Goal: Information Seeking & Learning: Learn about a topic

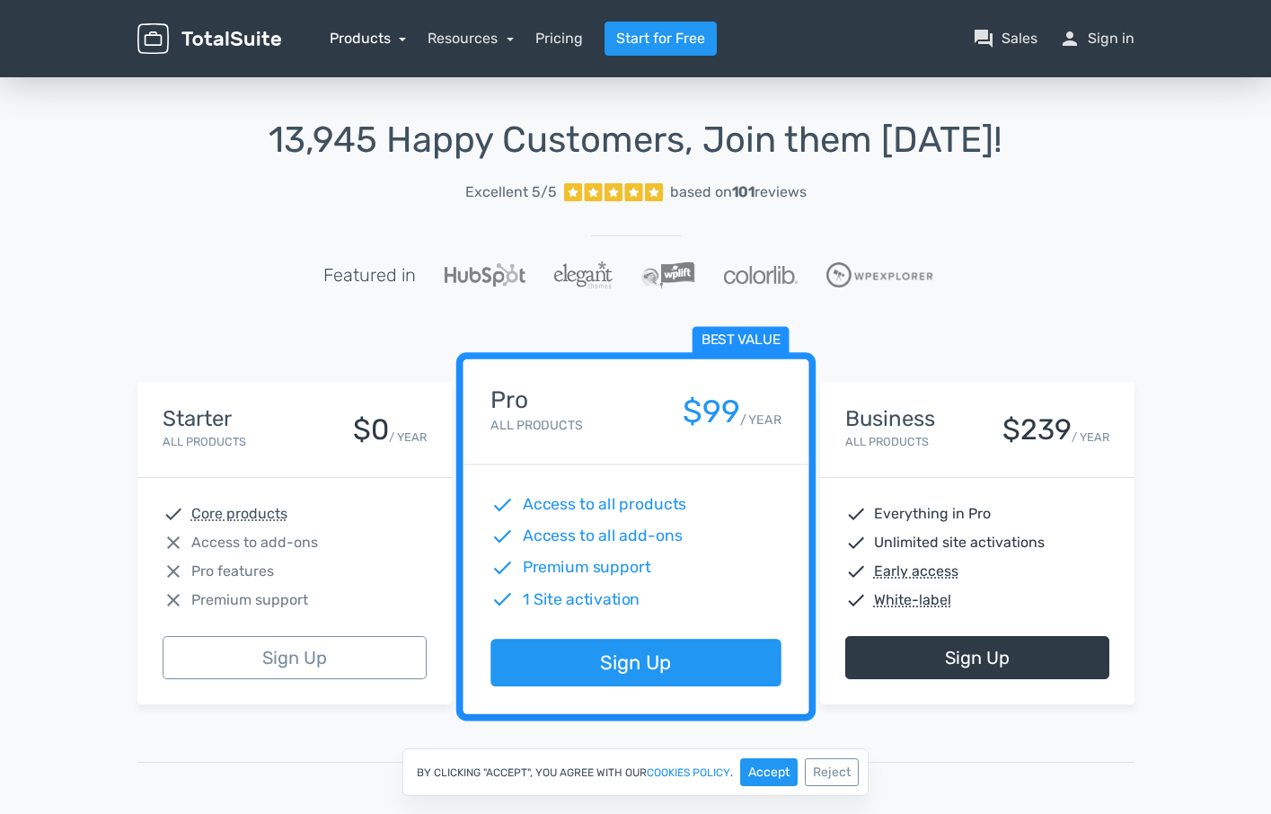
click at [368, 41] on link "Products" at bounding box center [368, 38] width 77 height 17
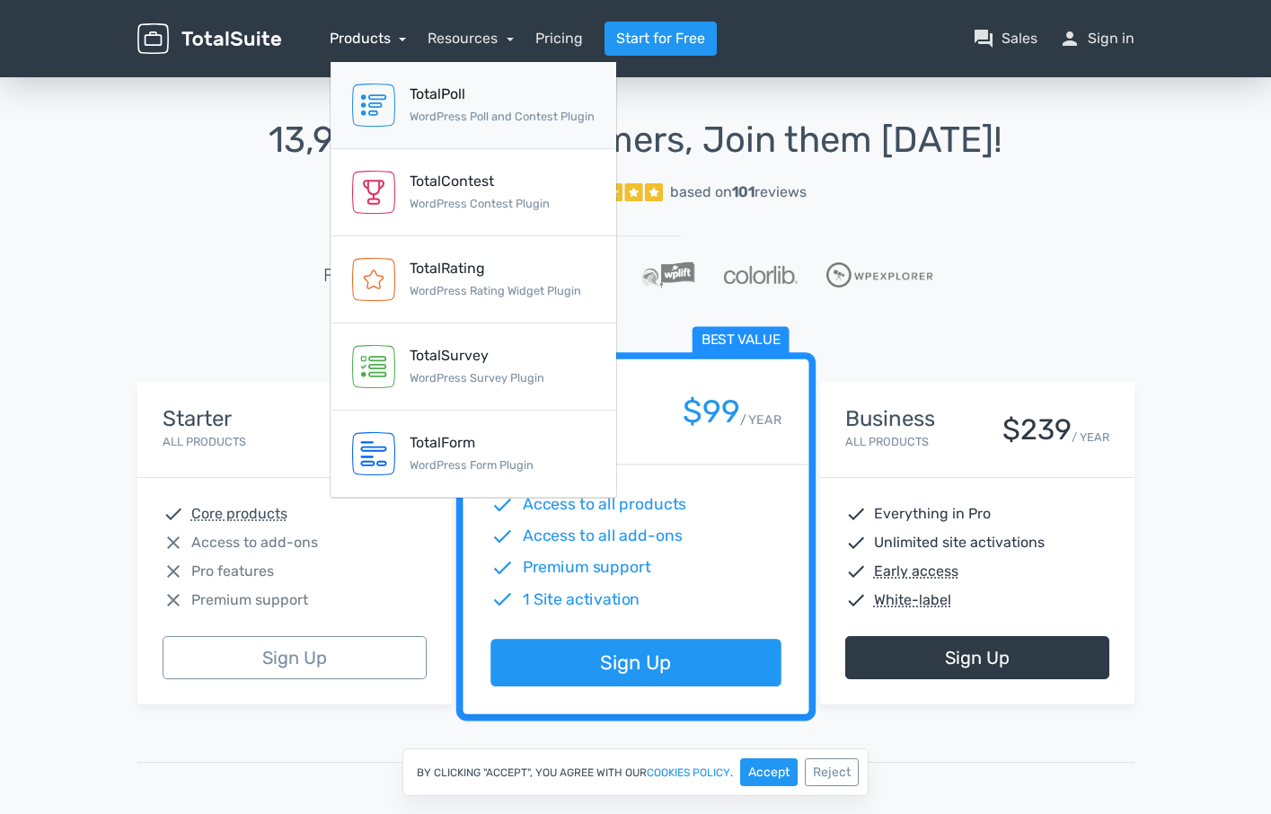
click at [506, 94] on div "TotalPoll" at bounding box center [501, 95] width 185 height 22
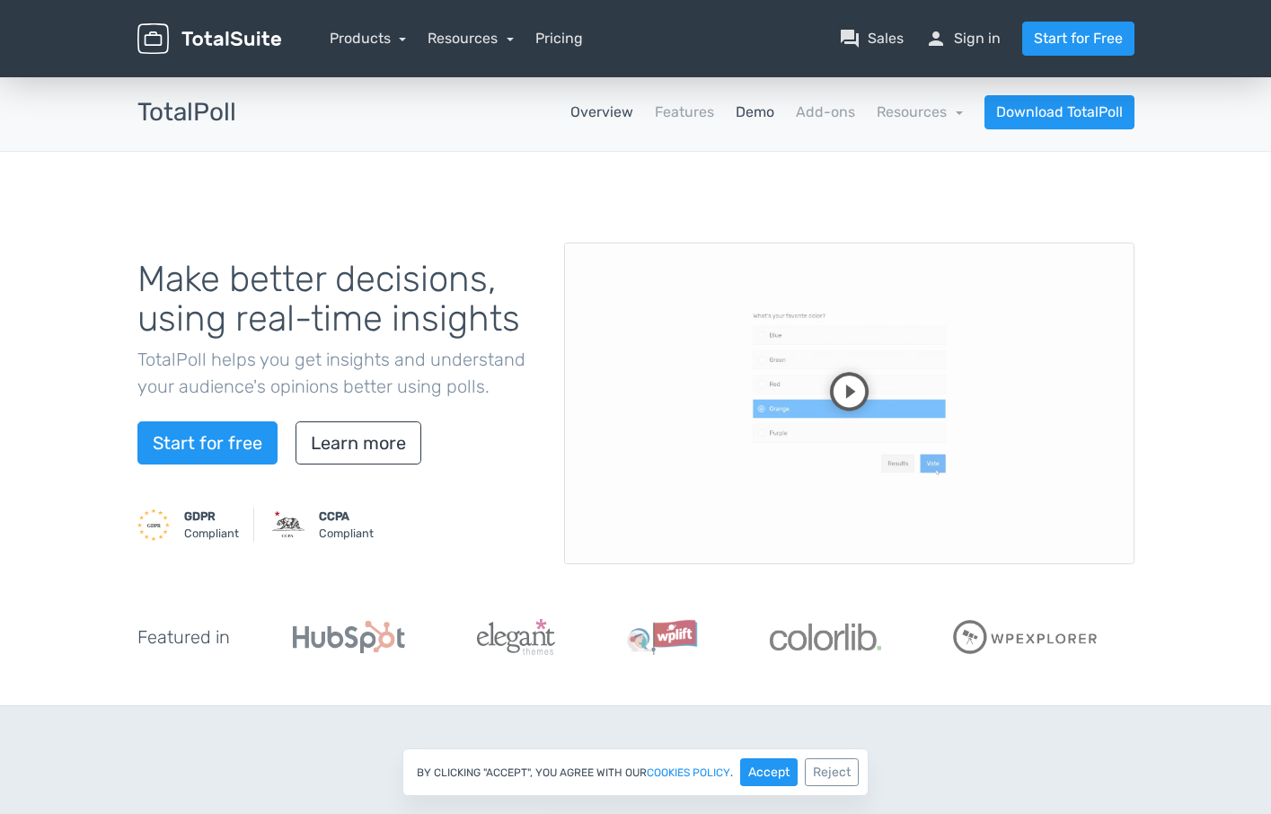
click at [745, 119] on link "Demo" at bounding box center [754, 112] width 39 height 22
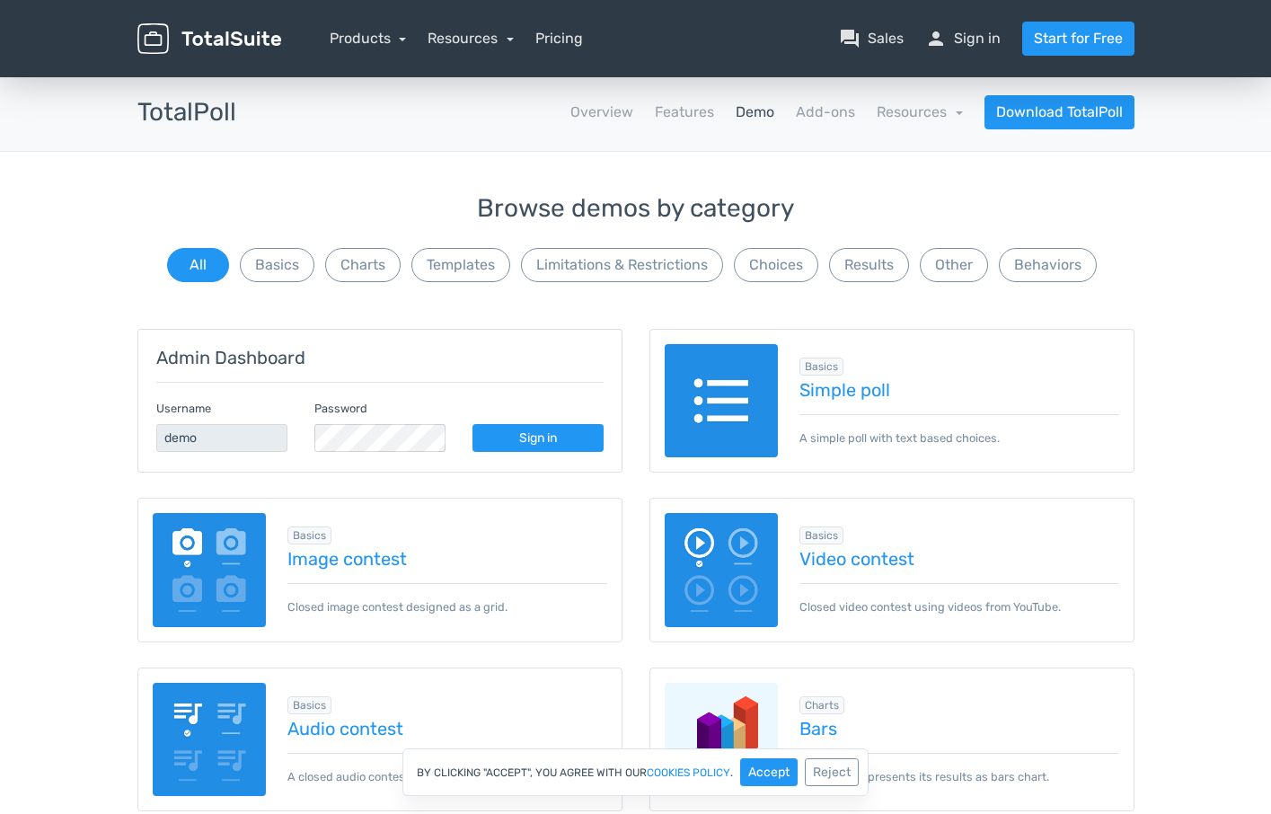
scroll to position [92, 0]
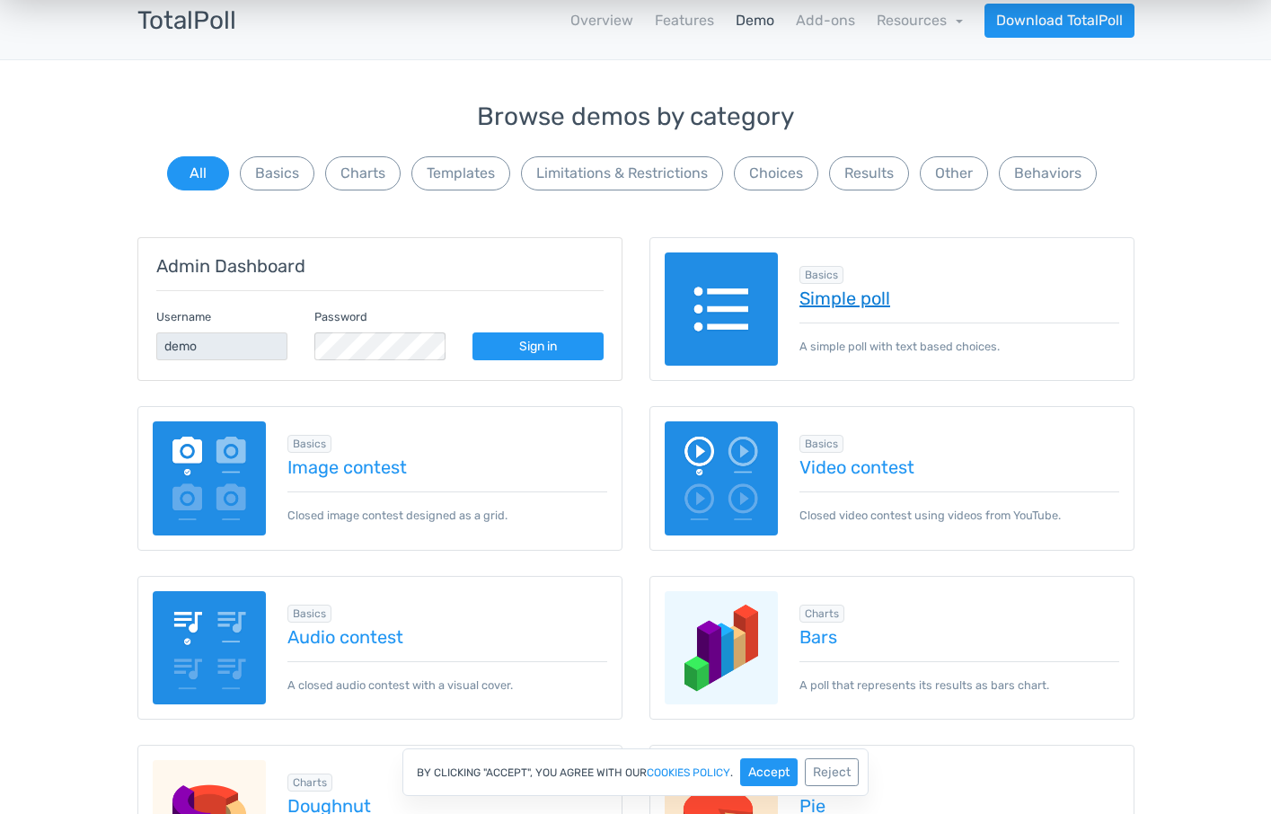
click at [852, 304] on link "Simple poll" at bounding box center [959, 298] width 320 height 20
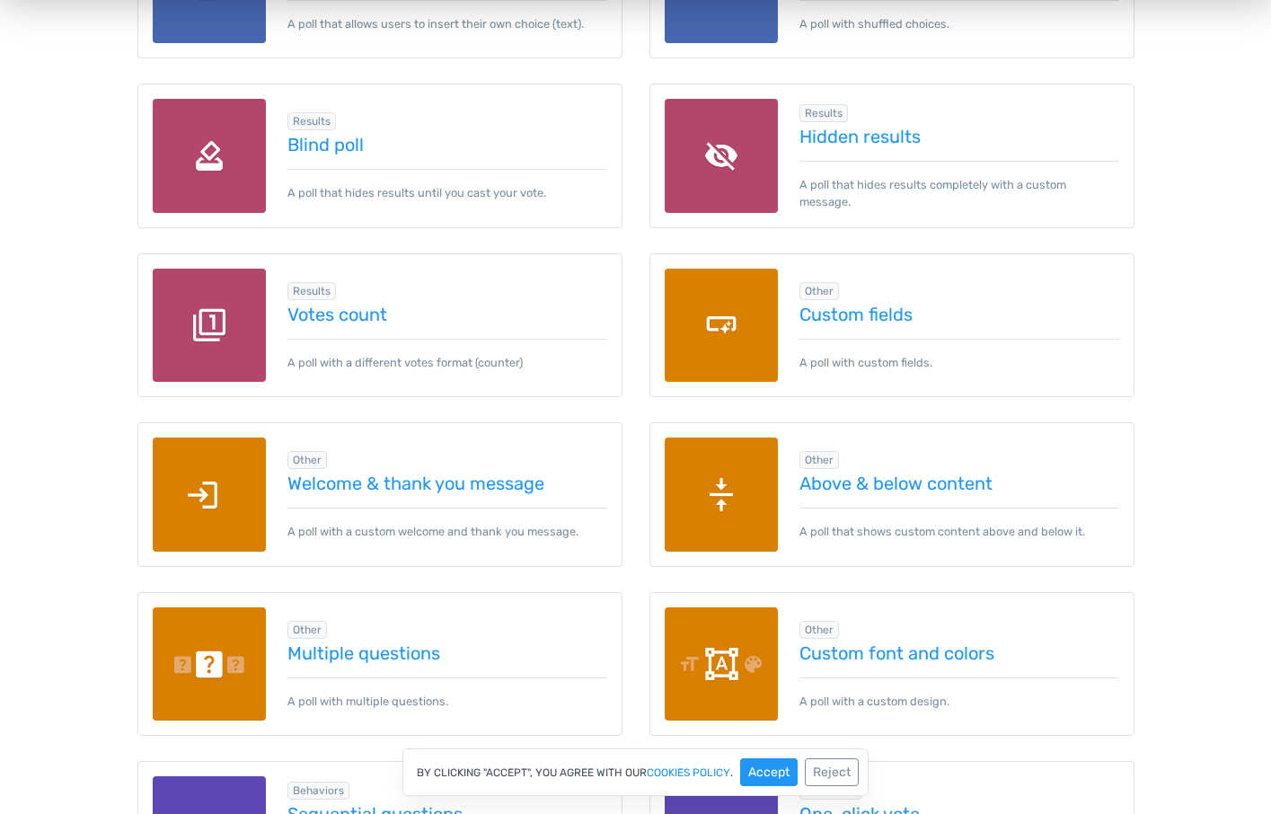
scroll to position [2473, 0]
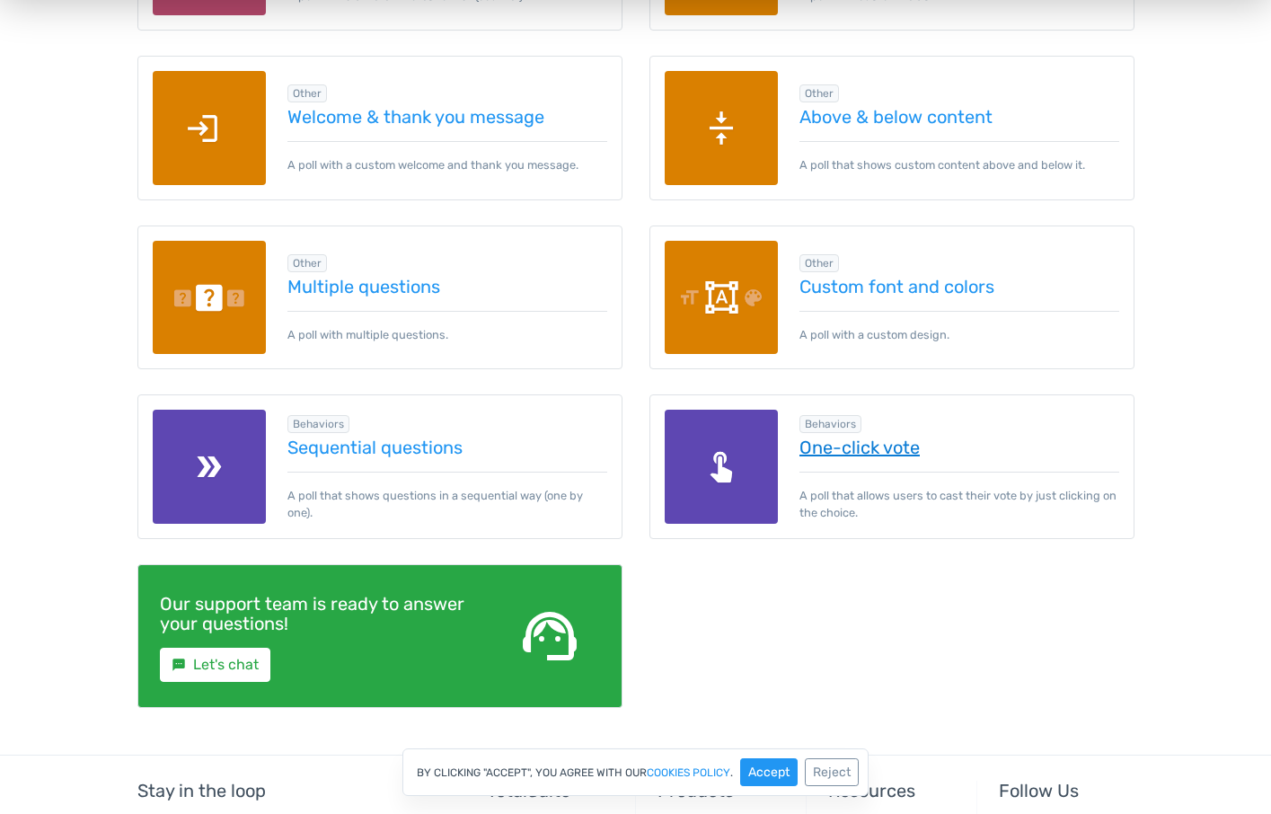
click at [874, 448] on link "One-click vote" at bounding box center [959, 447] width 320 height 20
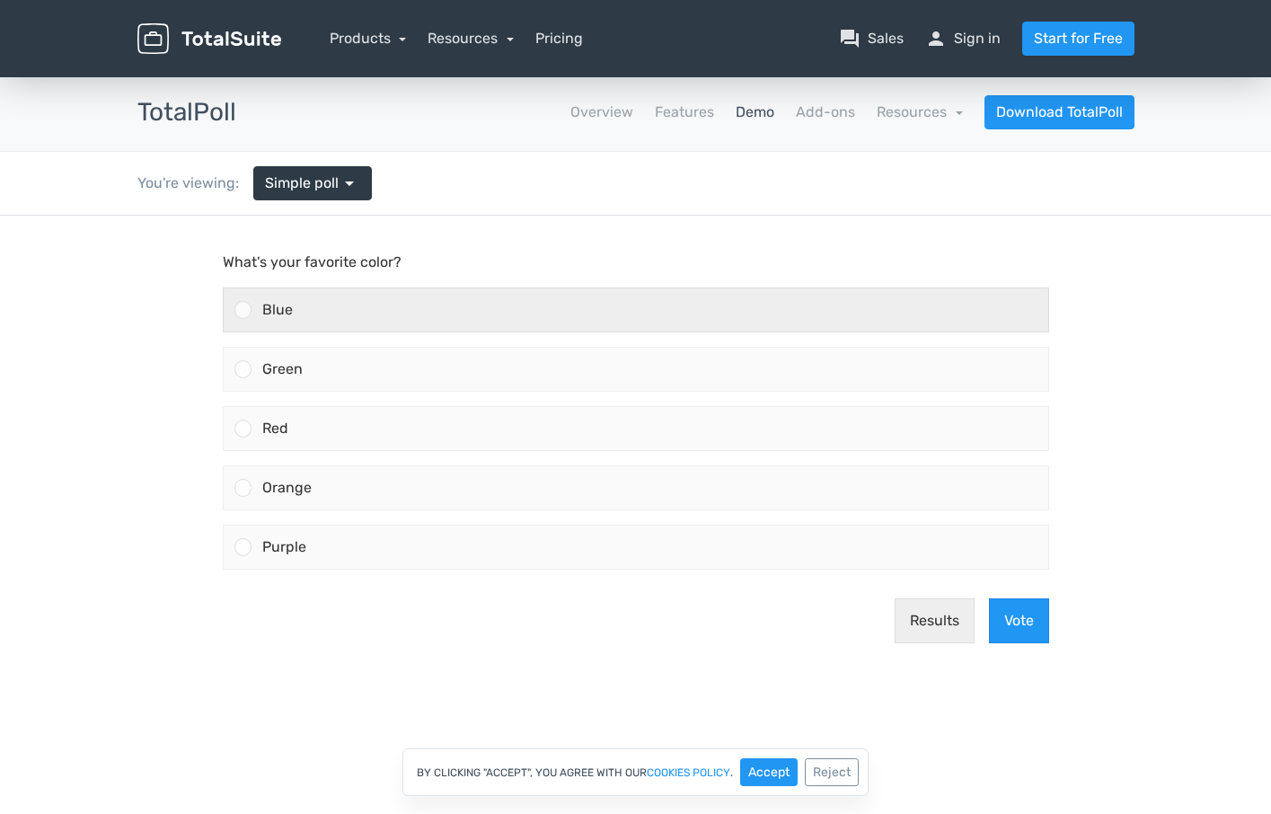
click at [401, 310] on div "Blue" at bounding box center [649, 309] width 796 height 43
click at [242, 310] on input "Blue" at bounding box center [242, 310] width 0 height 0
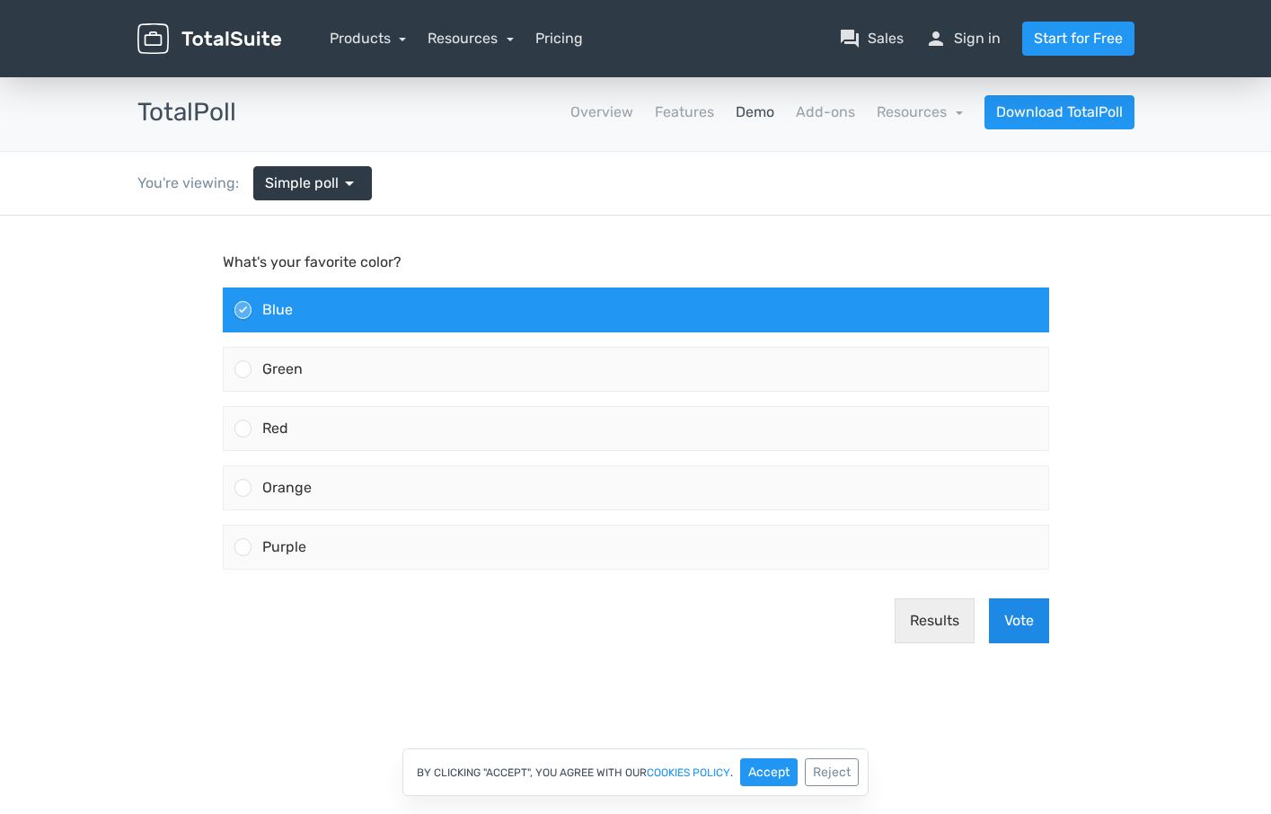
click at [1014, 628] on button "Vote" at bounding box center [1019, 620] width 60 height 45
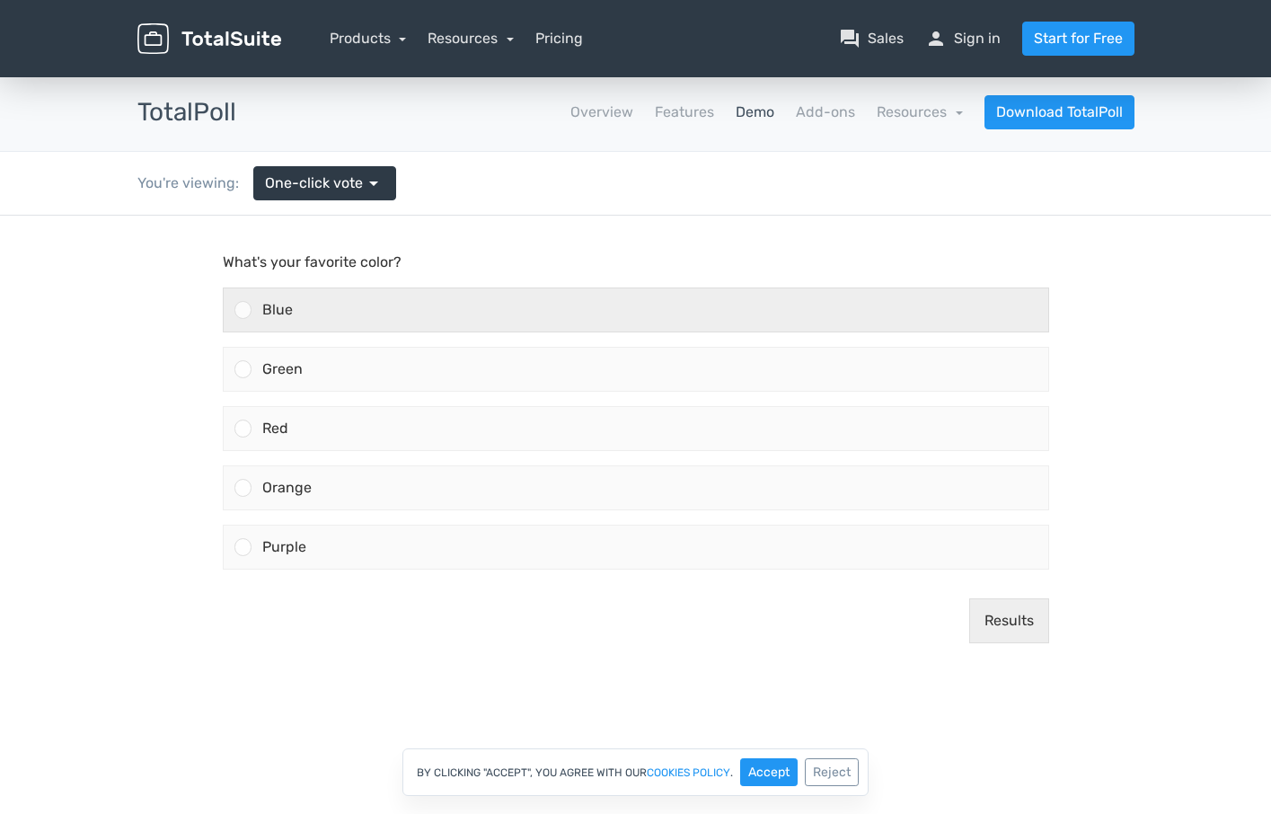
click at [328, 308] on div "Blue" at bounding box center [649, 309] width 796 height 43
click at [242, 310] on input "Blue" at bounding box center [242, 310] width 0 height 0
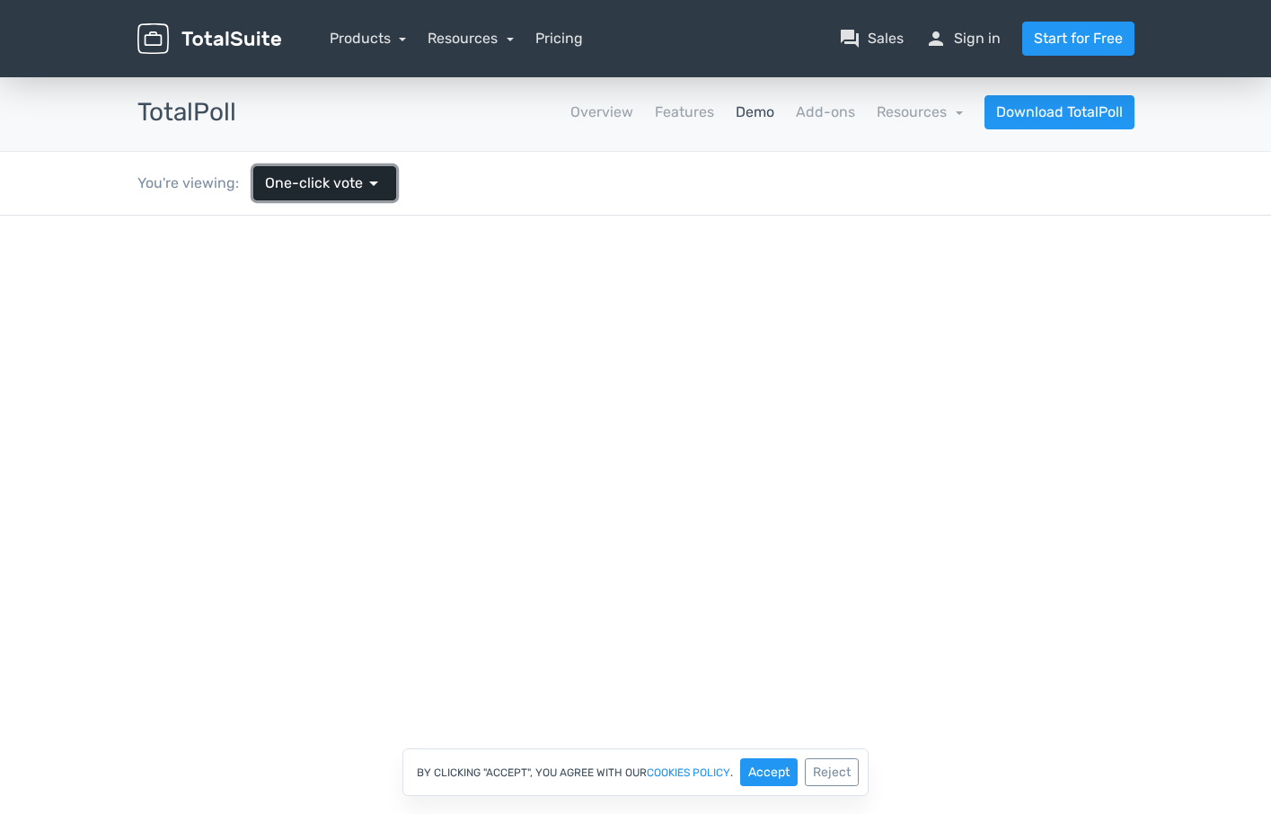
click at [322, 194] on link "One-click vote arrow_drop_down" at bounding box center [324, 183] width 143 height 34
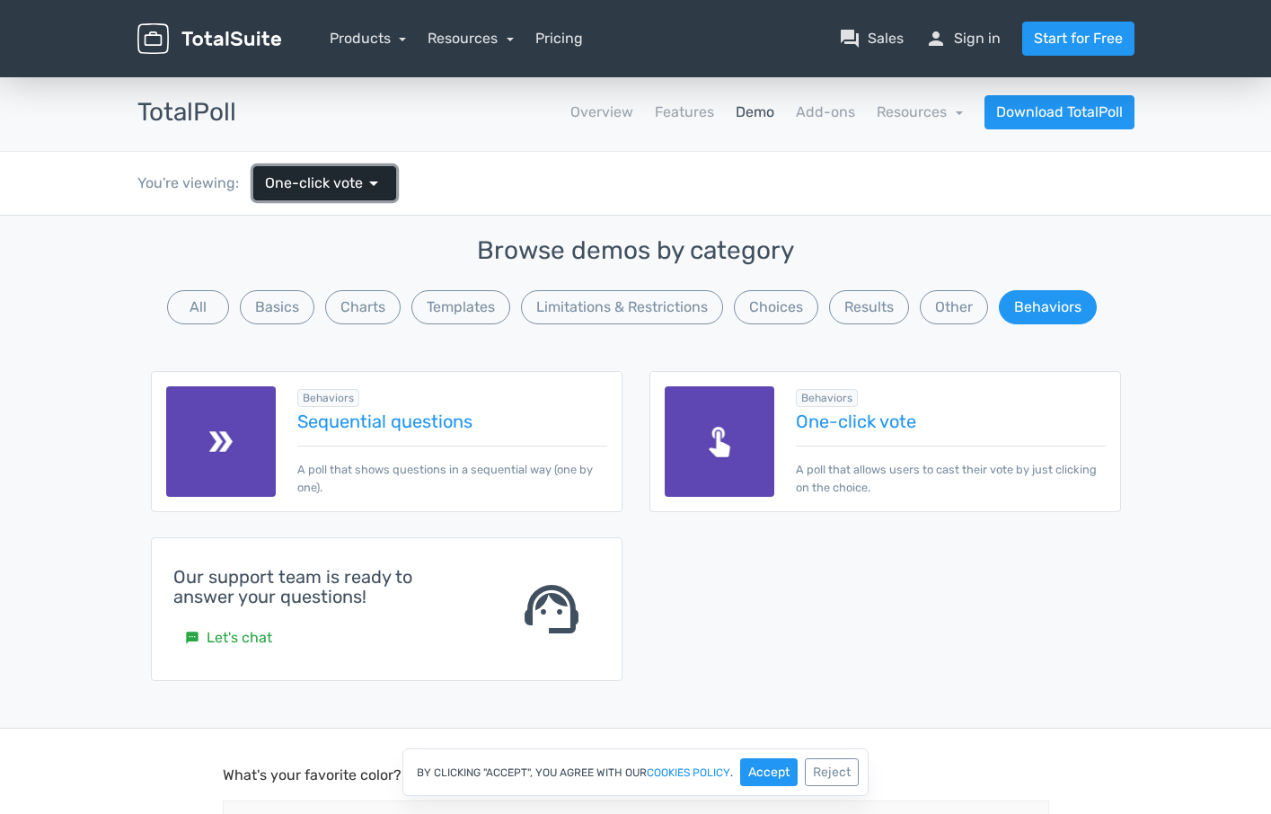
click at [322, 194] on link "One-click vote arrow_drop_down" at bounding box center [324, 183] width 143 height 34
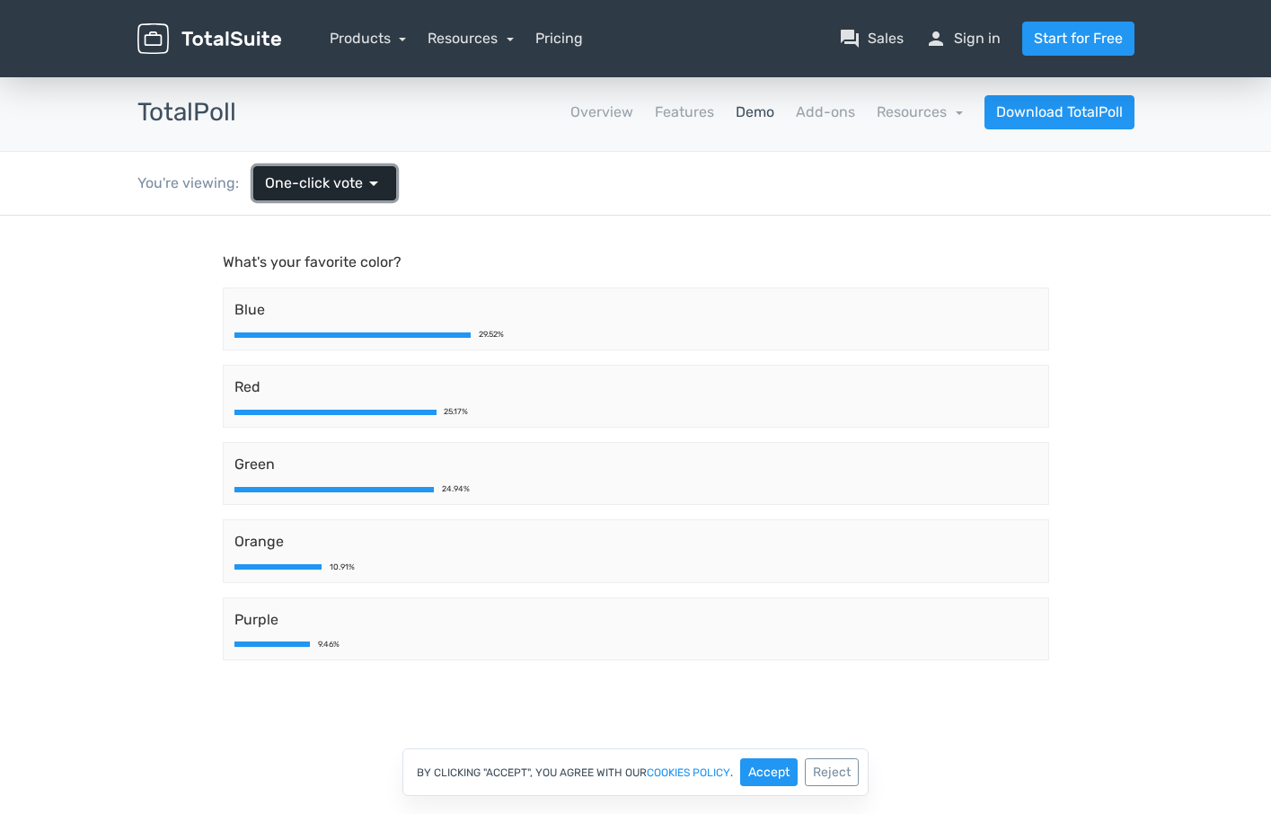
click at [317, 198] on link "One-click vote arrow_drop_down" at bounding box center [324, 183] width 143 height 34
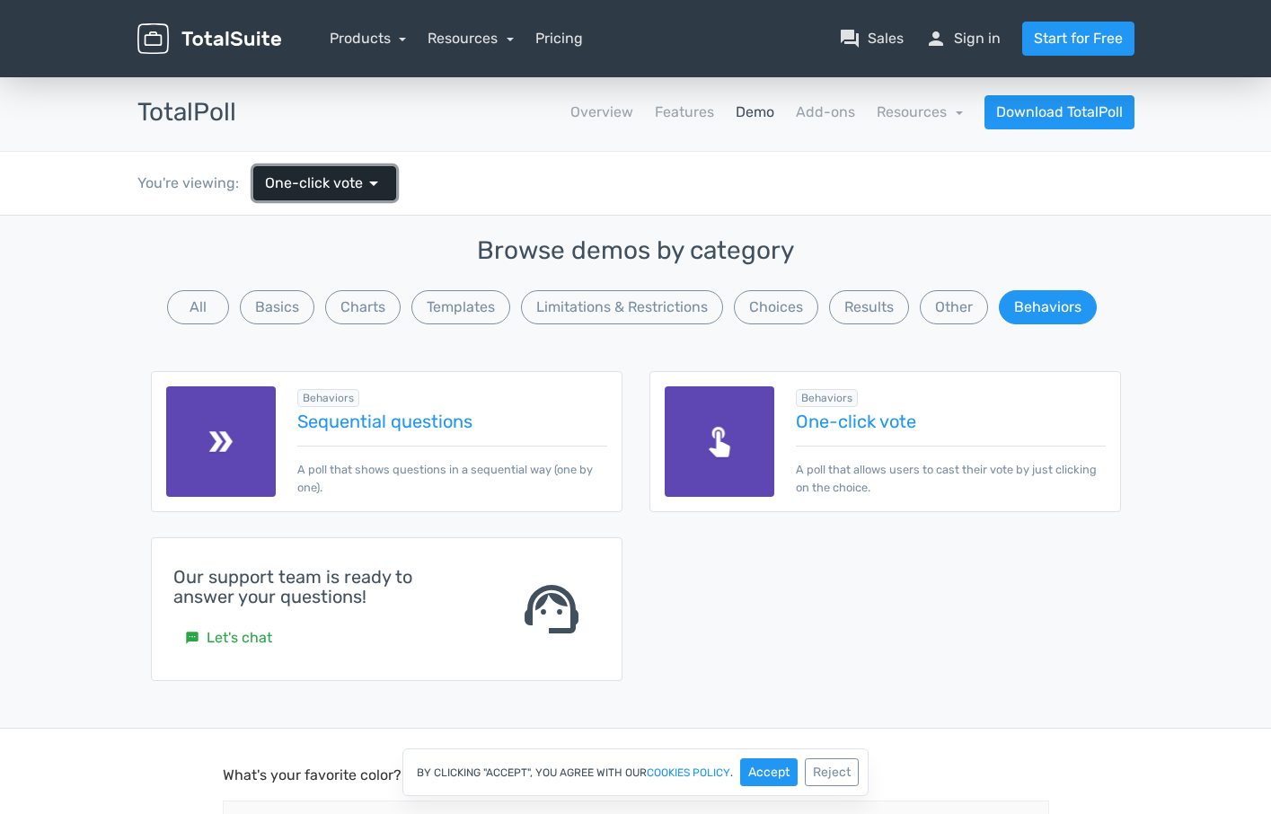
click at [320, 196] on link "One-click vote arrow_drop_down" at bounding box center [324, 183] width 143 height 34
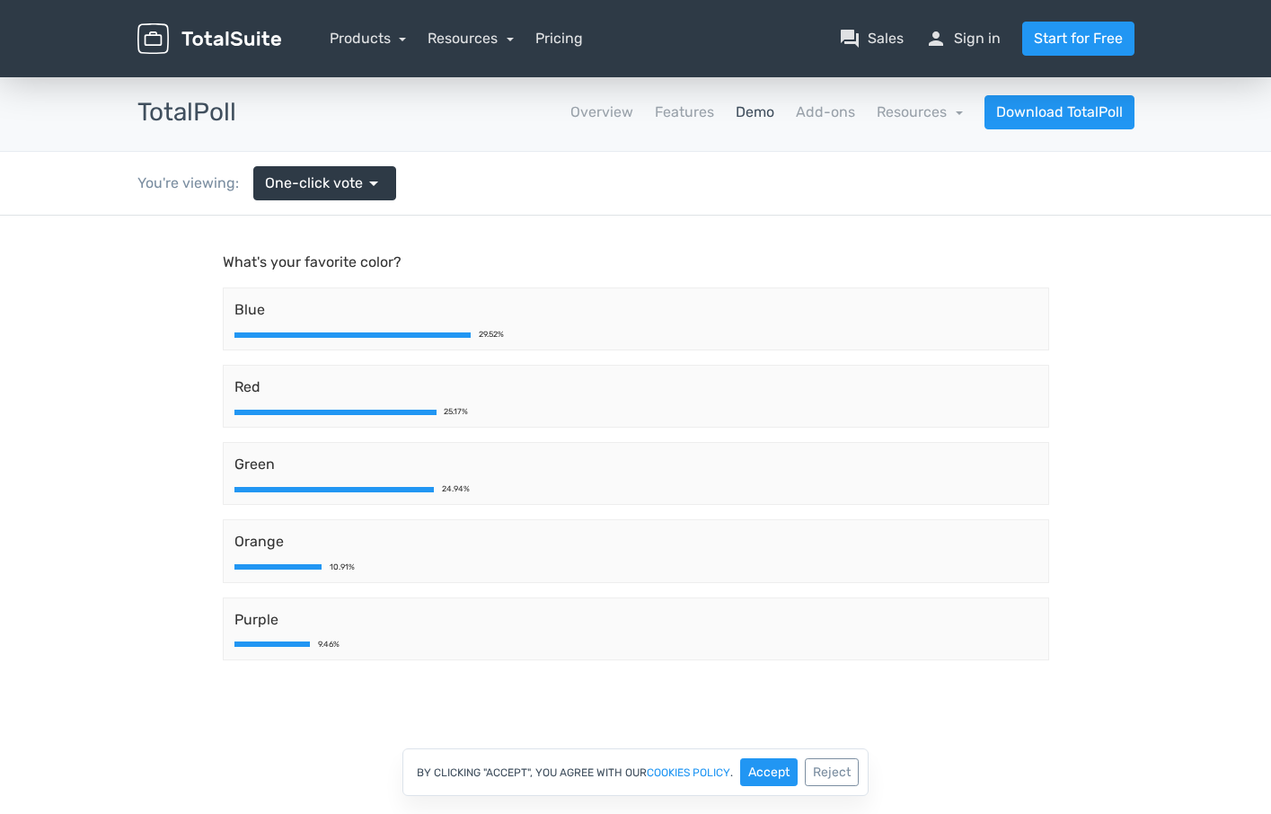
click at [753, 114] on link "Demo" at bounding box center [754, 112] width 39 height 22
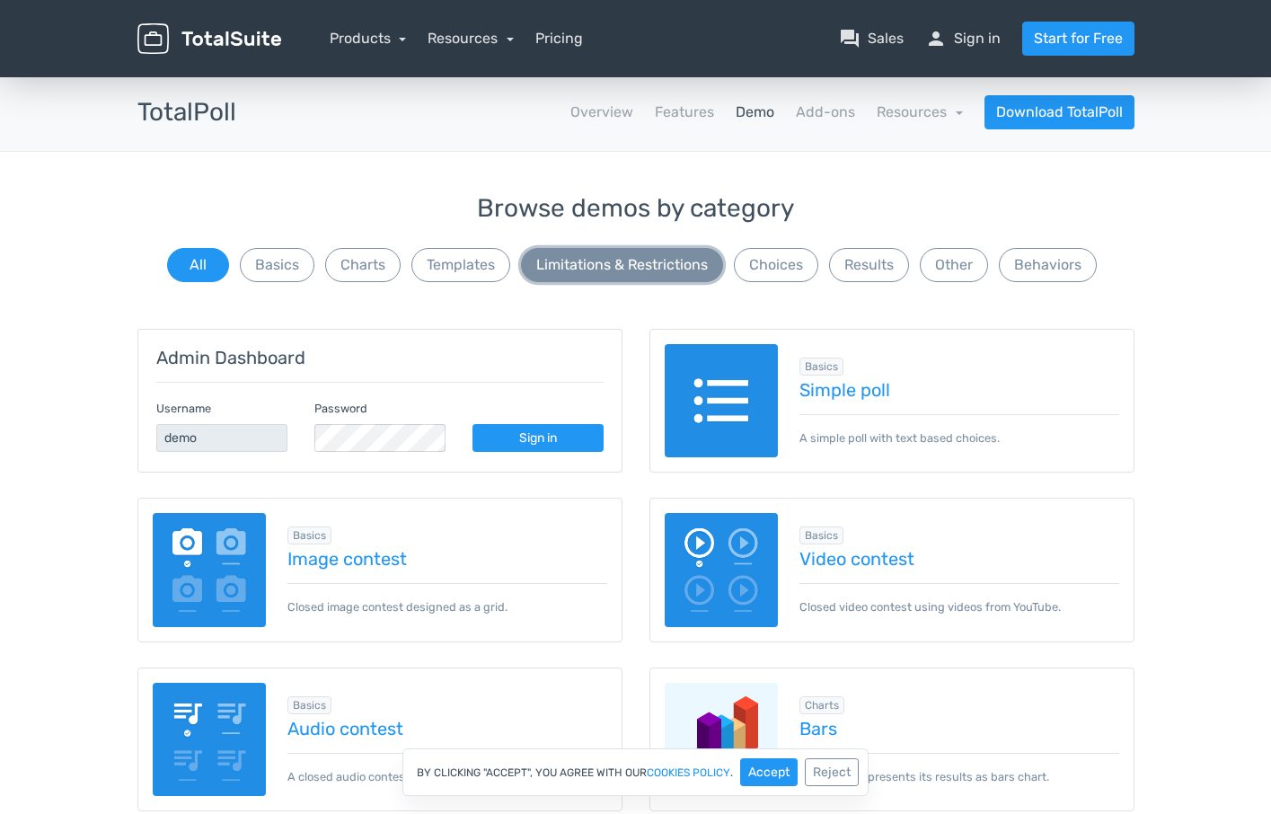
click at [615, 270] on button "Limitations & Restrictions" at bounding box center [622, 265] width 202 height 34
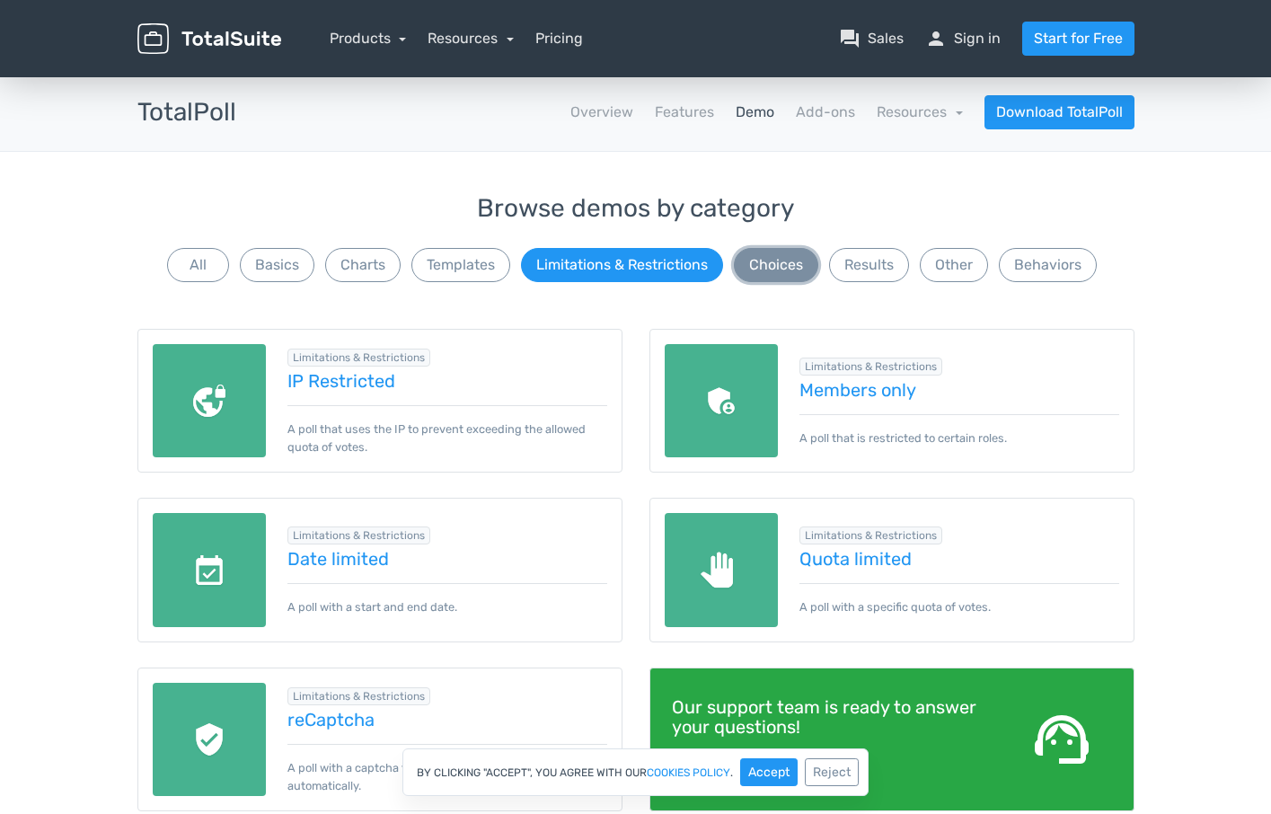
click at [798, 256] on button "Choices" at bounding box center [776, 265] width 84 height 34
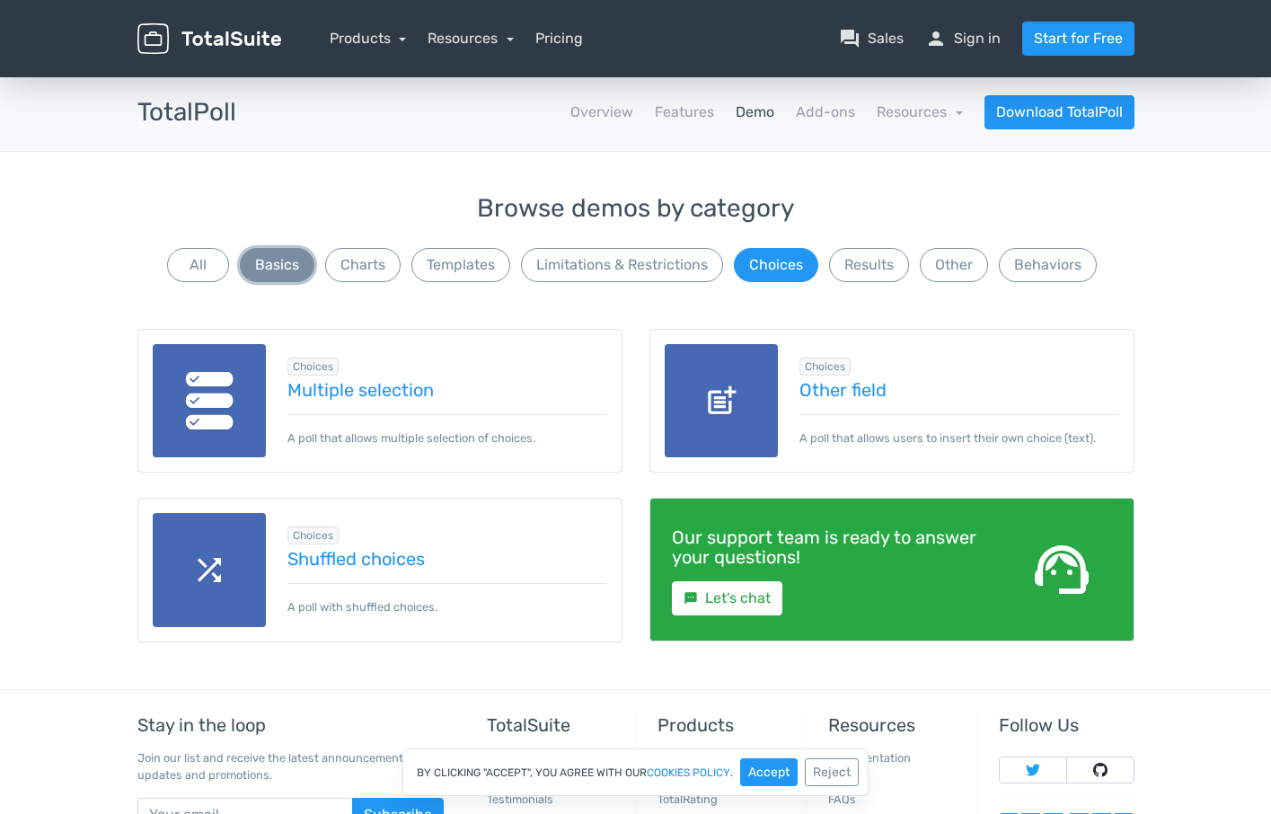
click at [294, 267] on button "Basics" at bounding box center [277, 265] width 75 height 34
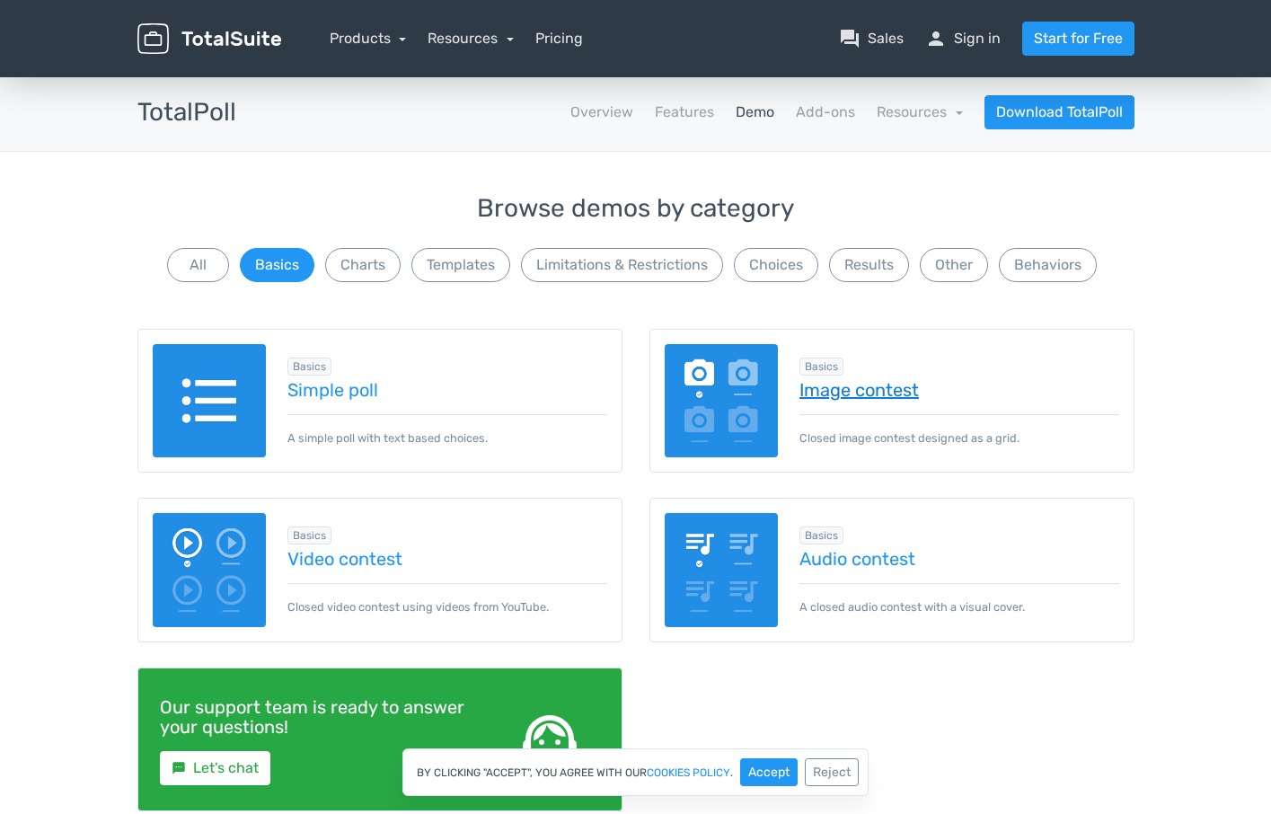
click at [875, 395] on link "Image contest" at bounding box center [959, 390] width 320 height 20
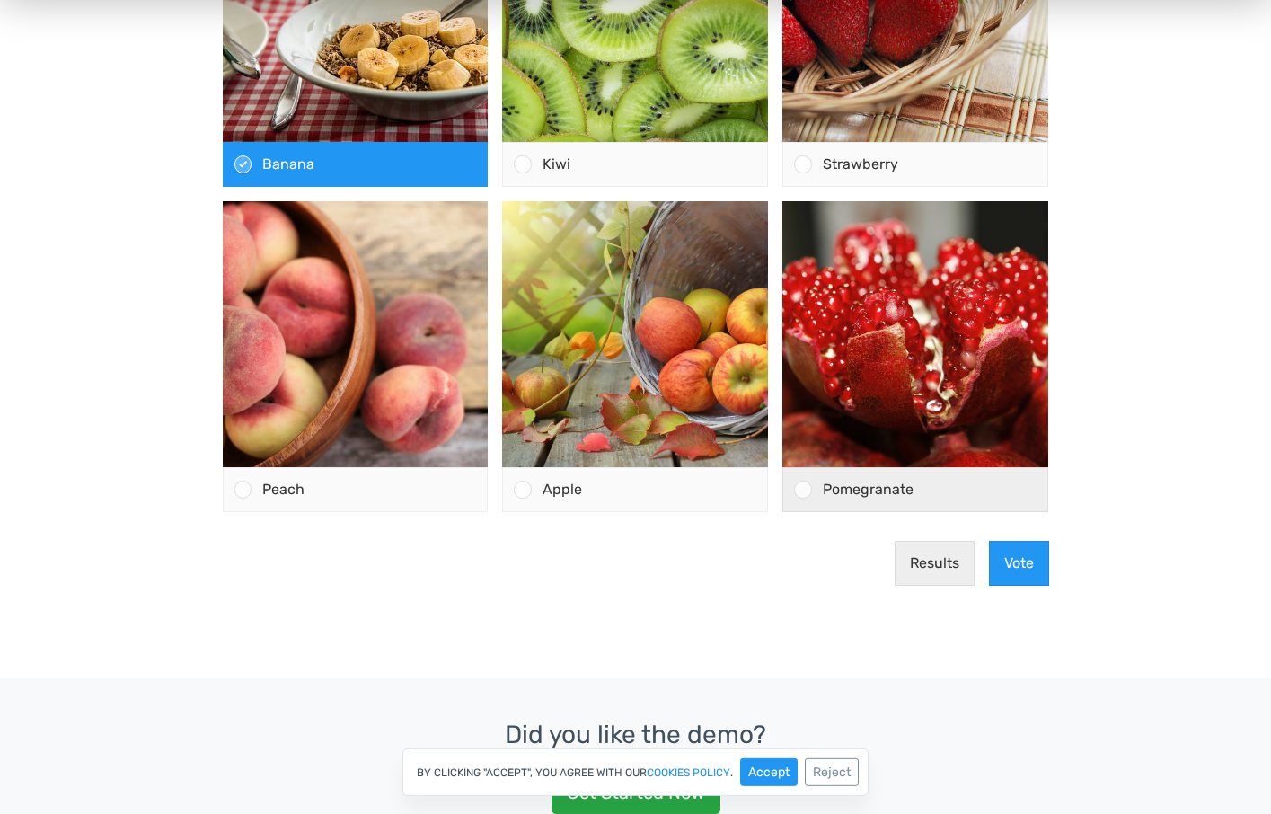
scroll to position [366, 0]
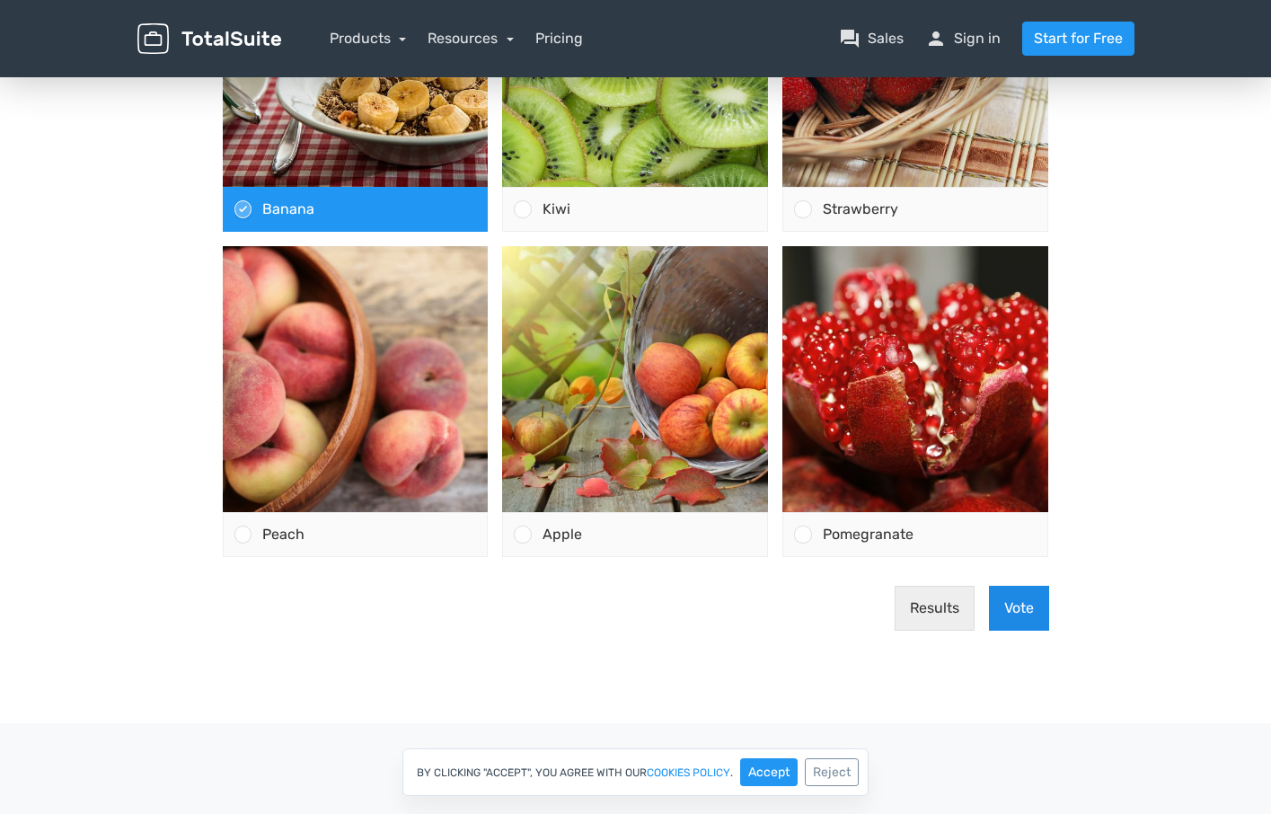
click at [1012, 623] on button "Vote" at bounding box center [1019, 607] width 60 height 45
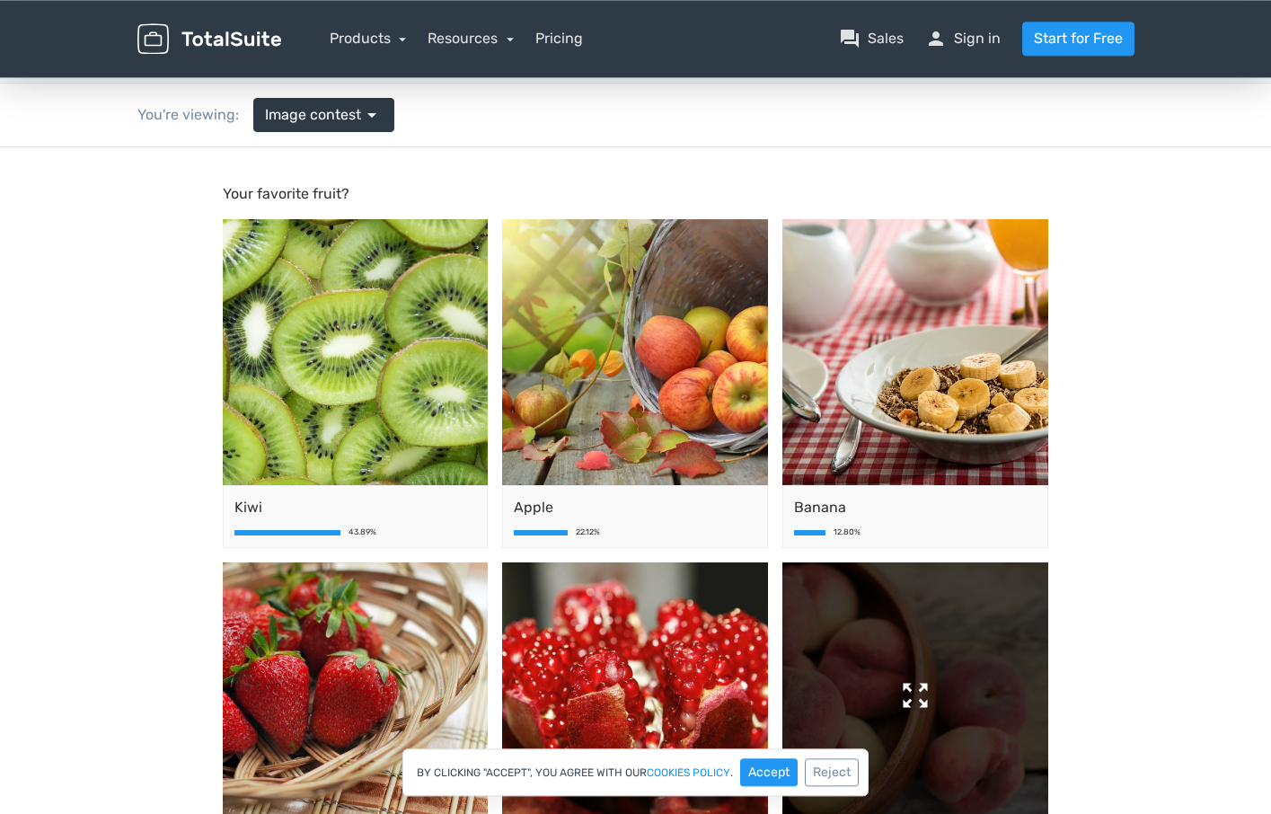
scroll to position [0, 0]
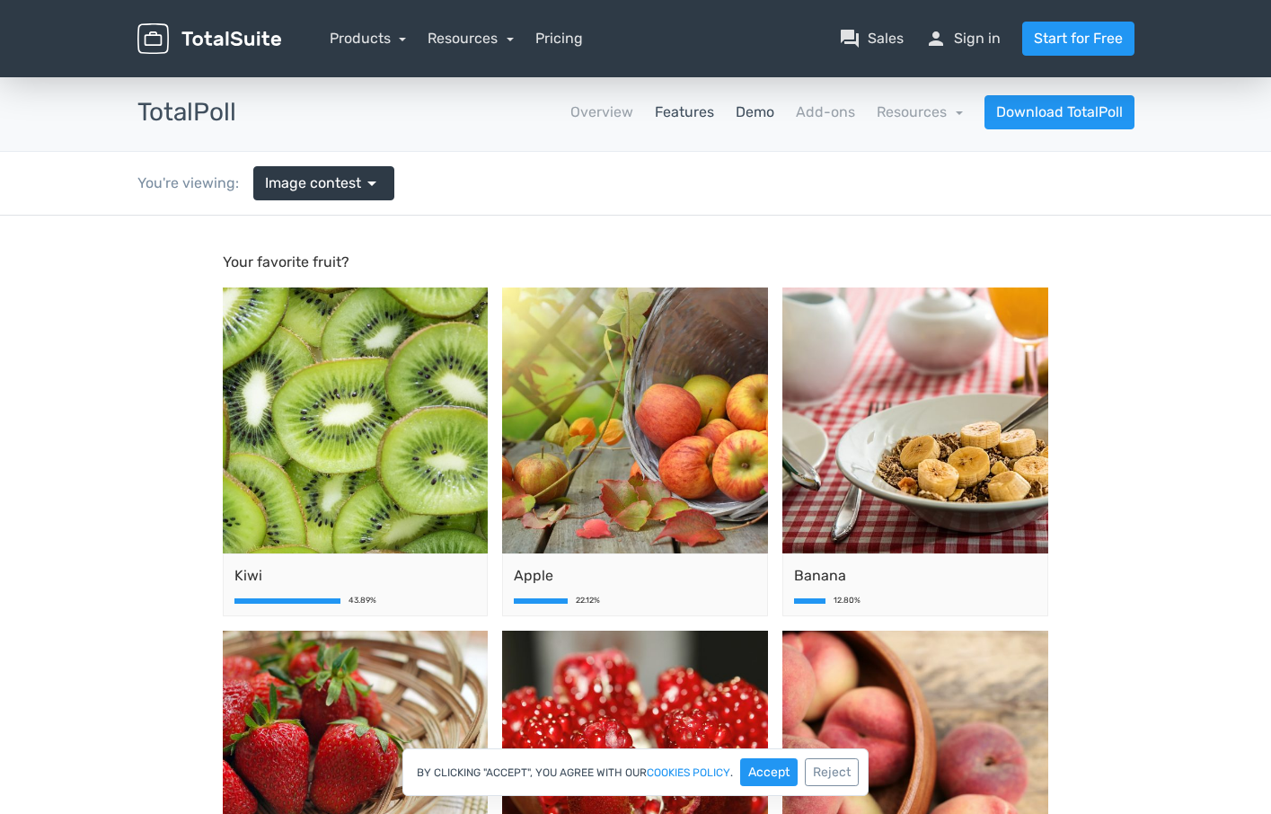
click at [670, 116] on link "Features" at bounding box center [684, 112] width 59 height 22
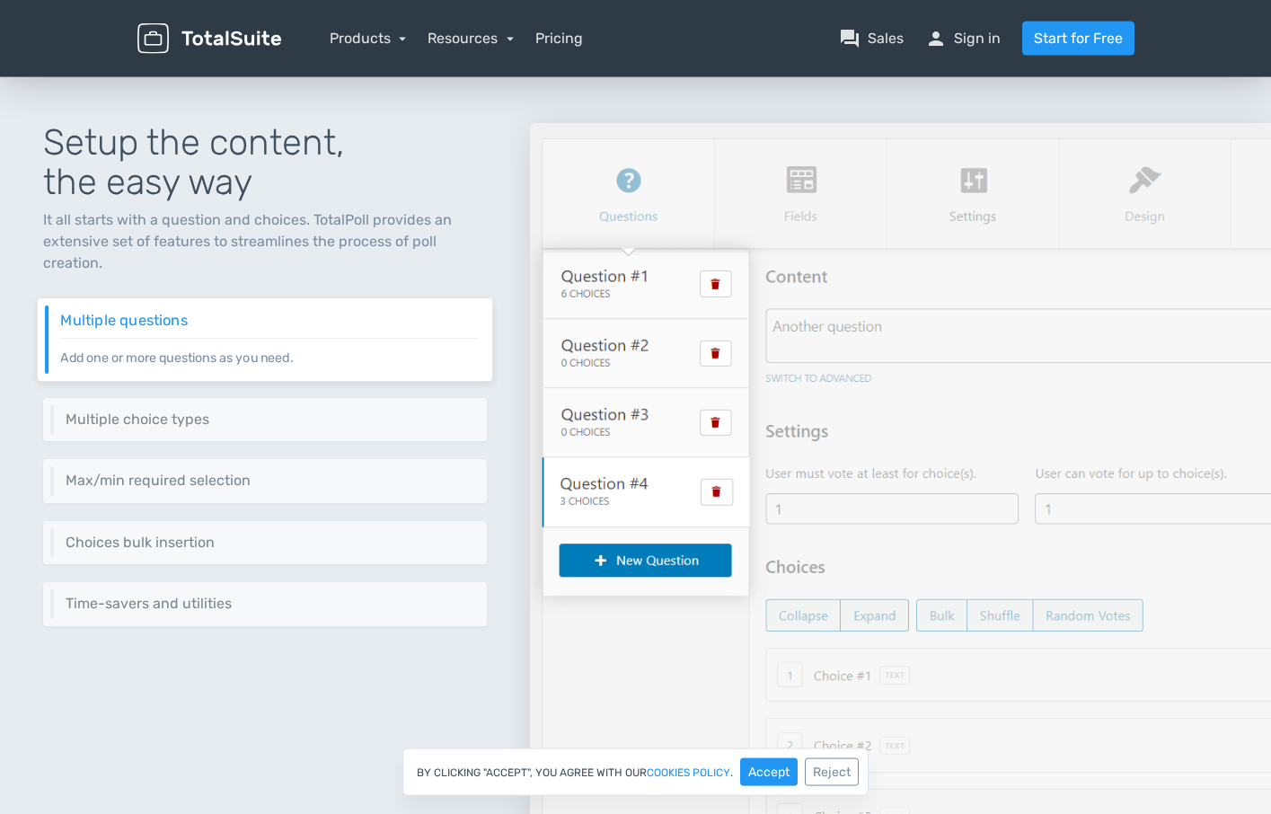
scroll to position [183, 0]
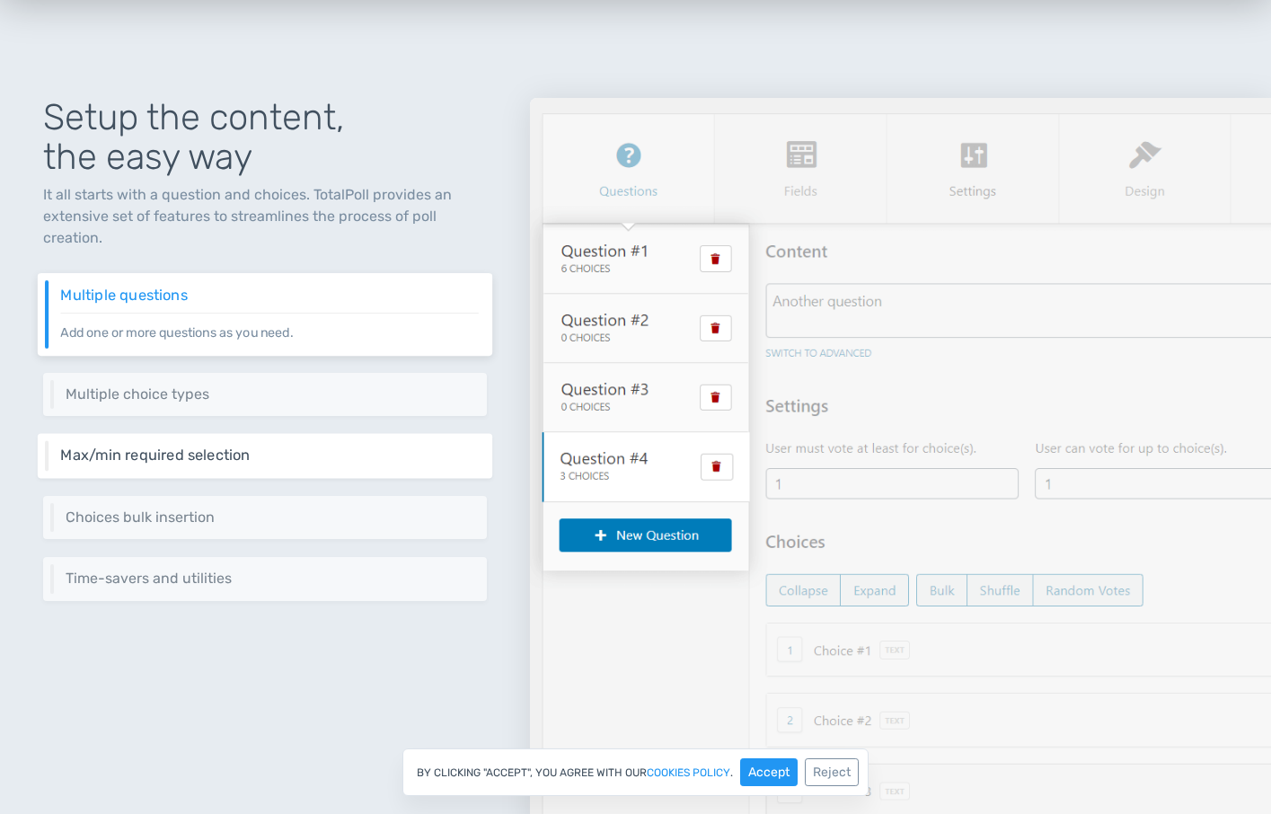
click at [172, 462] on h6 "Max/min required selection" at bounding box center [269, 455] width 418 height 16
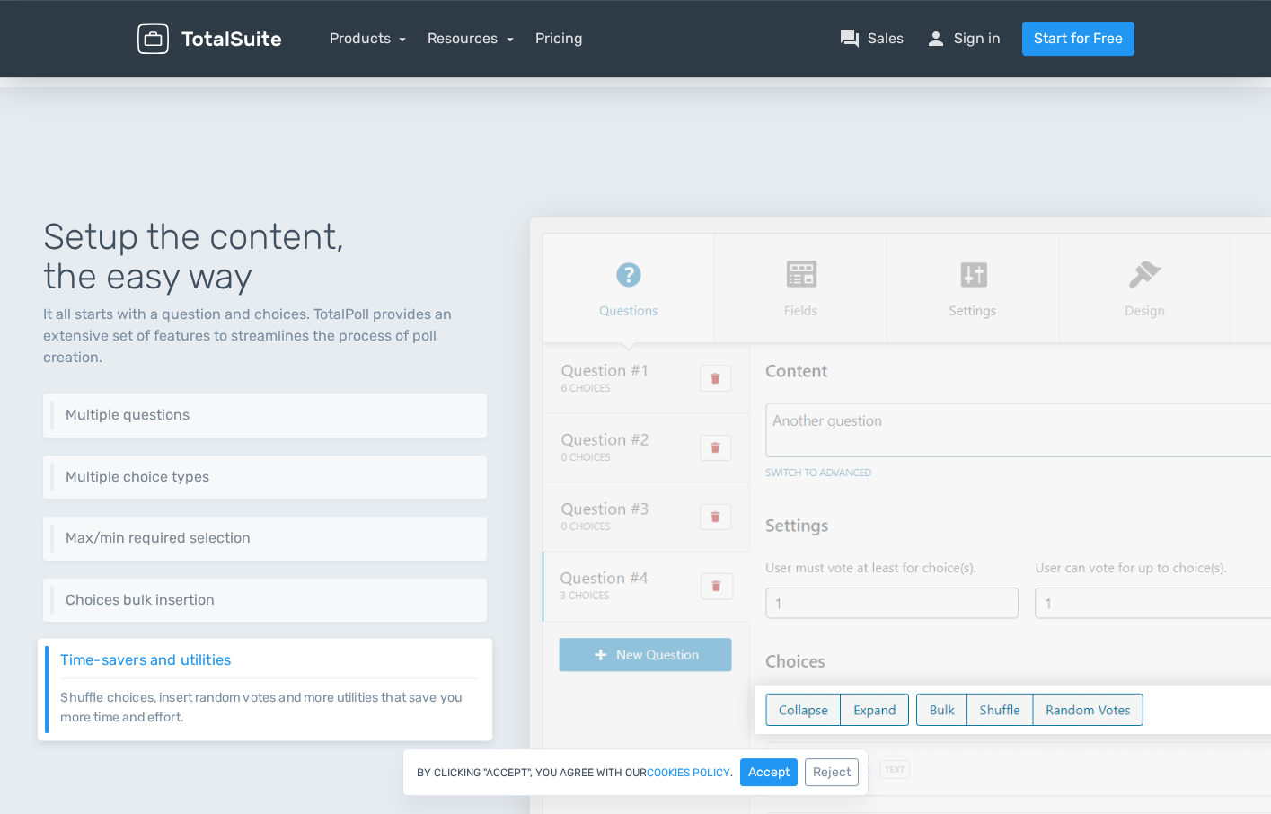
scroll to position [0, 0]
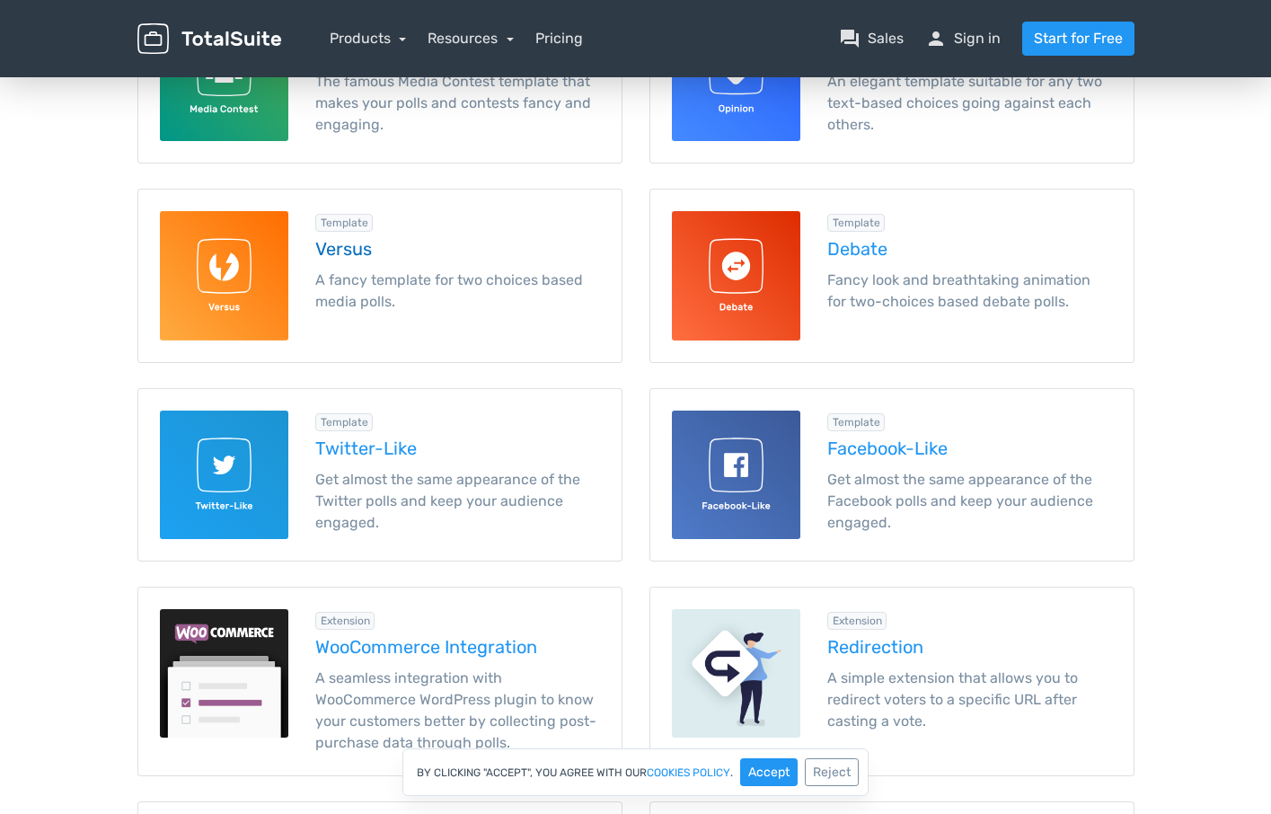
scroll to position [183, 0]
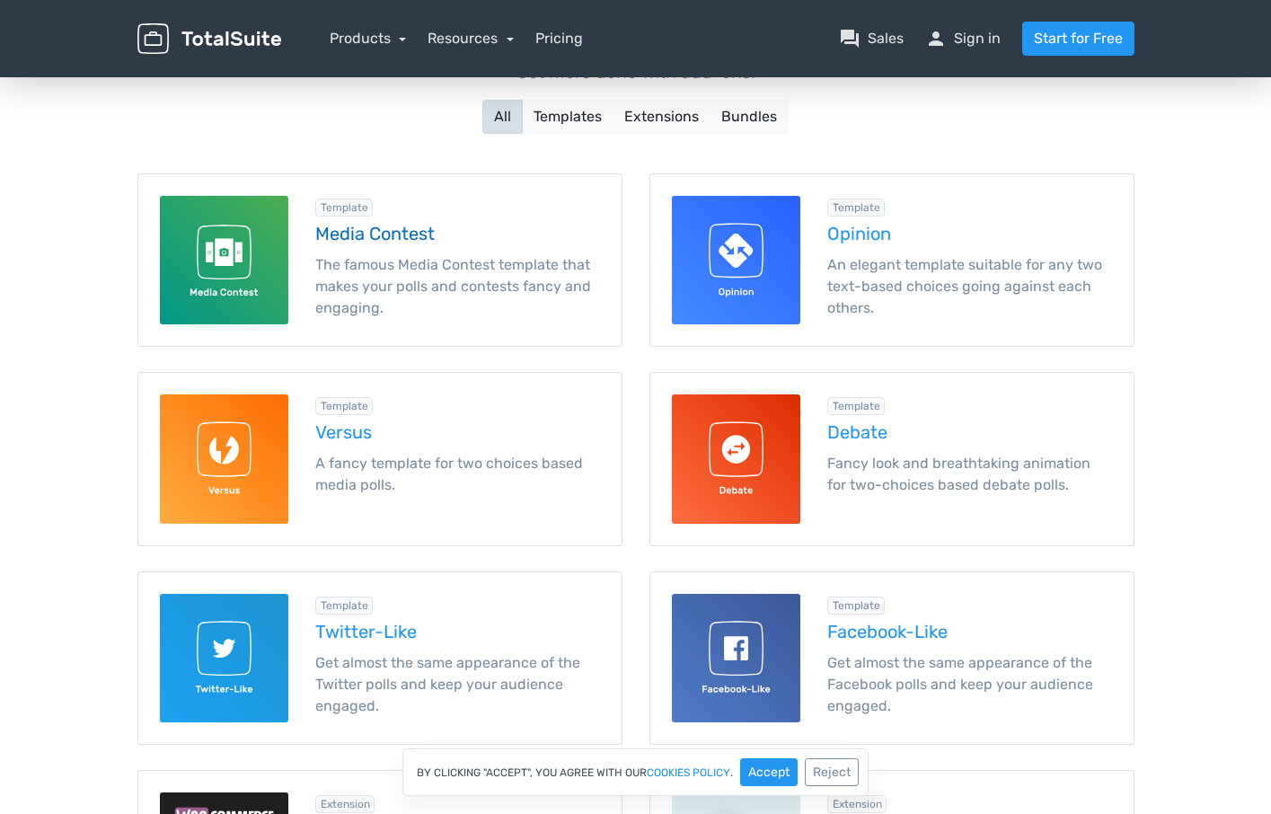
click at [379, 231] on h5 "Media Contest" at bounding box center [457, 234] width 285 height 20
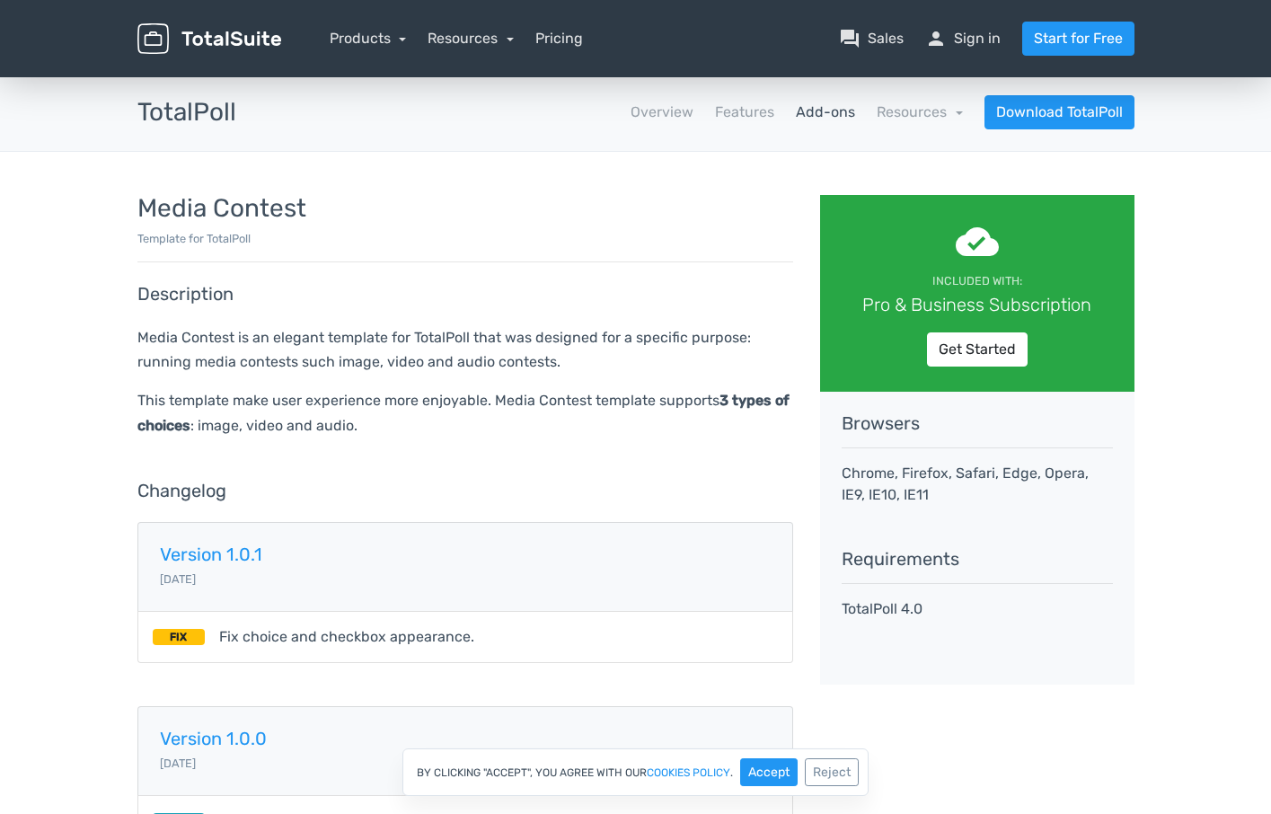
click at [524, 325] on p "Media Contest is an elegant template for TotalPoll that was designed for a spec…" at bounding box center [464, 349] width 655 height 48
click at [943, 104] on link "Resources" at bounding box center [919, 111] width 86 height 17
click at [511, 273] on div "Media Contest Template for TotalPoll Description Media Contest is an elegant te…" at bounding box center [465, 521] width 682 height 652
click at [240, 31] on img at bounding box center [209, 38] width 144 height 31
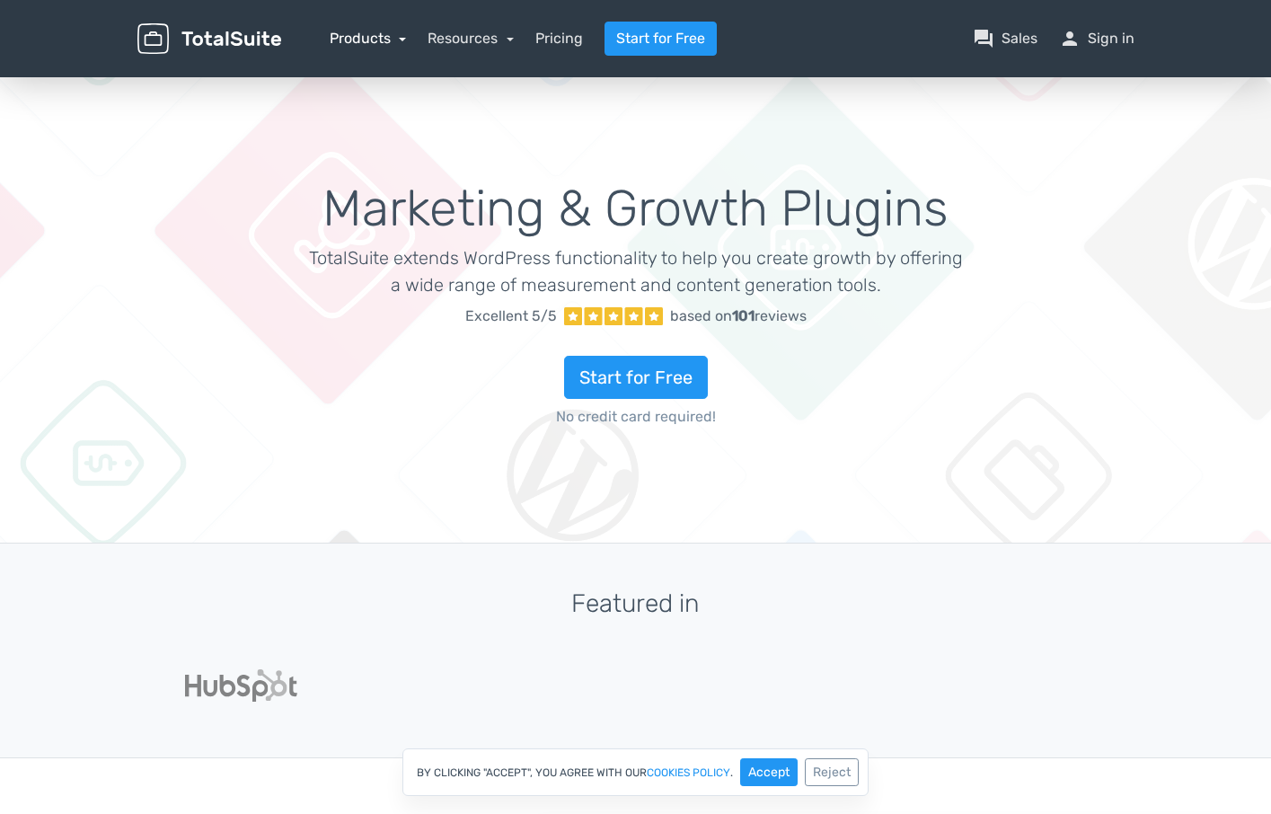
click at [369, 47] on link "Products" at bounding box center [368, 38] width 77 height 17
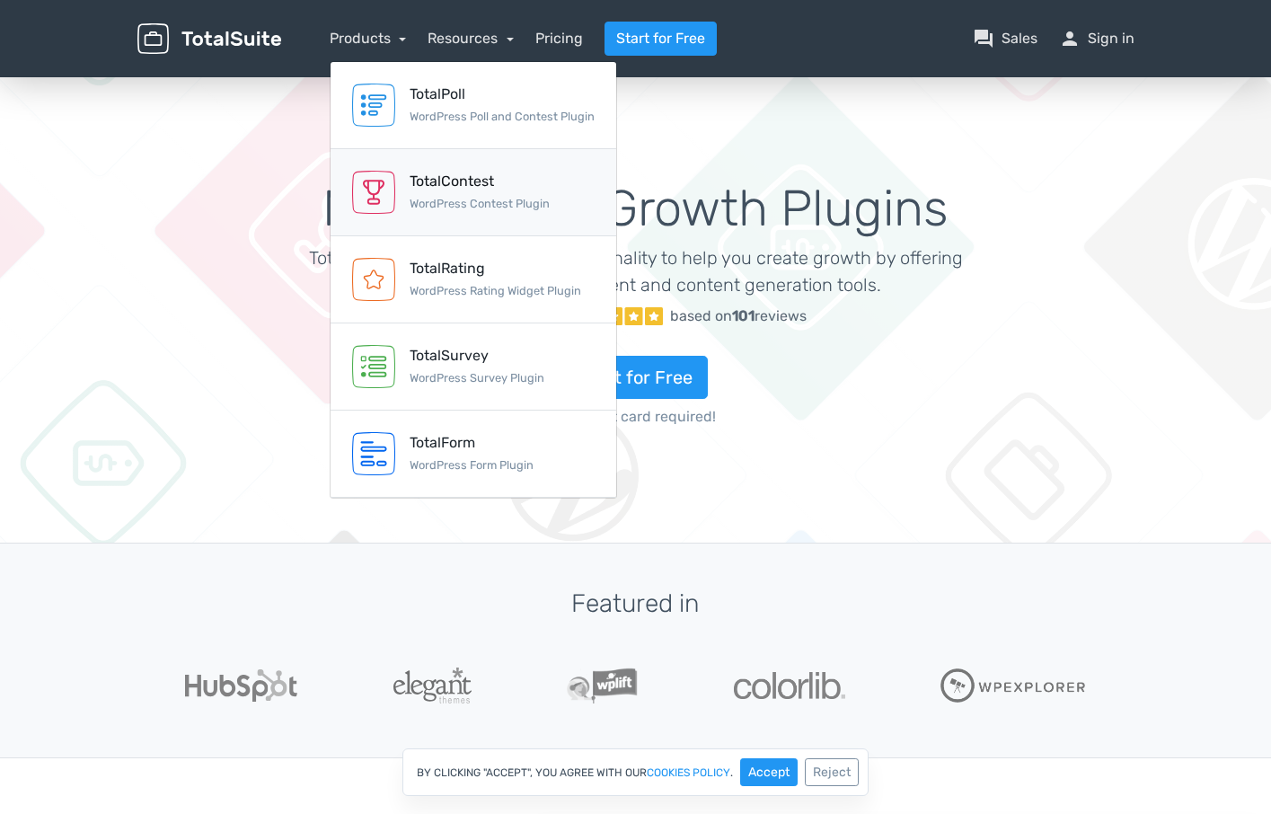
click at [449, 178] on div "TotalContest" at bounding box center [479, 182] width 140 height 22
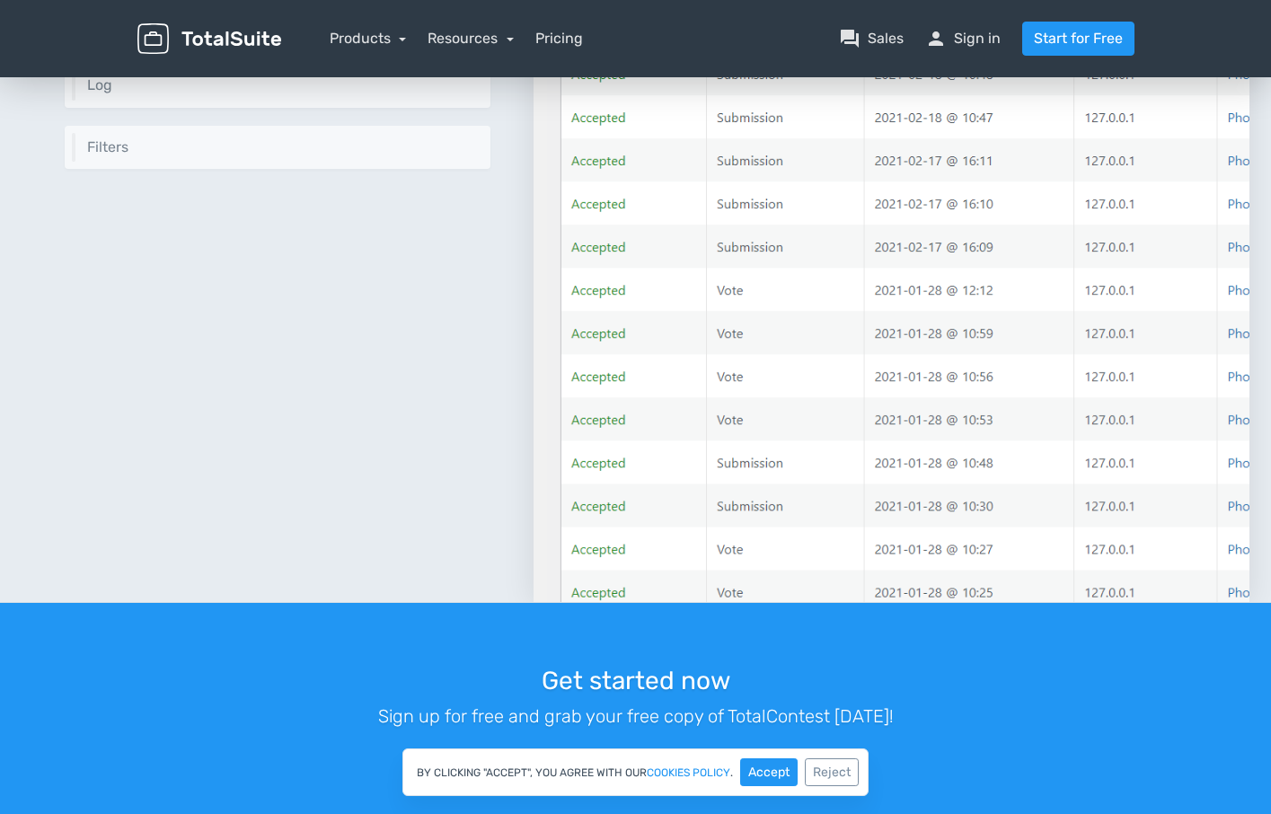
scroll to position [1940, 0]
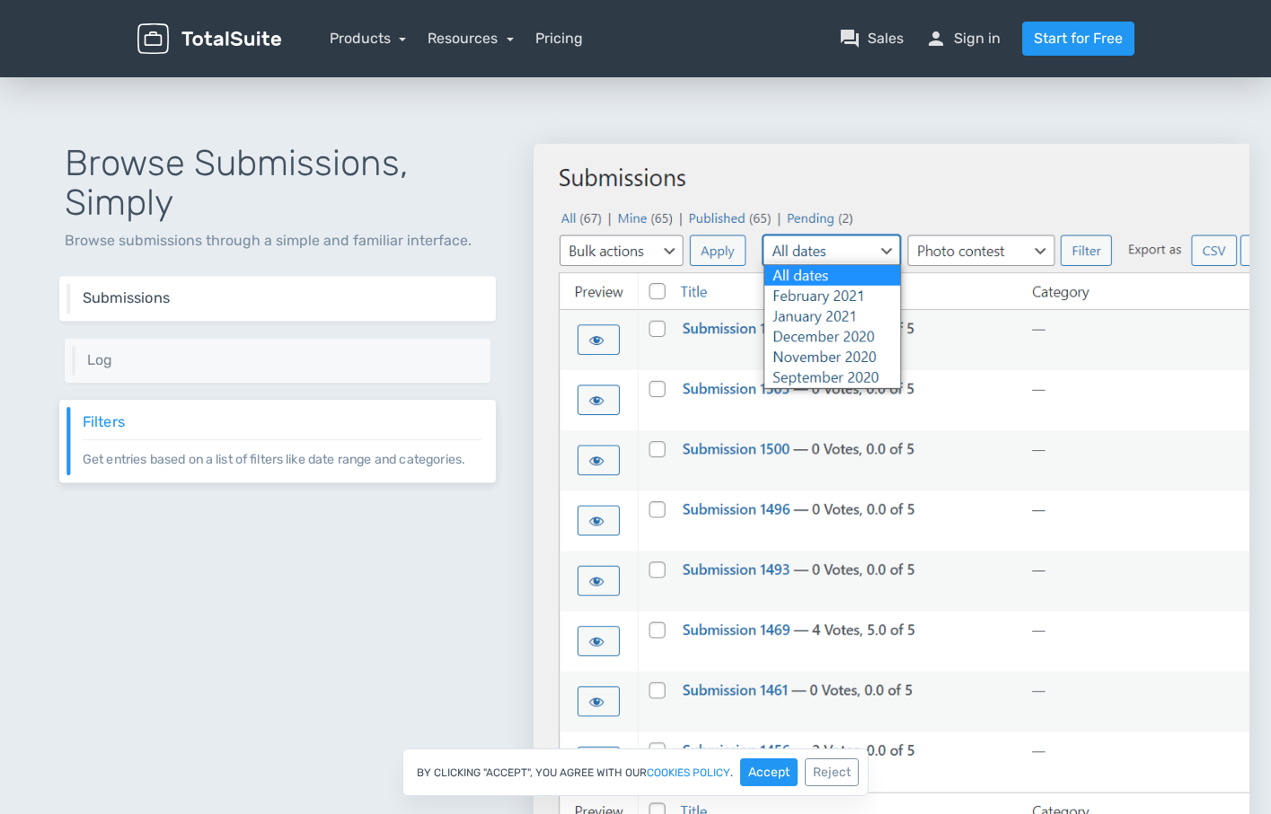
click at [260, 295] on h6 "Submissions" at bounding box center [282, 298] width 399 height 16
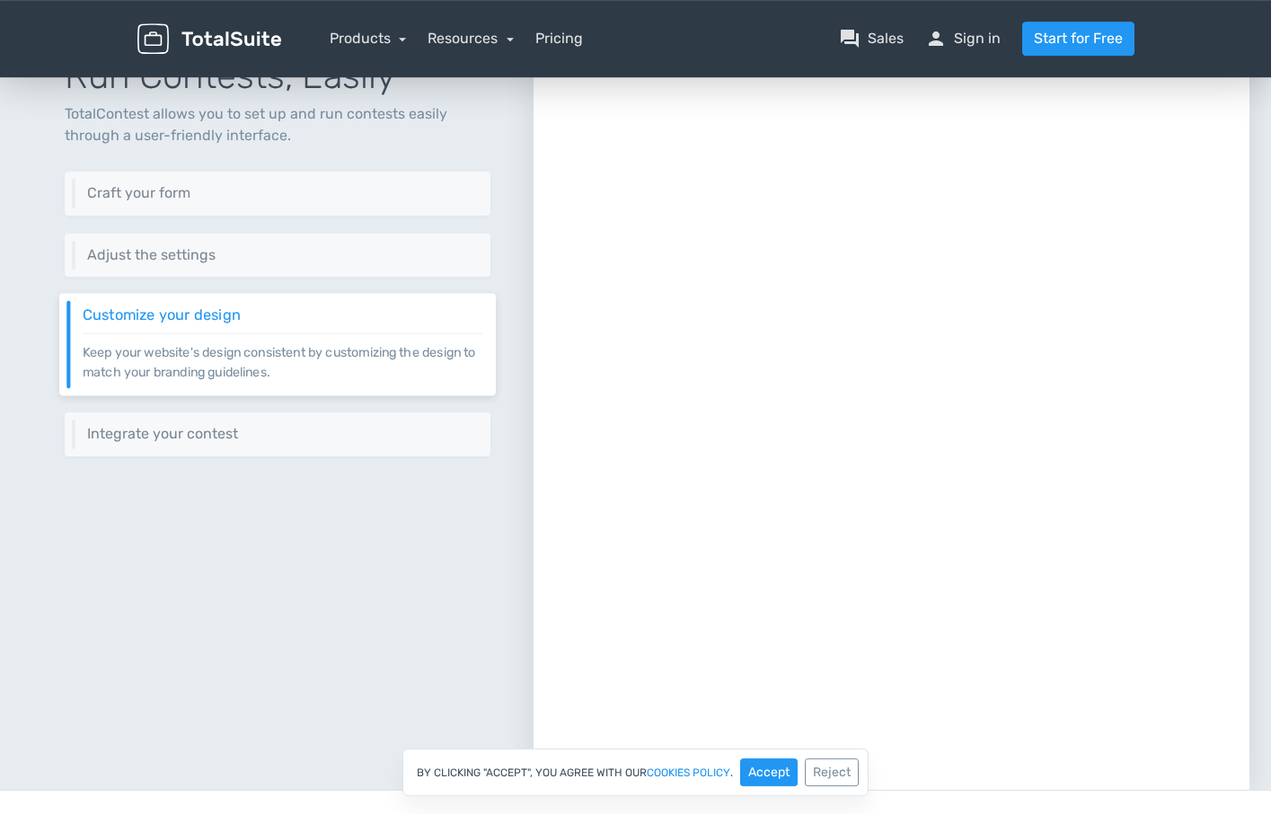
scroll to position [657, 0]
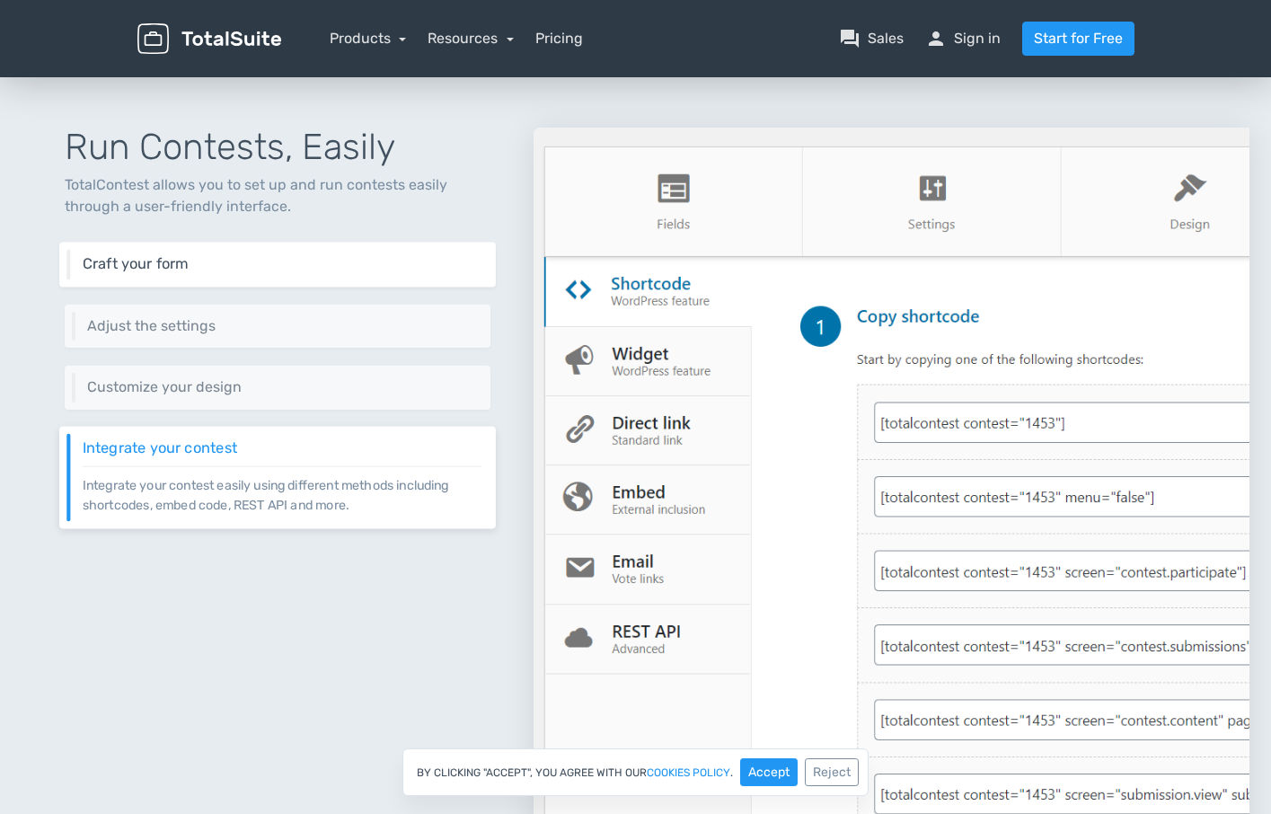
click at [238, 278] on div "Craft your form Craft your own submission form using 10+ different types of fie…" at bounding box center [277, 264] width 436 height 45
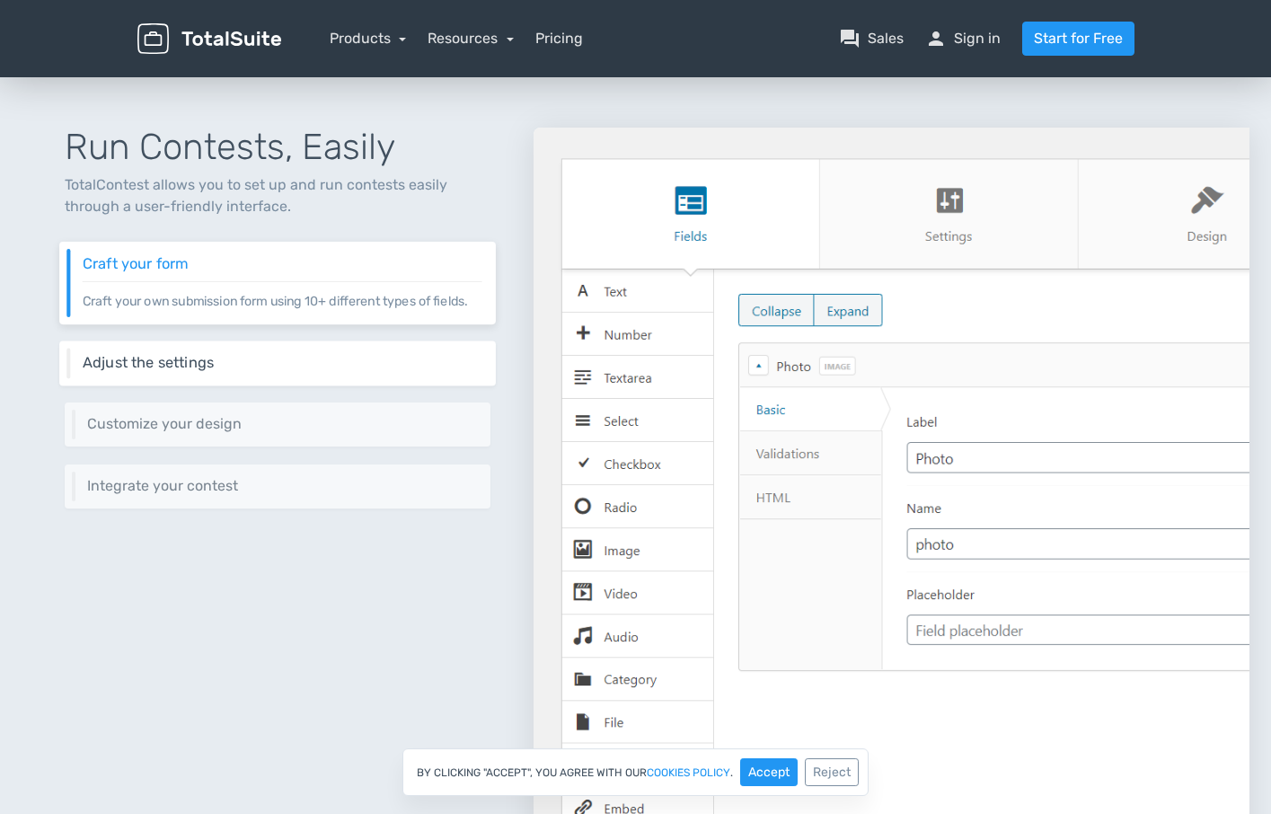
click at [195, 356] on h6 "Adjust the settings" at bounding box center [282, 363] width 399 height 16
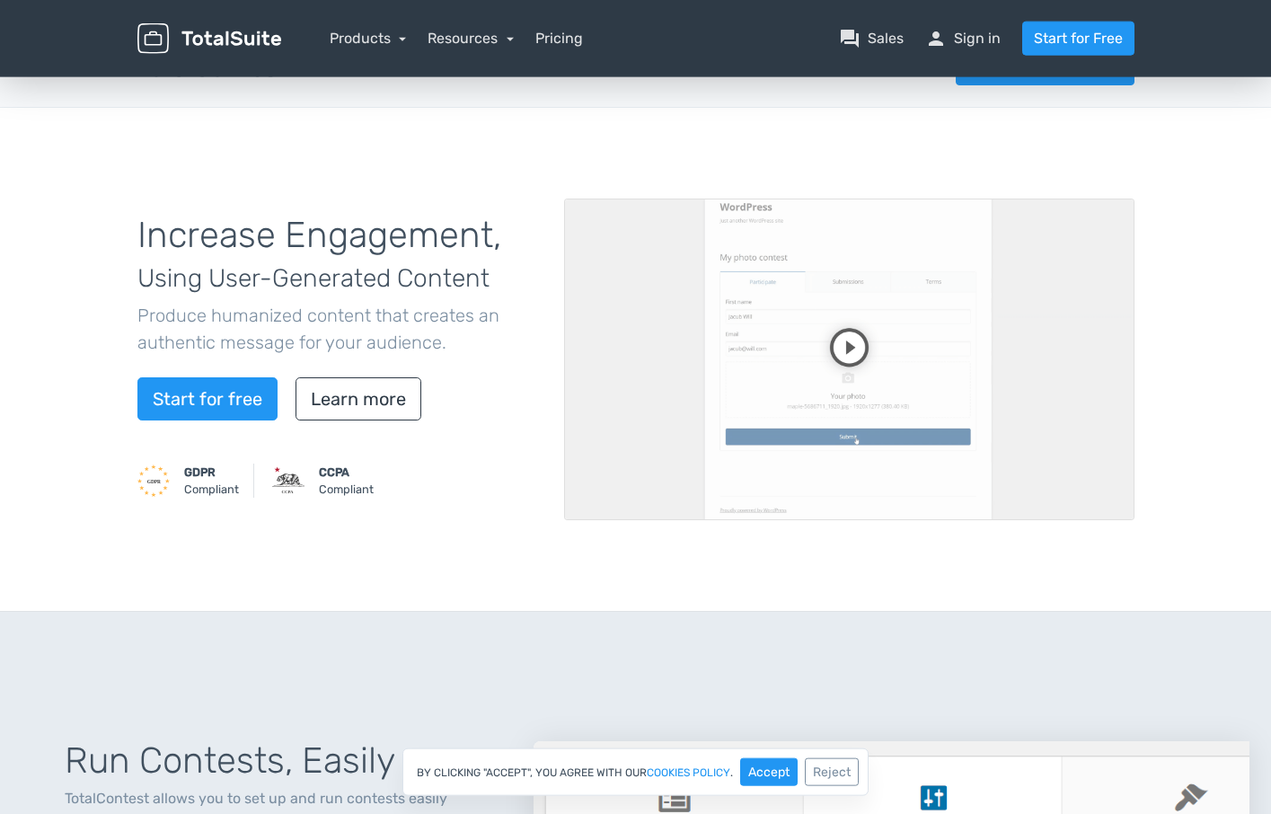
scroll to position [0, 0]
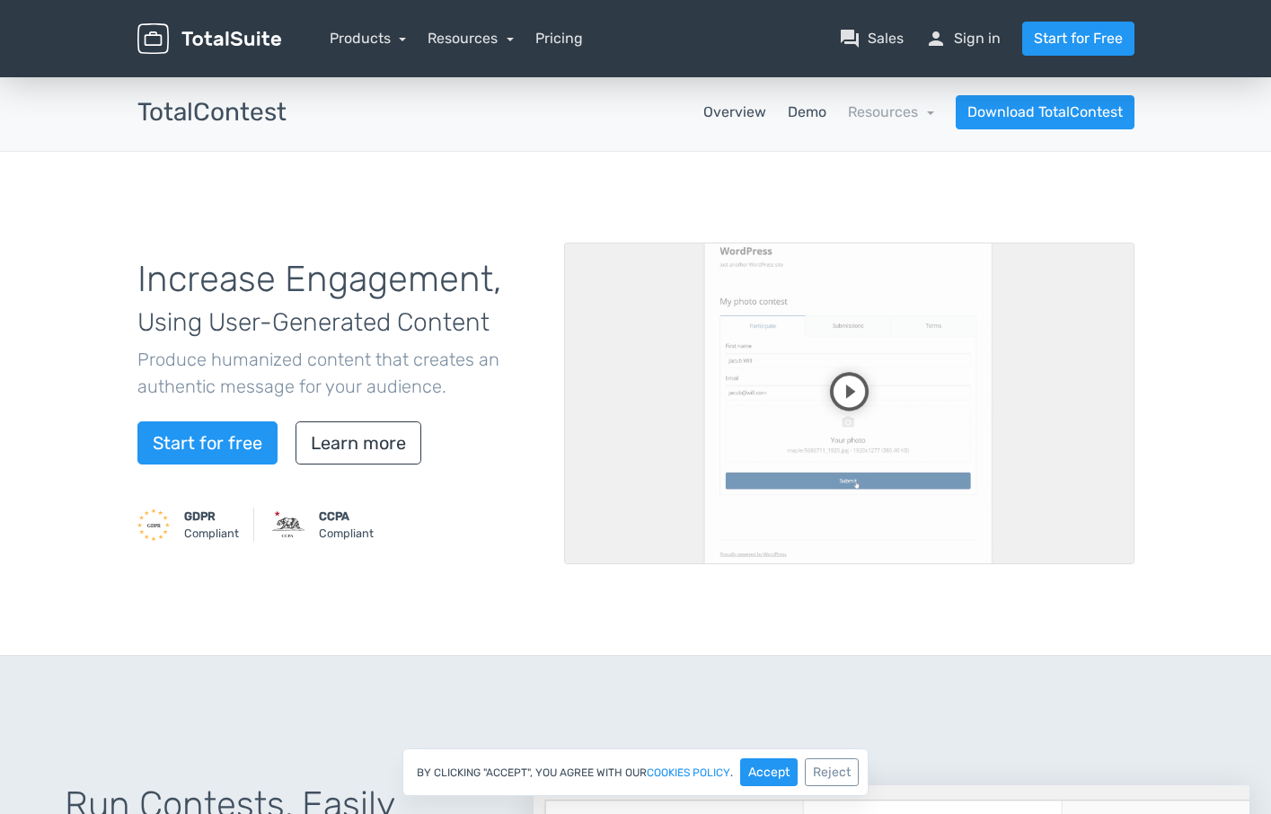
click at [810, 108] on link "Demo" at bounding box center [806, 112] width 39 height 22
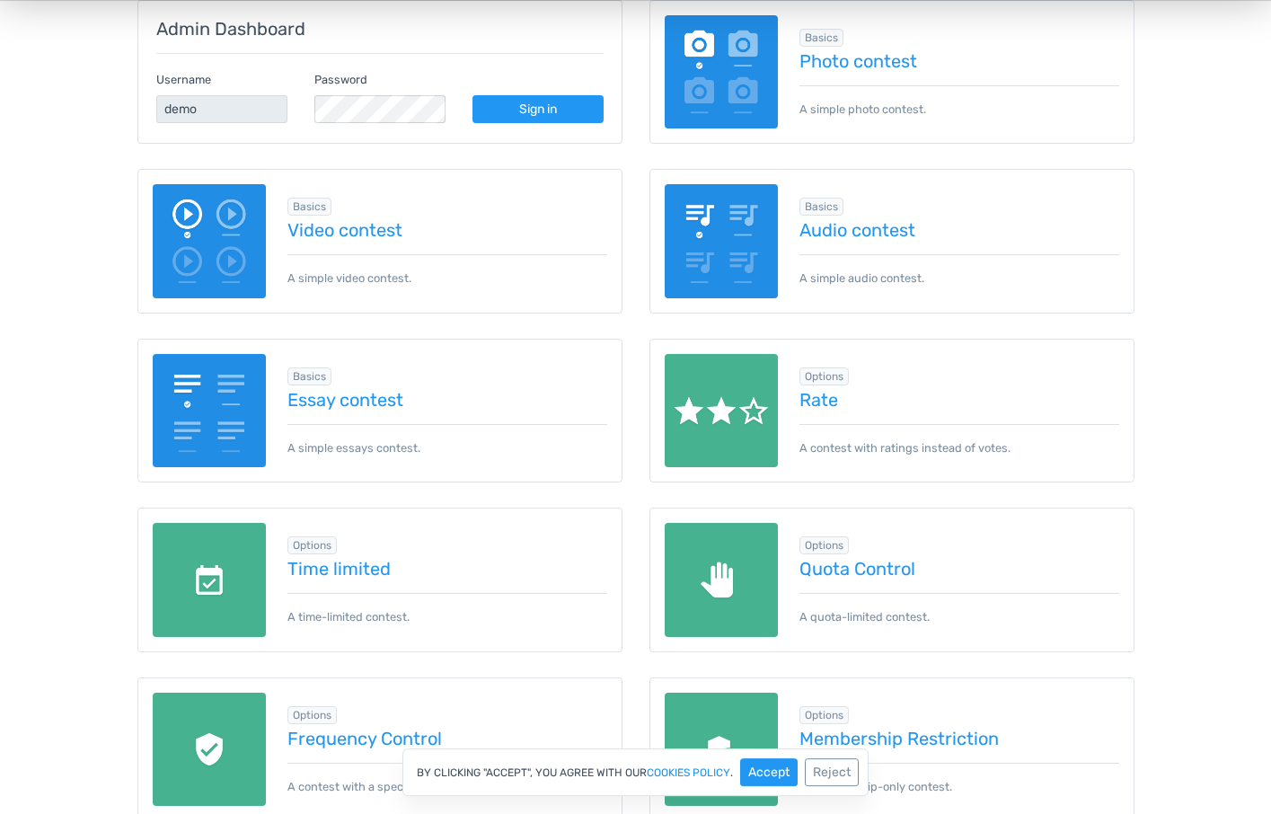
scroll to position [366, 0]
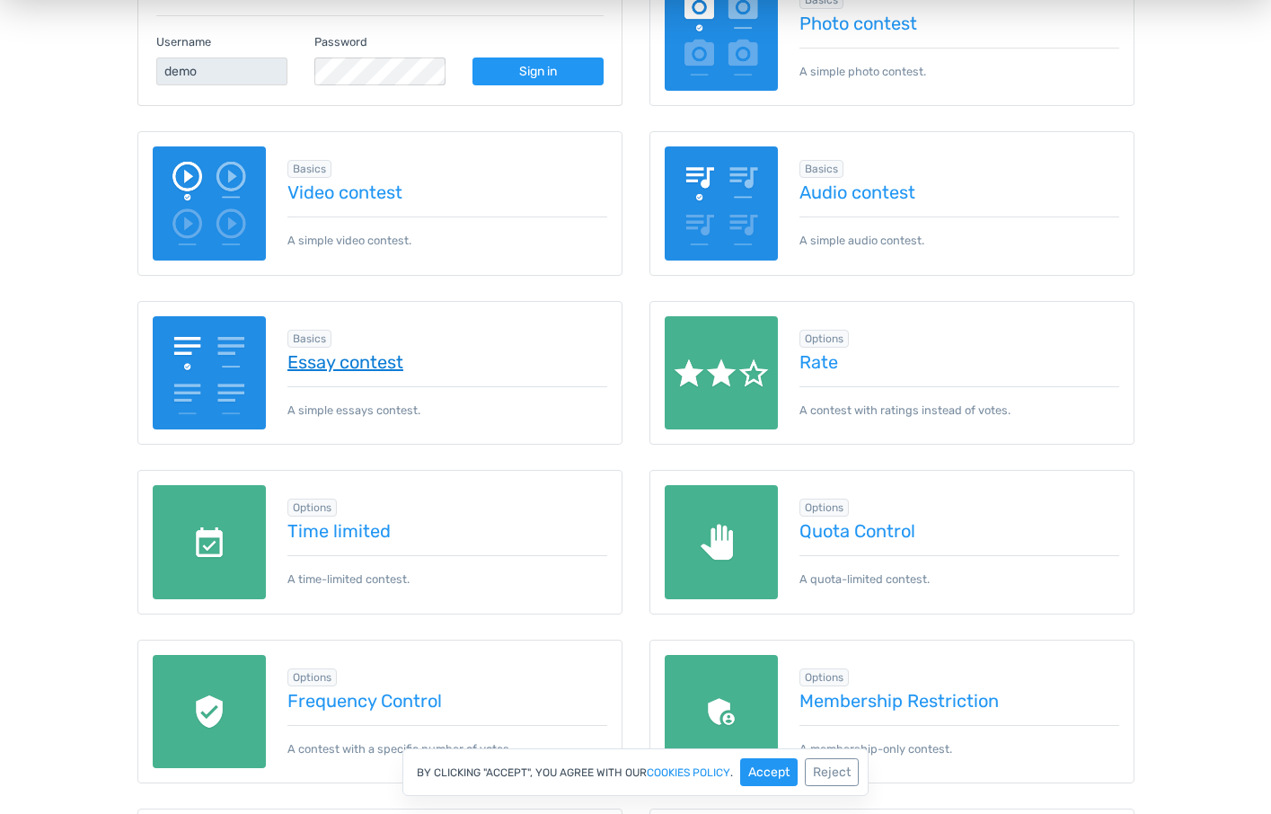
click at [391, 365] on link "Essay contest" at bounding box center [447, 362] width 320 height 20
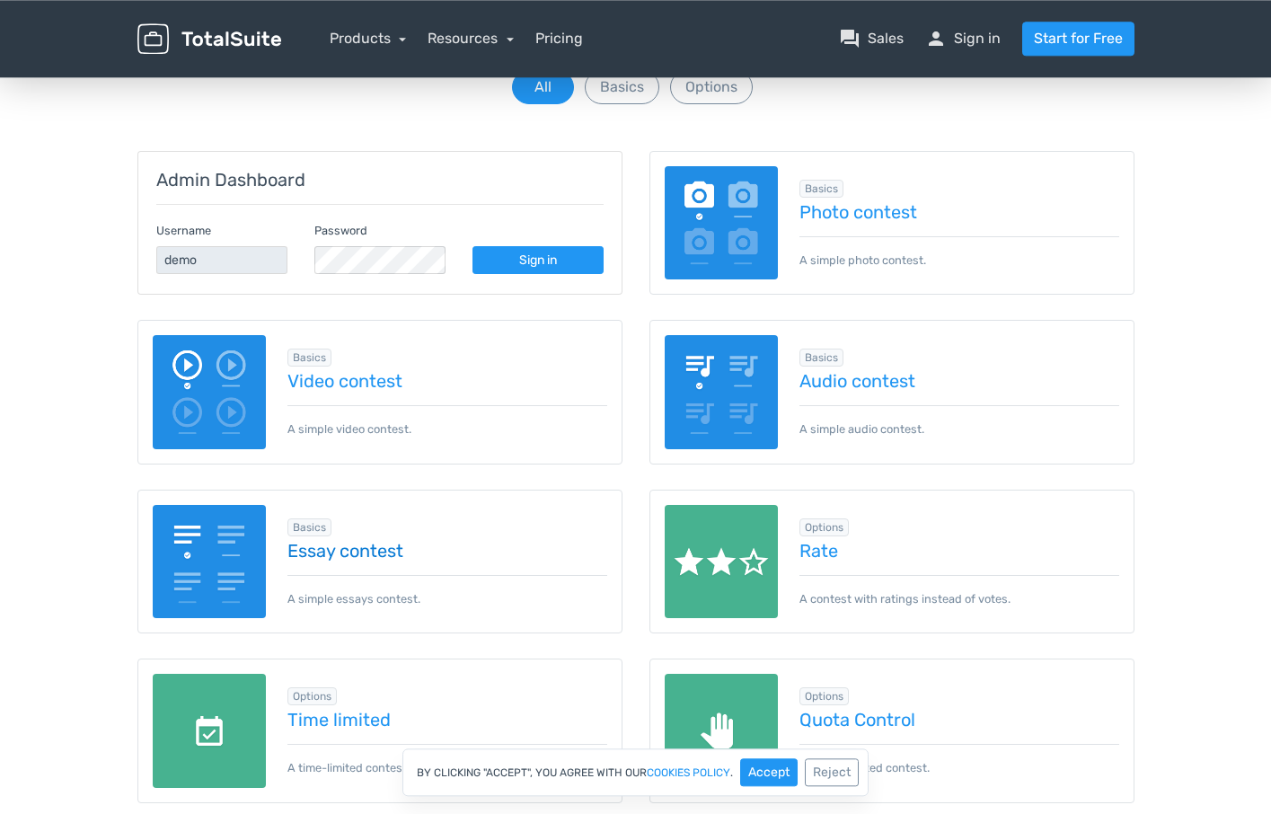
scroll to position [92, 0]
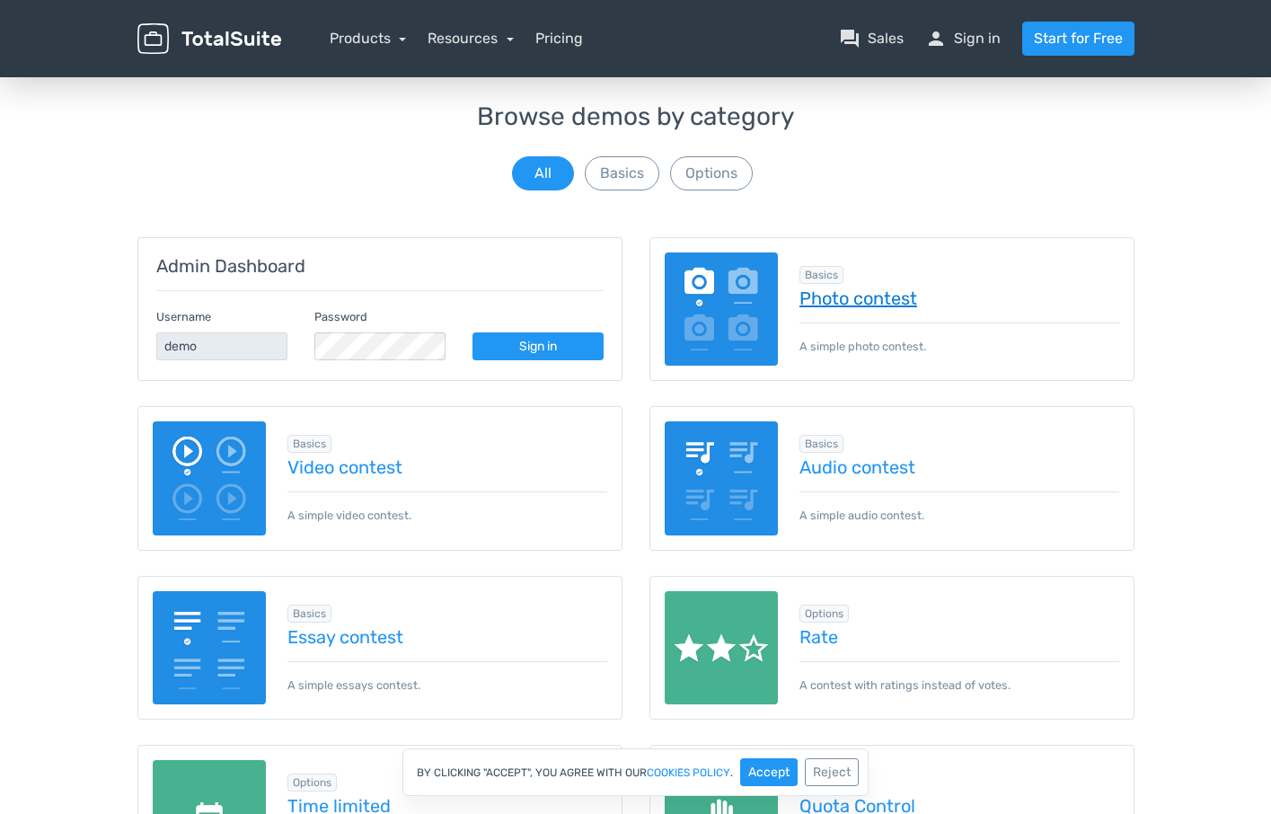
click at [814, 291] on link "Photo contest" at bounding box center [959, 298] width 320 height 20
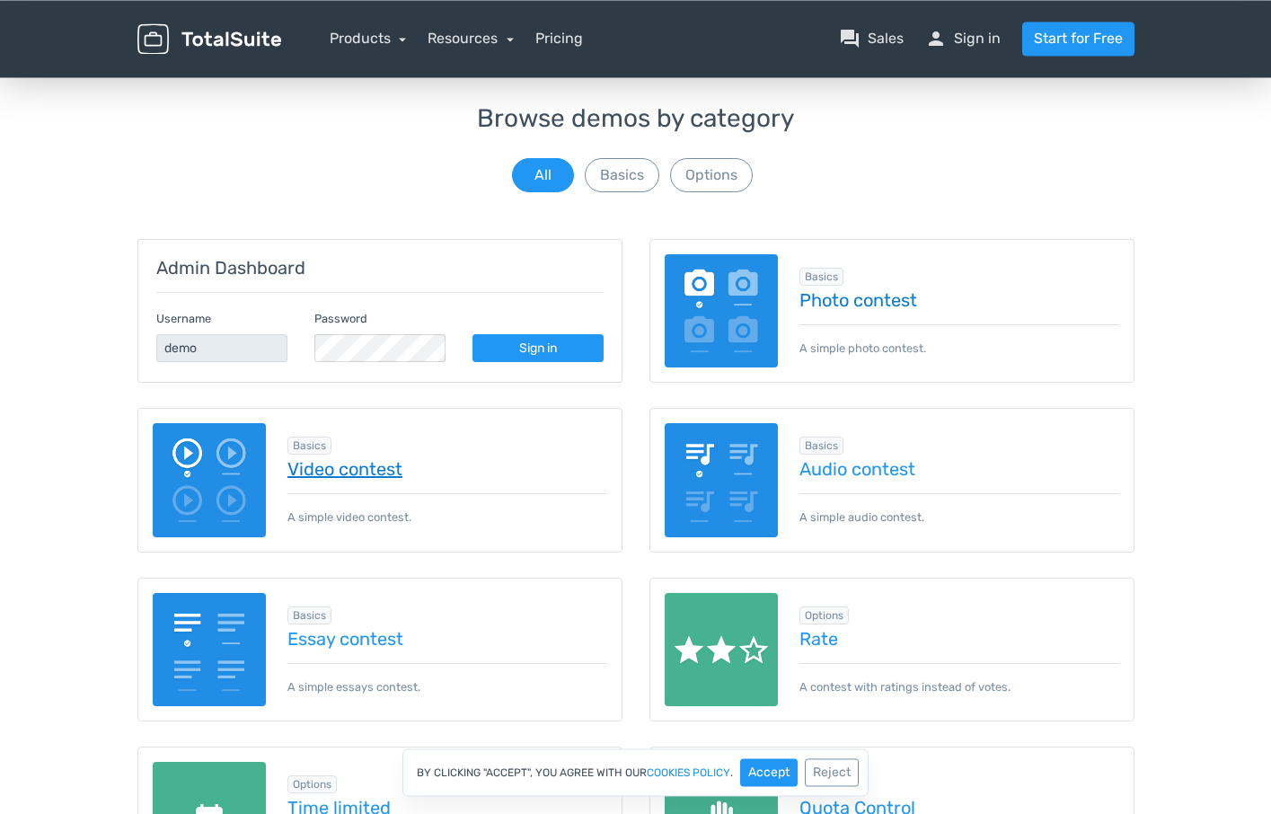
scroll to position [183, 0]
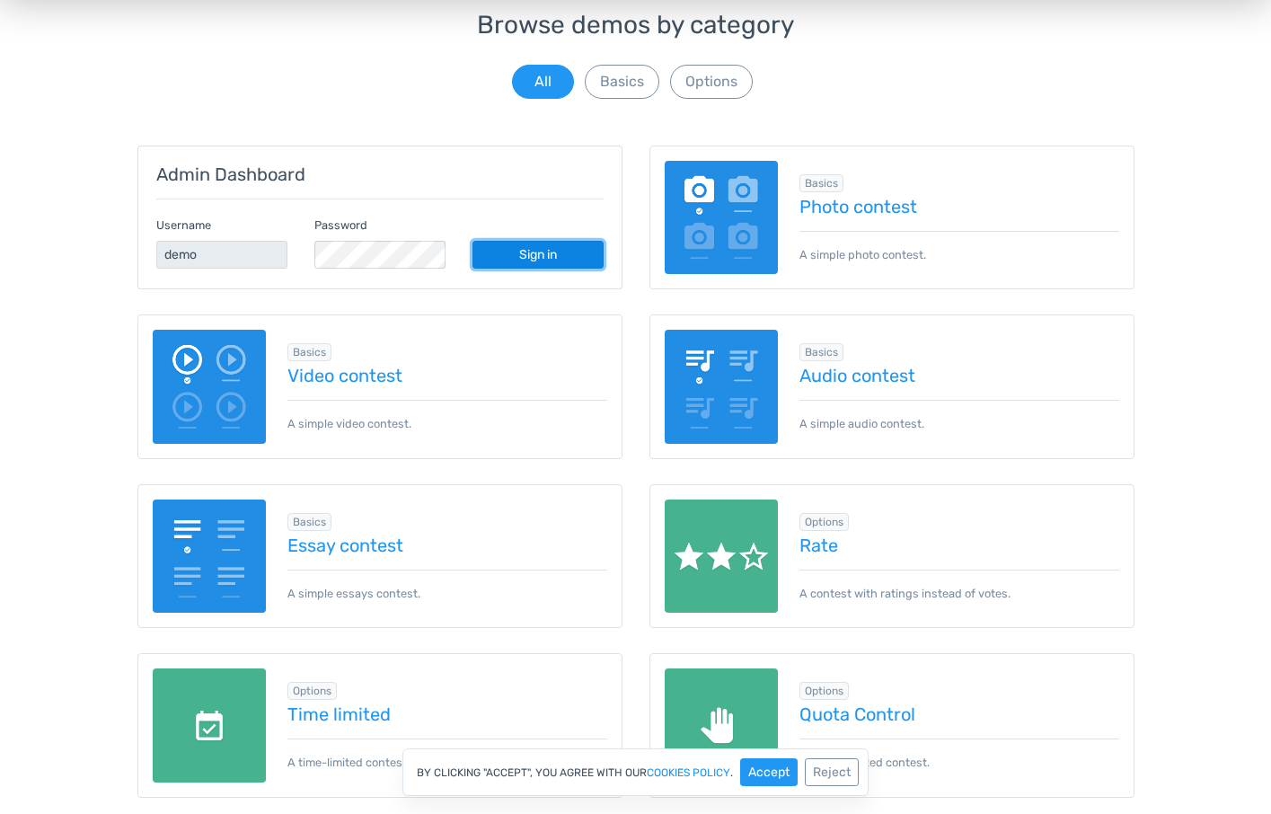
click at [541, 254] on link "Sign in" at bounding box center [537, 255] width 131 height 28
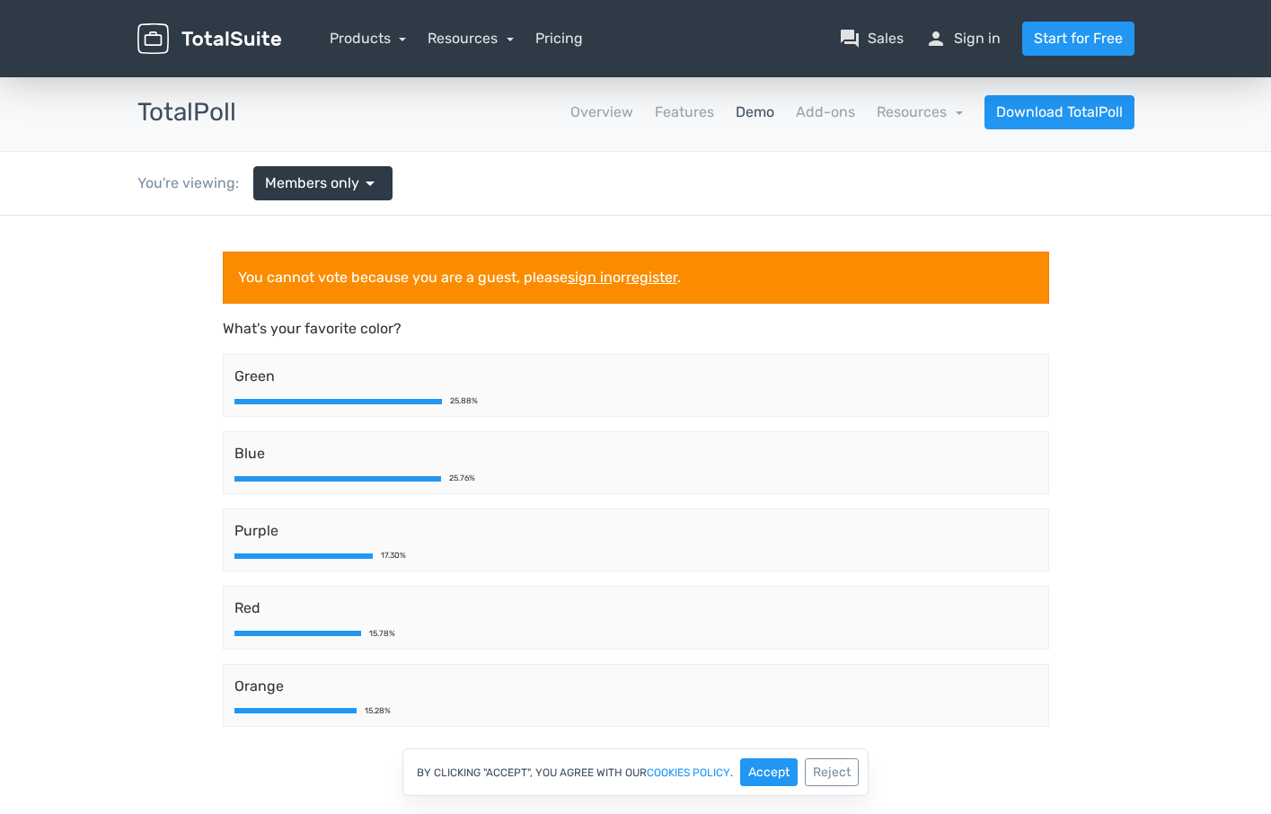
click at [366, 392] on div "Green 25.88%" at bounding box center [636, 385] width 826 height 63
click at [590, 116] on link "Overview" at bounding box center [601, 112] width 63 height 22
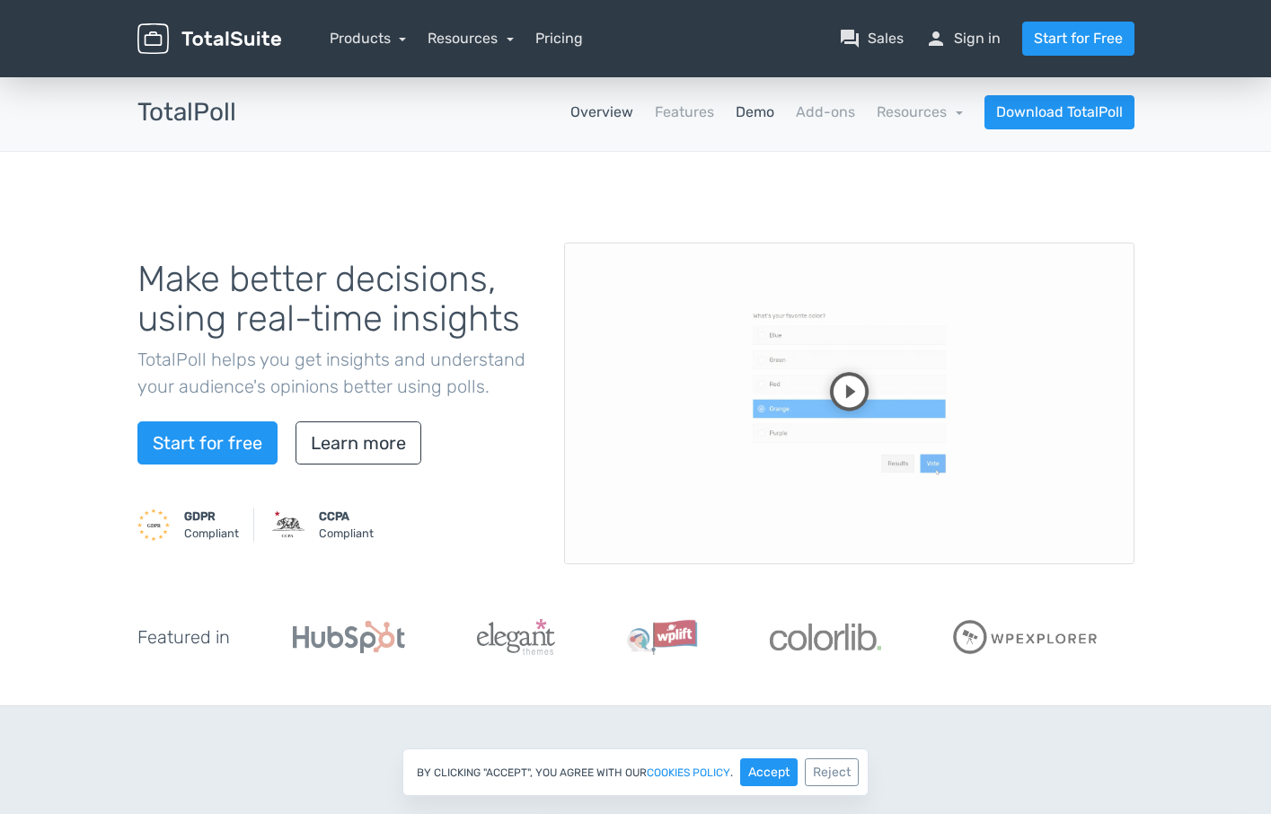
click at [746, 112] on link "Demo" at bounding box center [754, 112] width 39 height 22
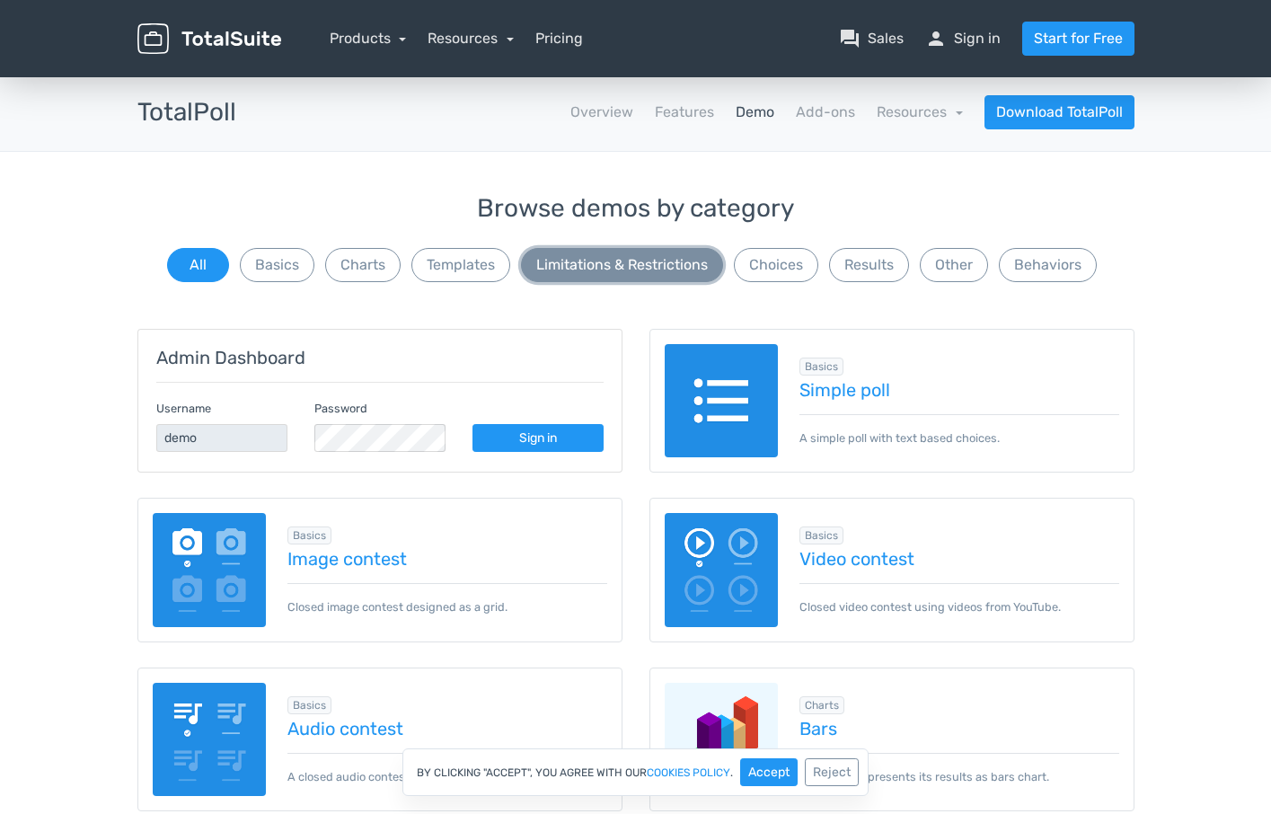
click at [629, 259] on button "Limitations & Restrictions" at bounding box center [622, 265] width 202 height 34
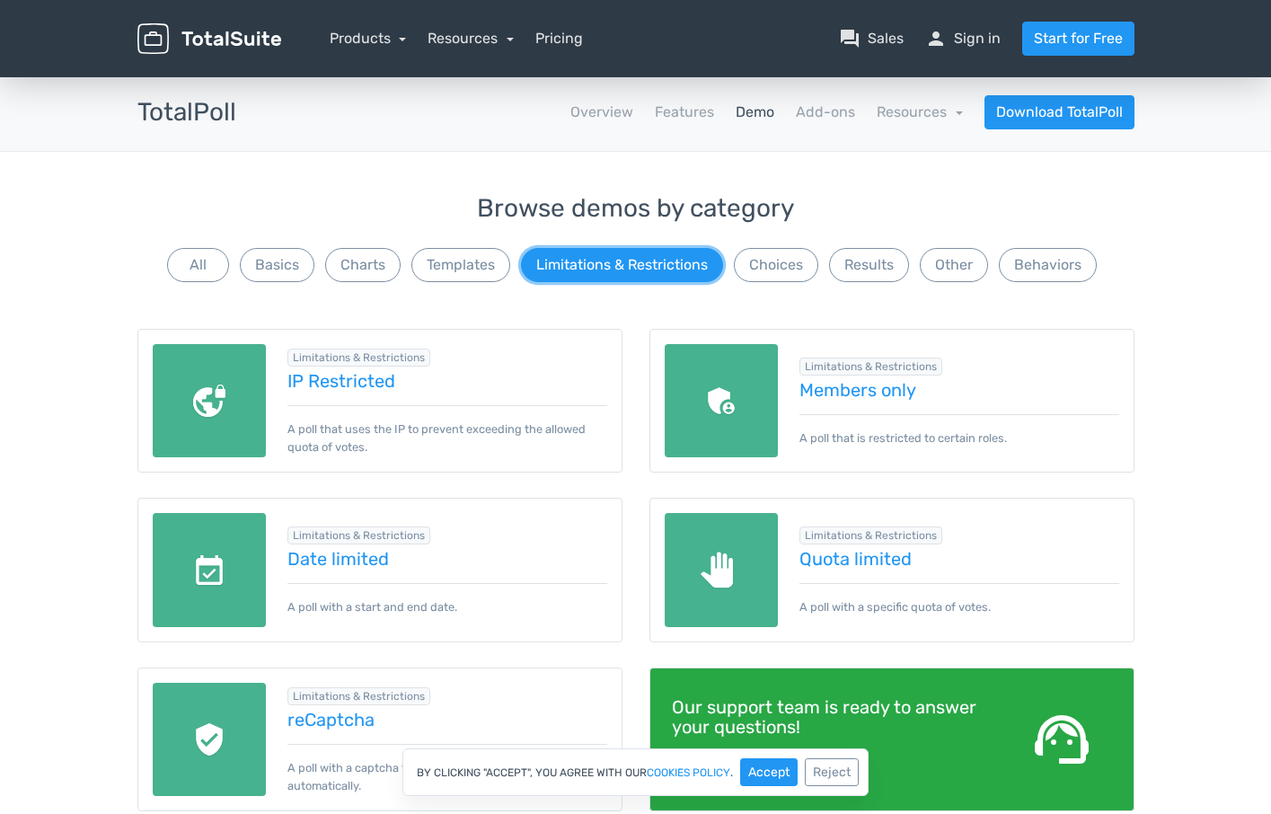
scroll to position [92, 0]
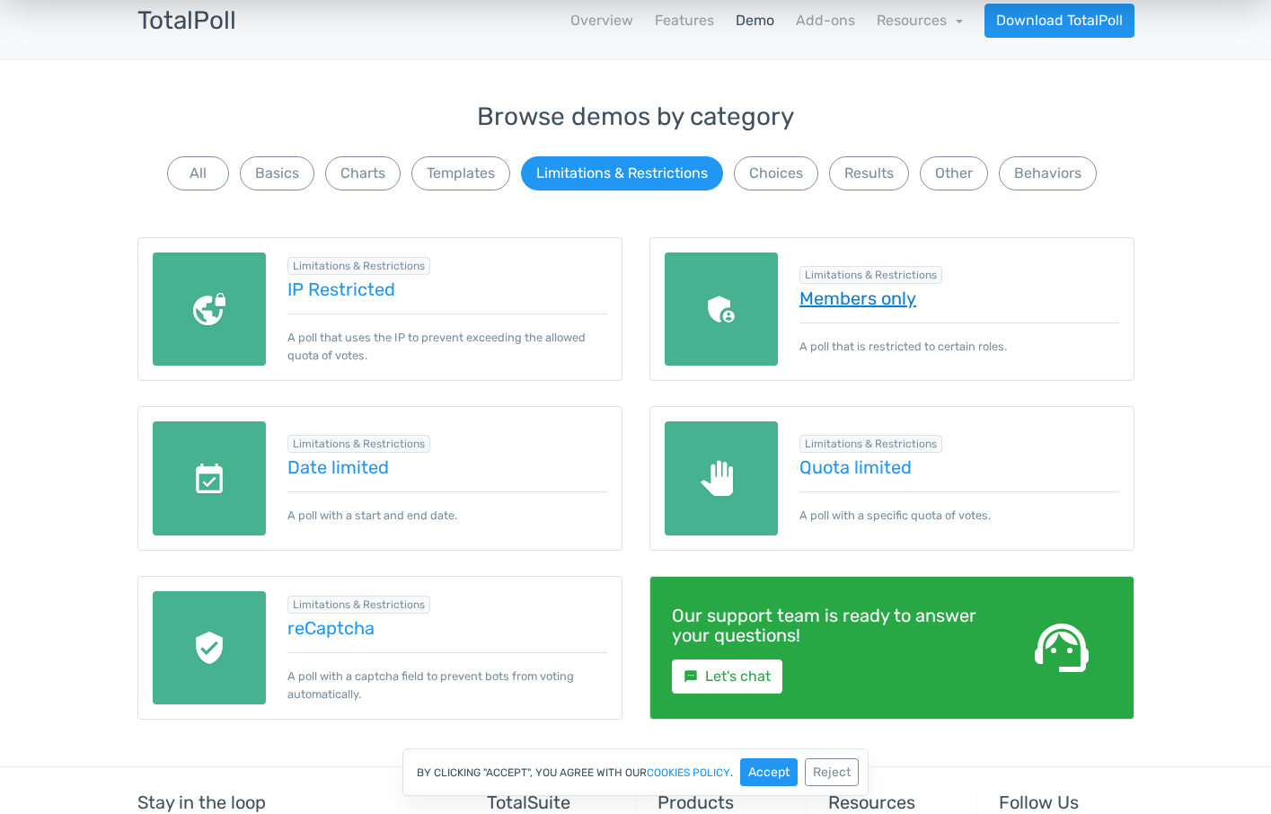
click at [841, 298] on link "Members only" at bounding box center [959, 298] width 320 height 20
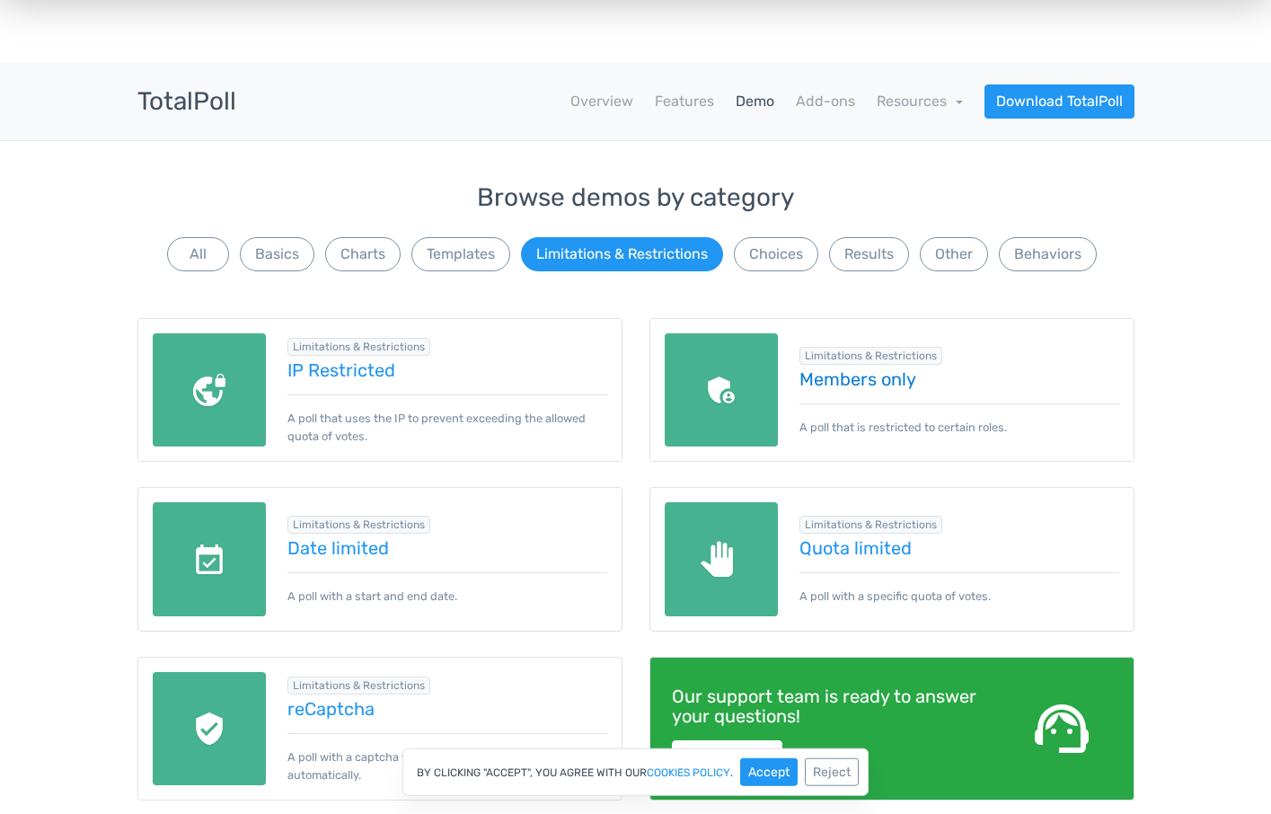
scroll to position [0, 0]
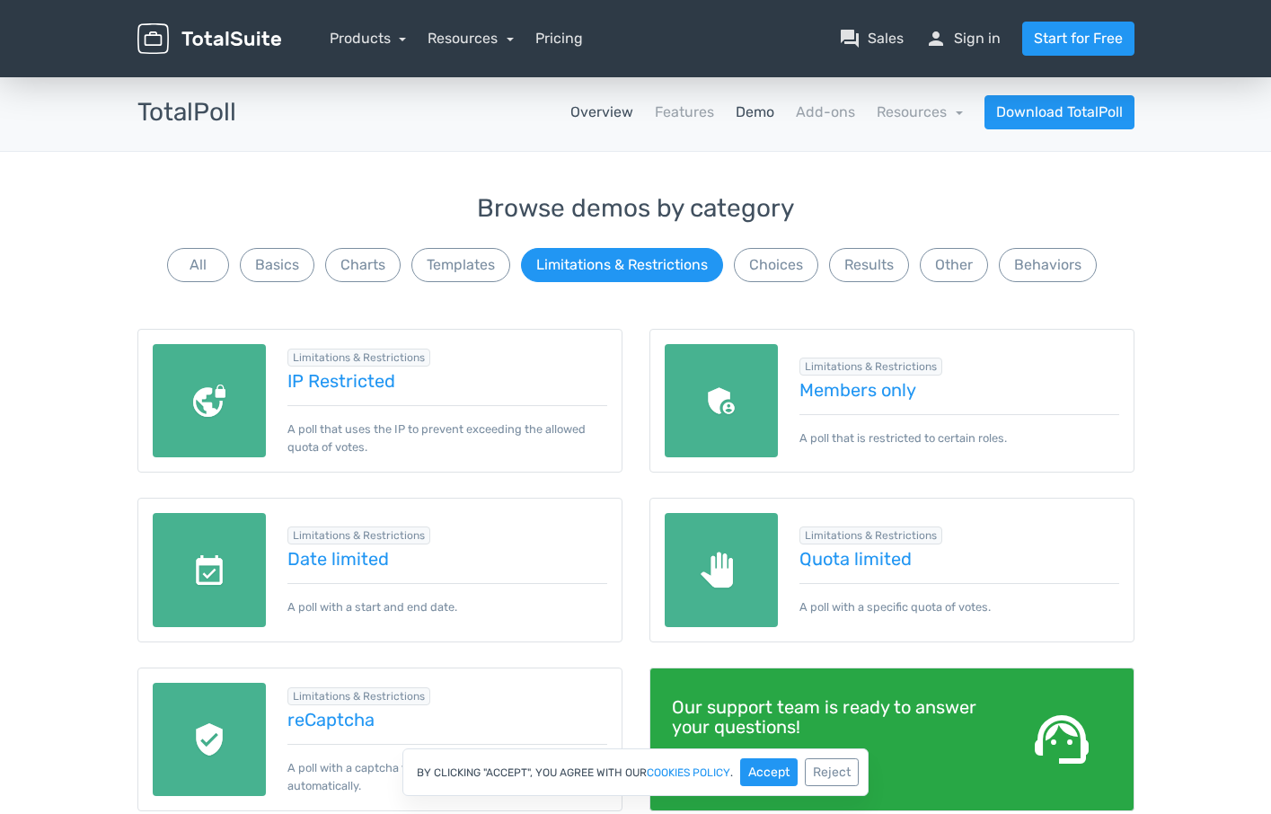
click at [628, 121] on link "Overview" at bounding box center [601, 112] width 63 height 22
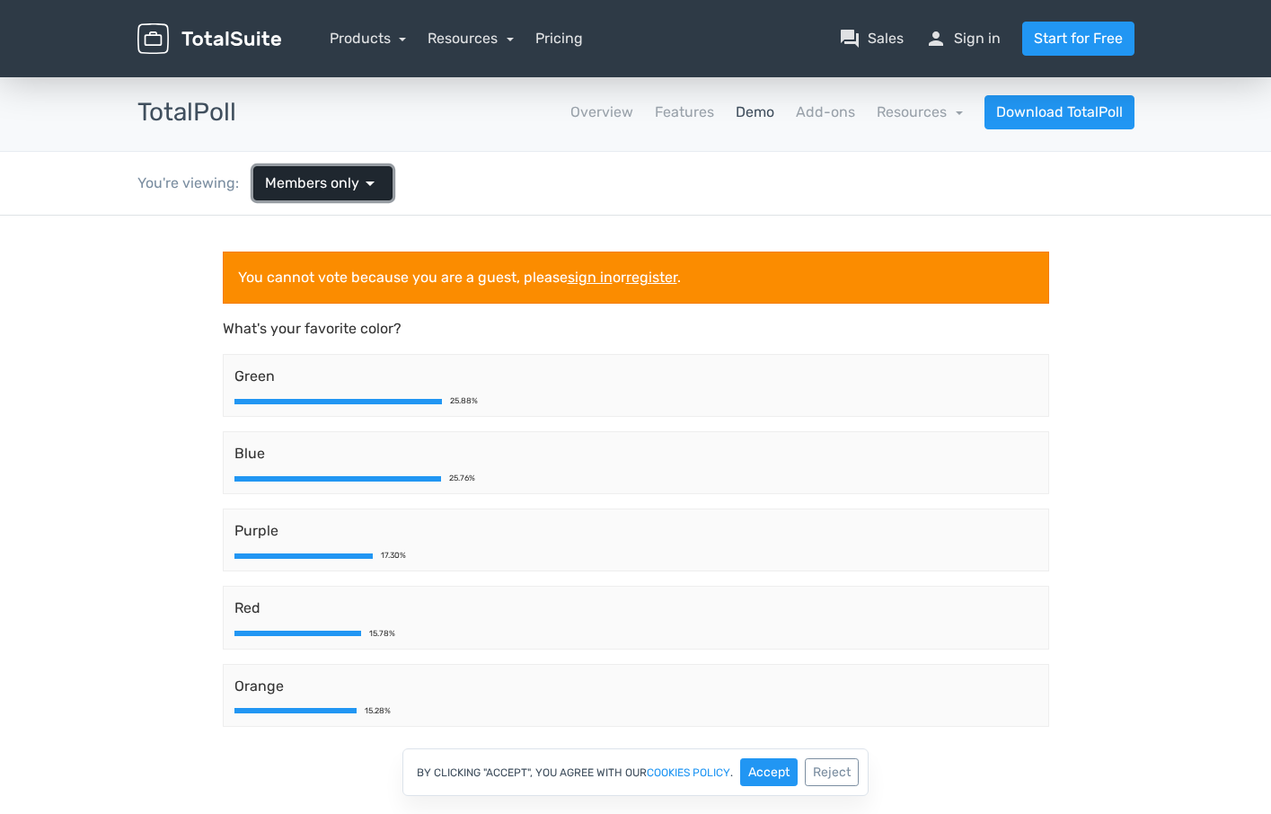
click at [307, 186] on span "Members only" at bounding box center [312, 183] width 94 height 22
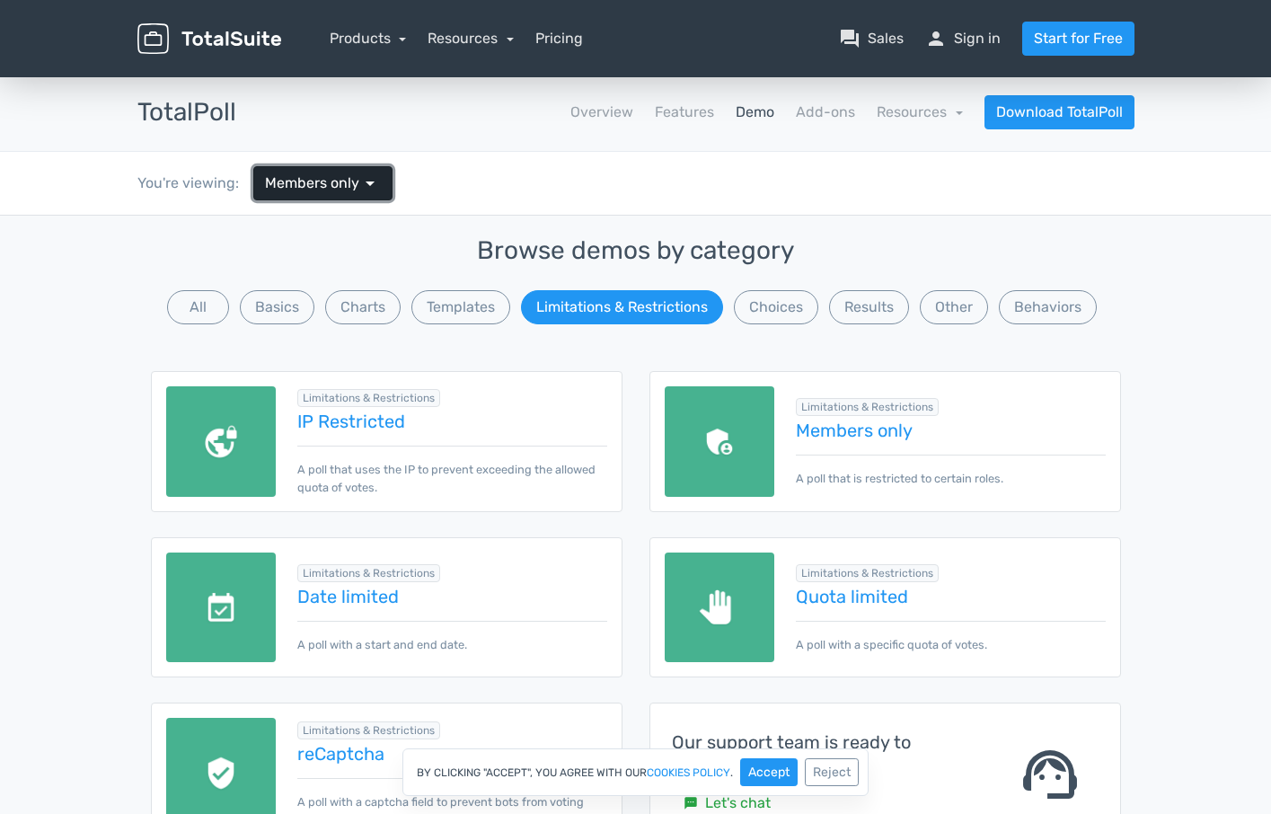
click at [307, 186] on span "Members only" at bounding box center [312, 183] width 94 height 22
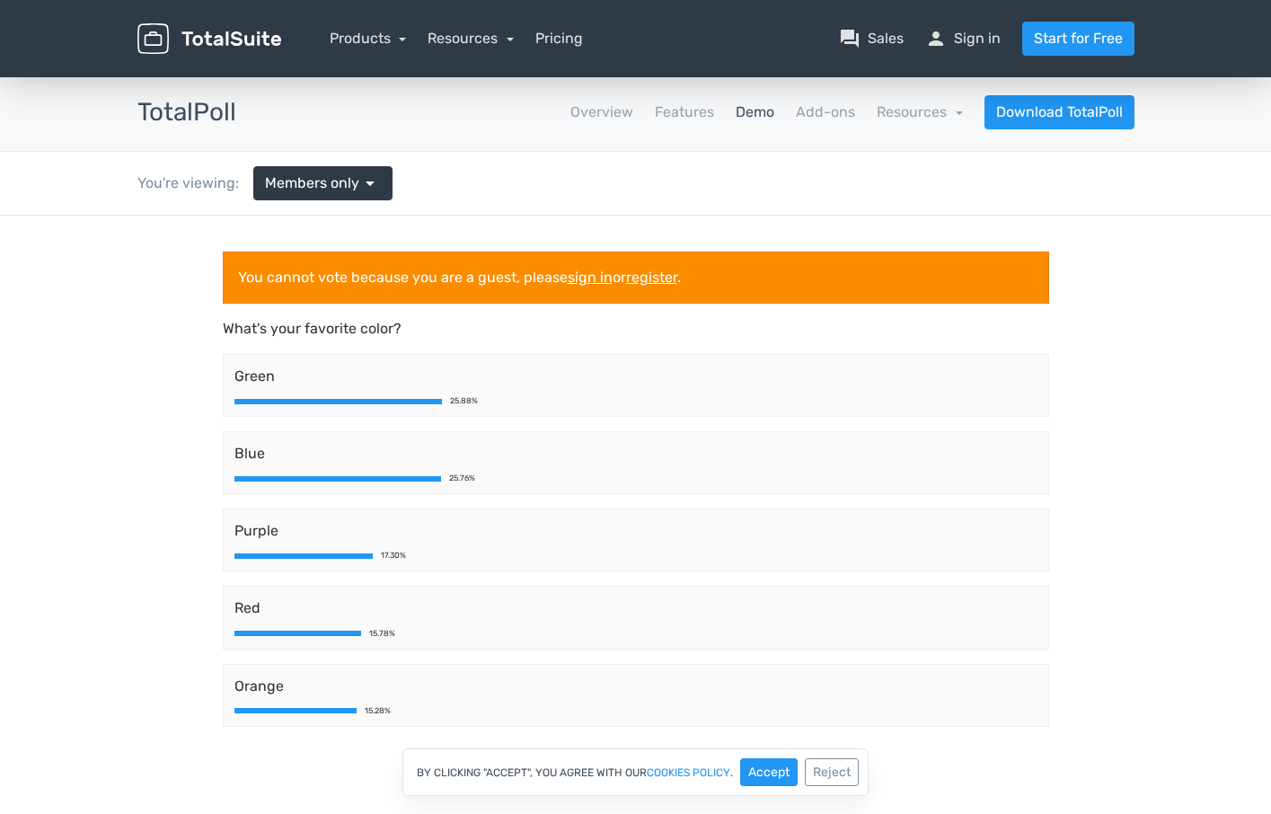
click at [337, 402] on div at bounding box center [337, 401] width 207 height 5
click at [583, 281] on link "sign in" at bounding box center [590, 276] width 45 height 17
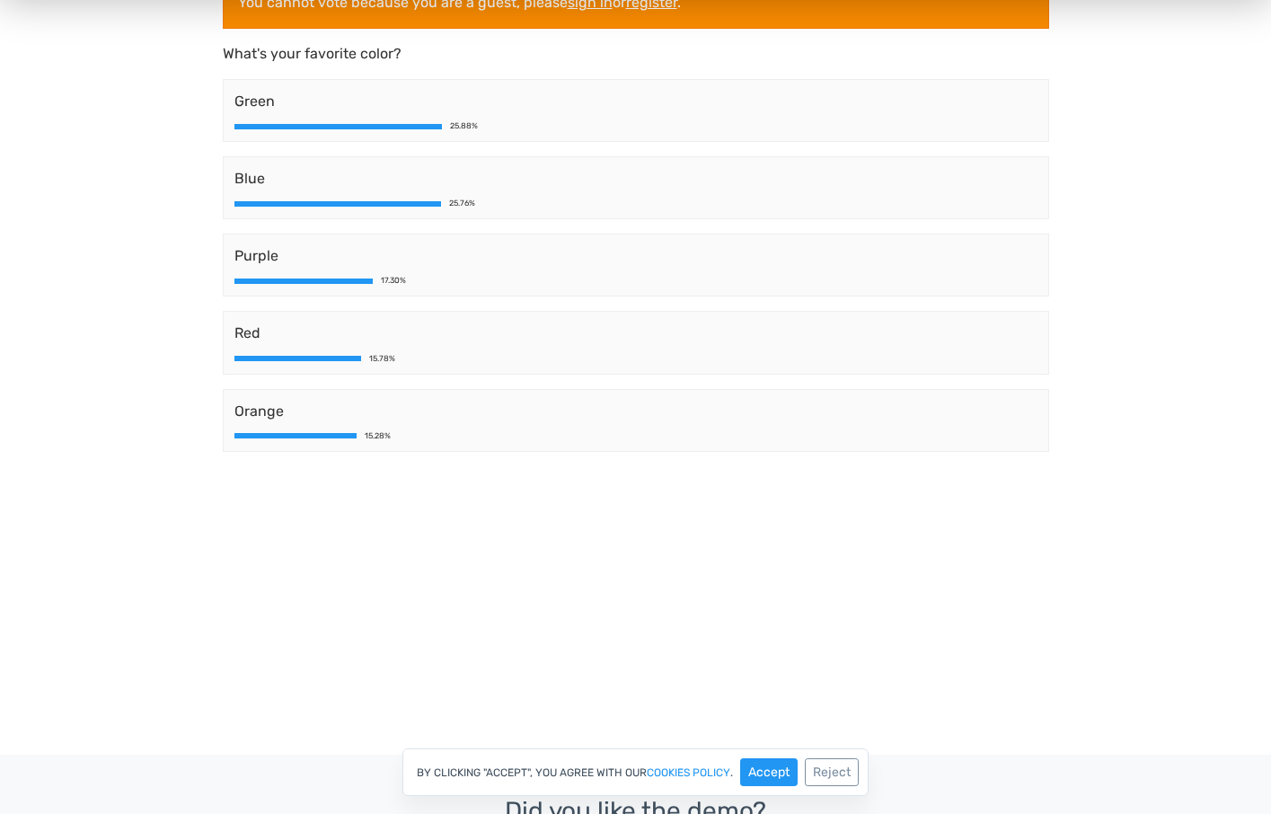
scroll to position [92, 0]
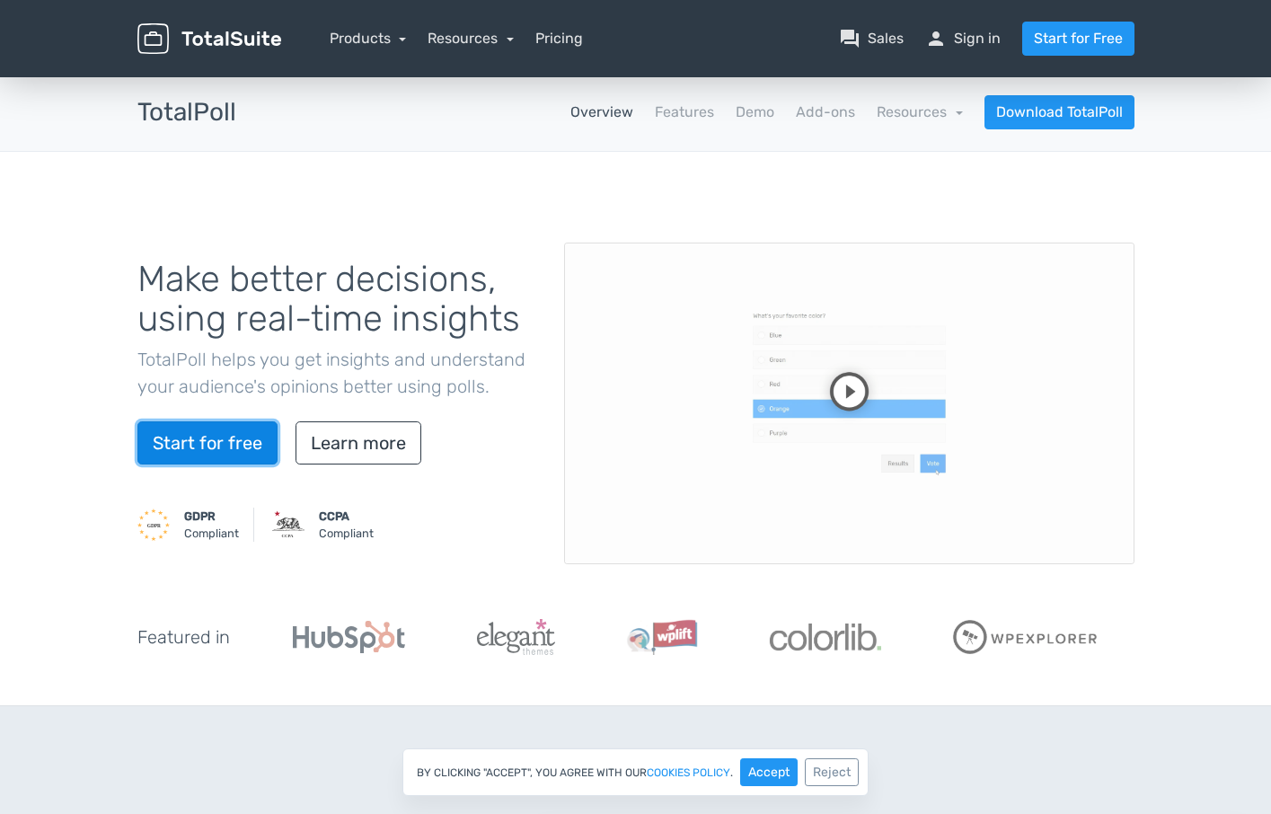
click at [256, 442] on link "Start for free" at bounding box center [207, 442] width 140 height 43
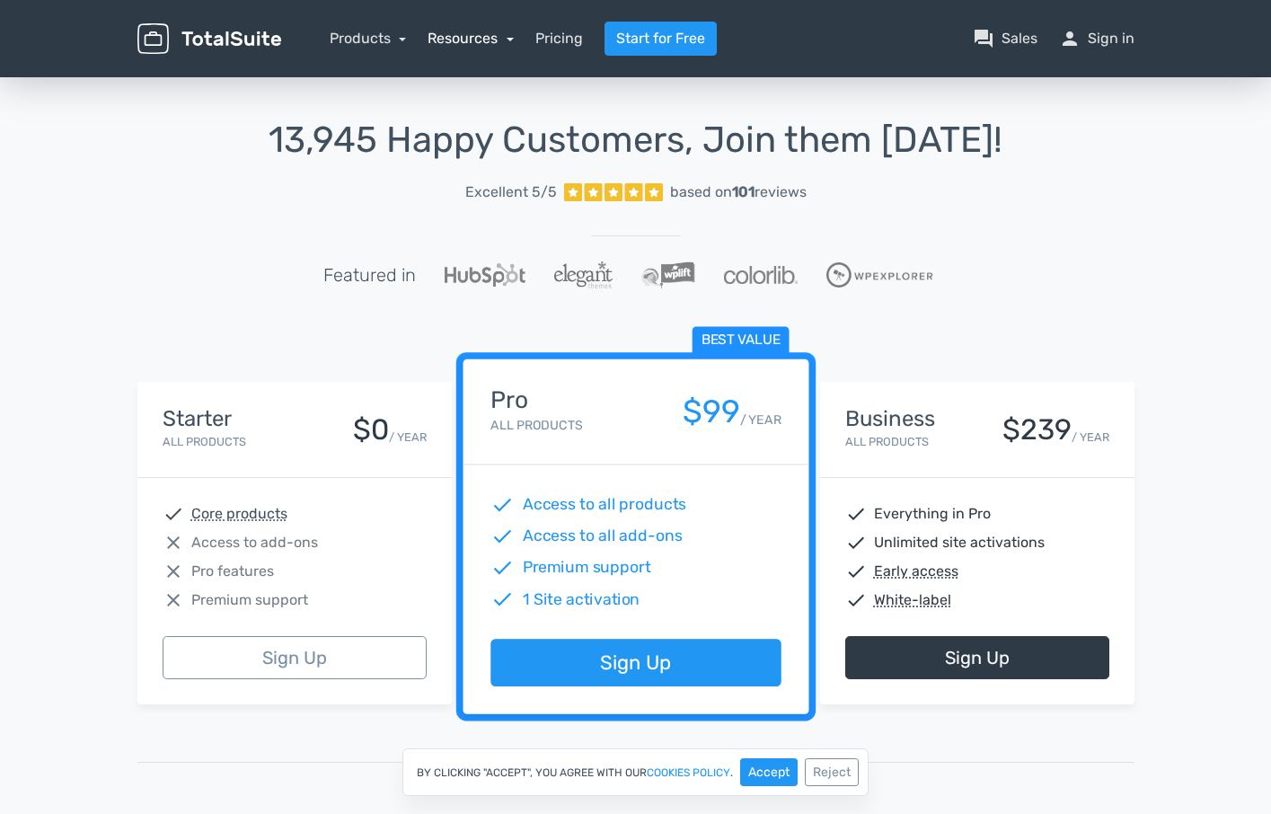
click at [470, 43] on link "Resources" at bounding box center [470, 38] width 86 height 17
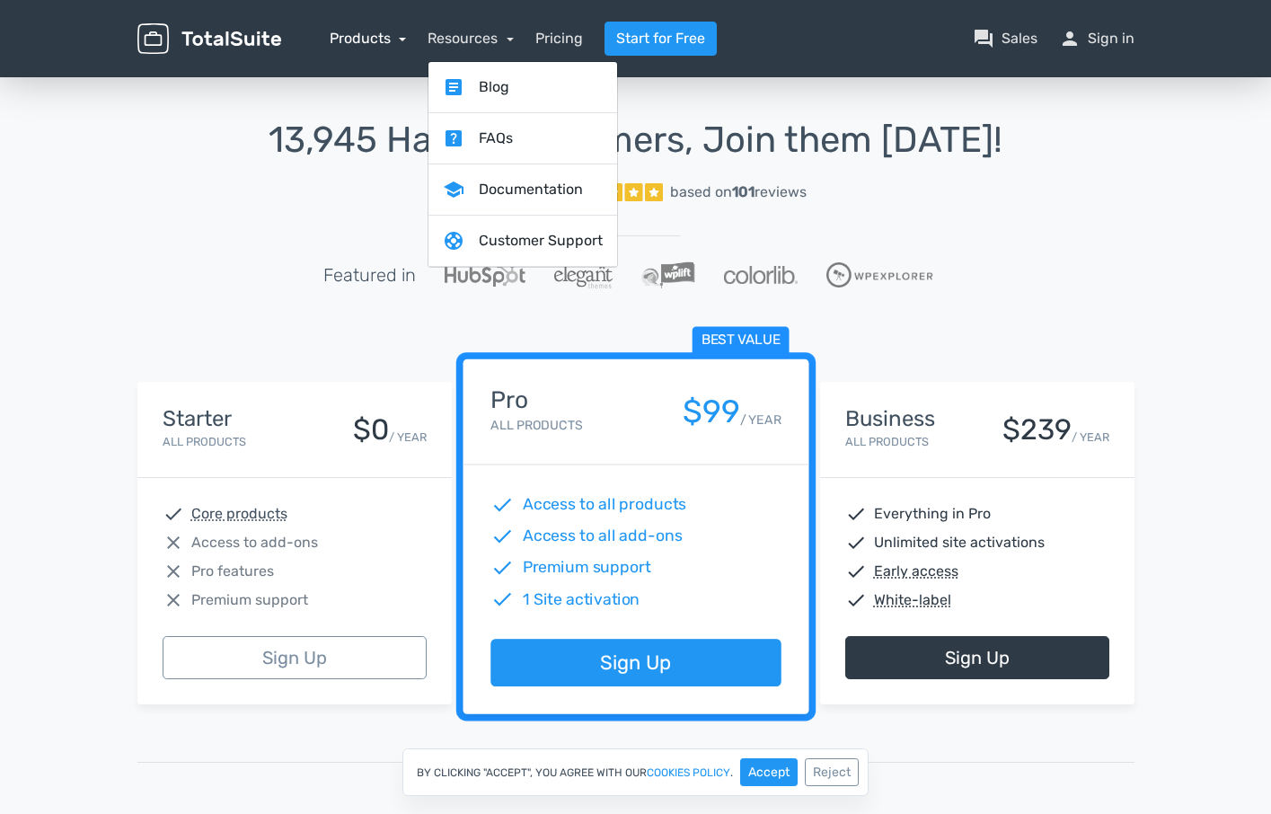
click at [388, 37] on link "Products" at bounding box center [368, 38] width 77 height 17
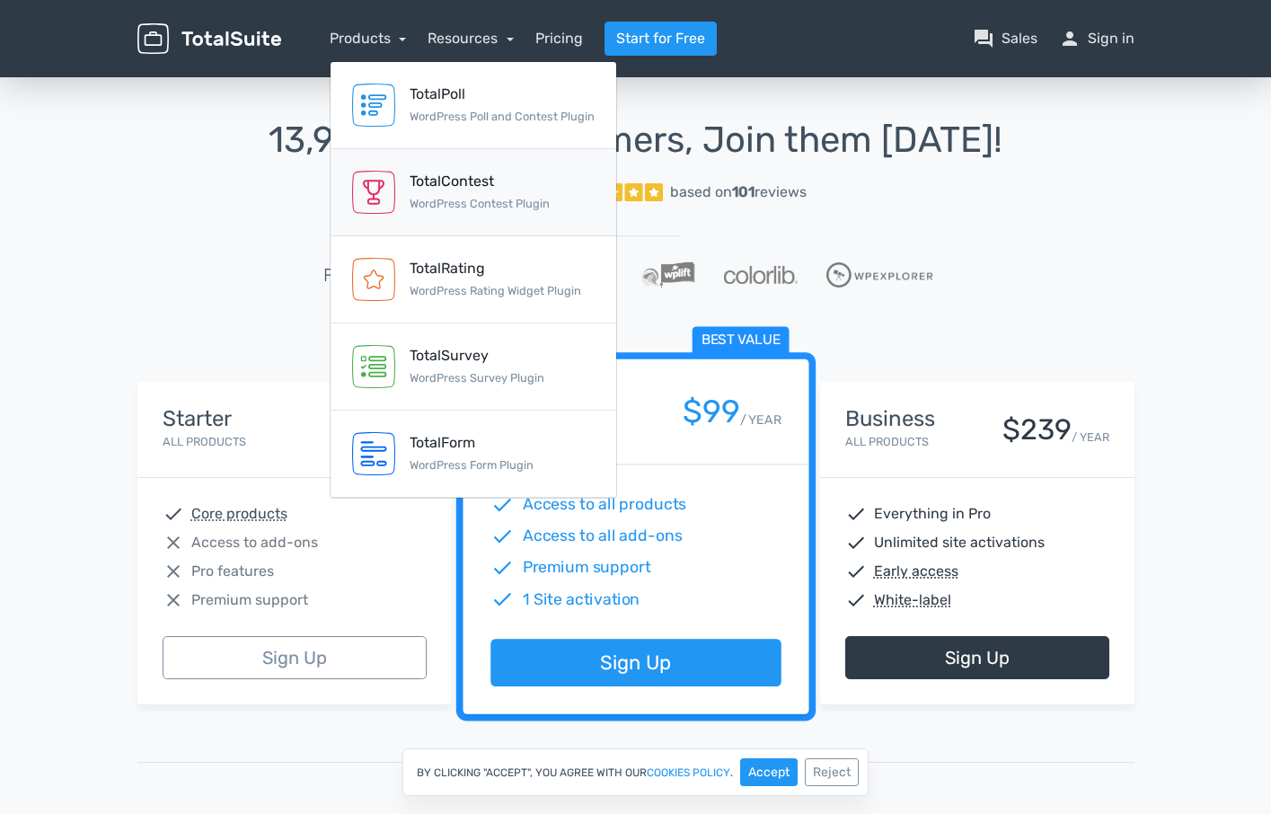
click at [433, 174] on div "TotalContest" at bounding box center [479, 182] width 140 height 22
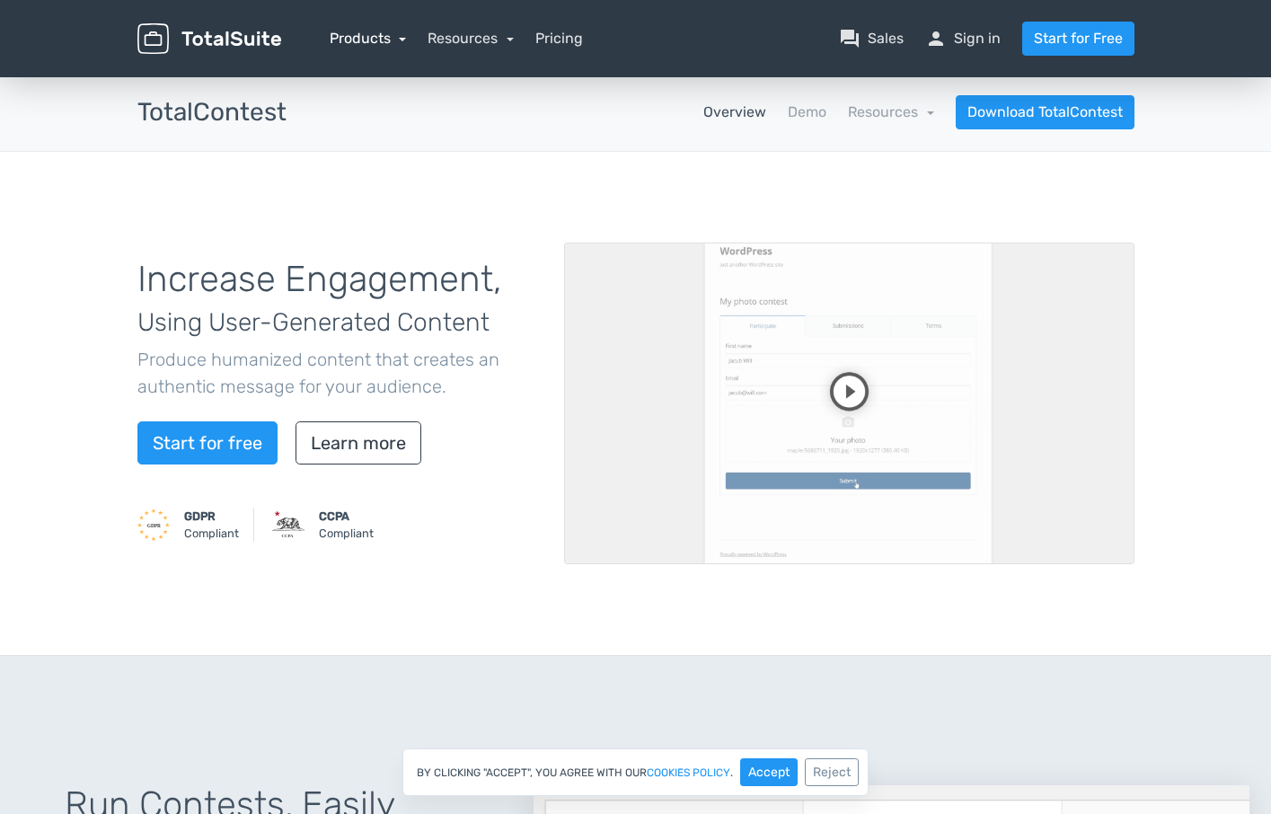
click at [379, 46] on link "Products" at bounding box center [368, 38] width 77 height 17
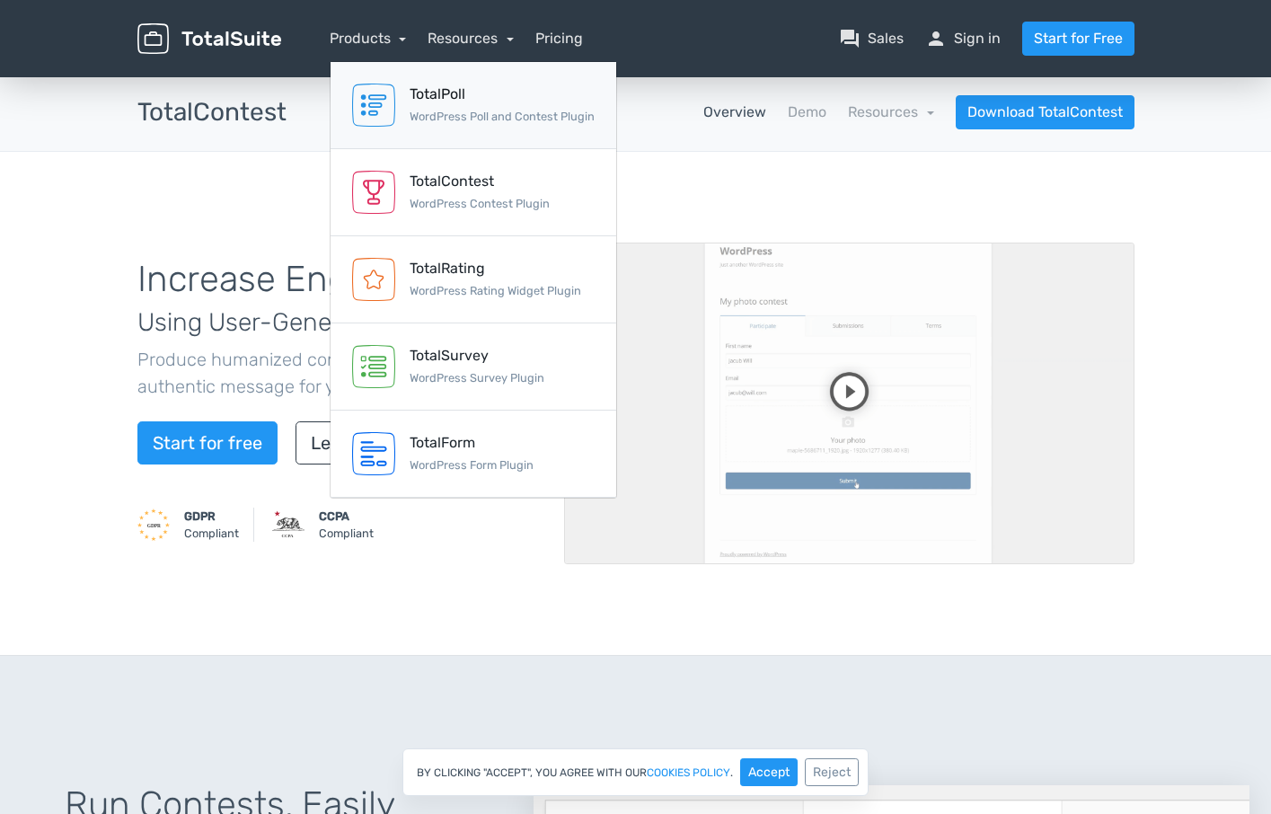
click at [377, 95] on img at bounding box center [373, 105] width 43 height 43
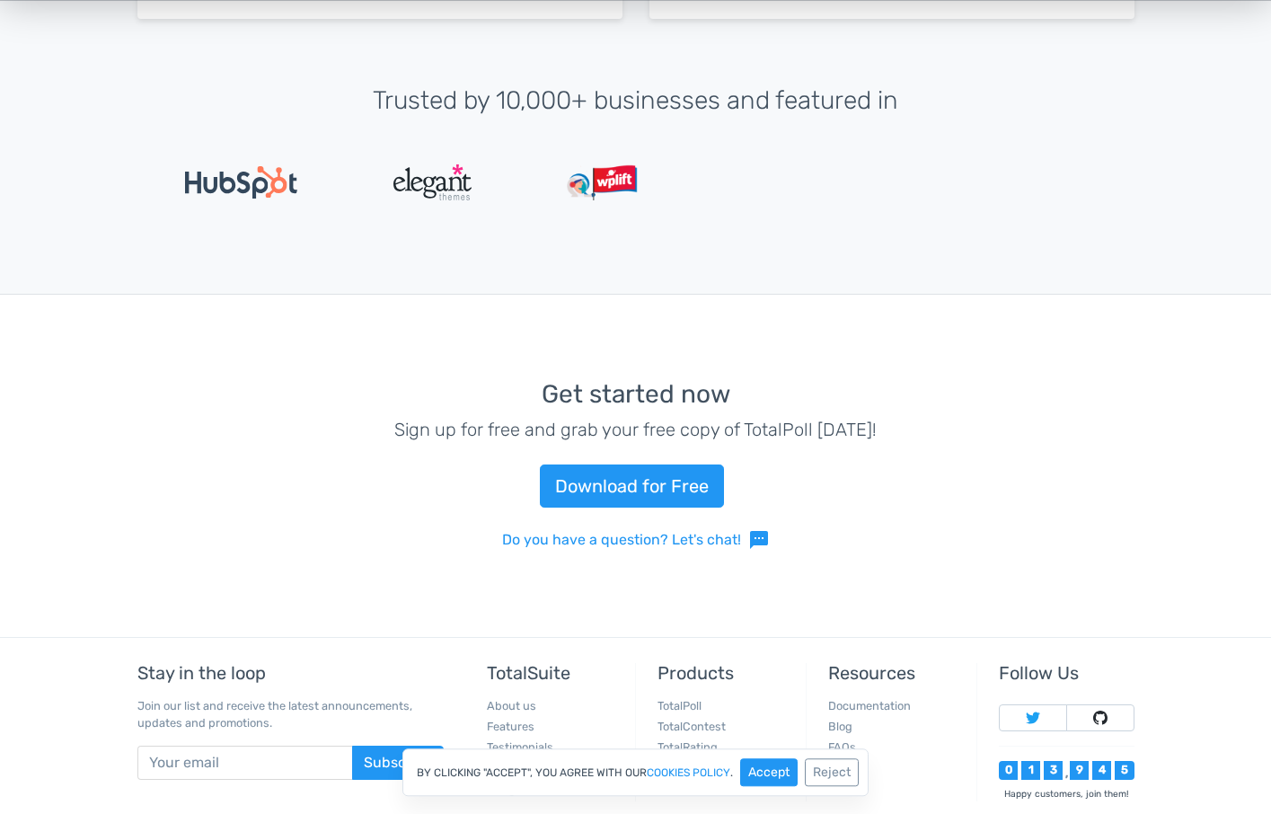
scroll to position [4115, 0]
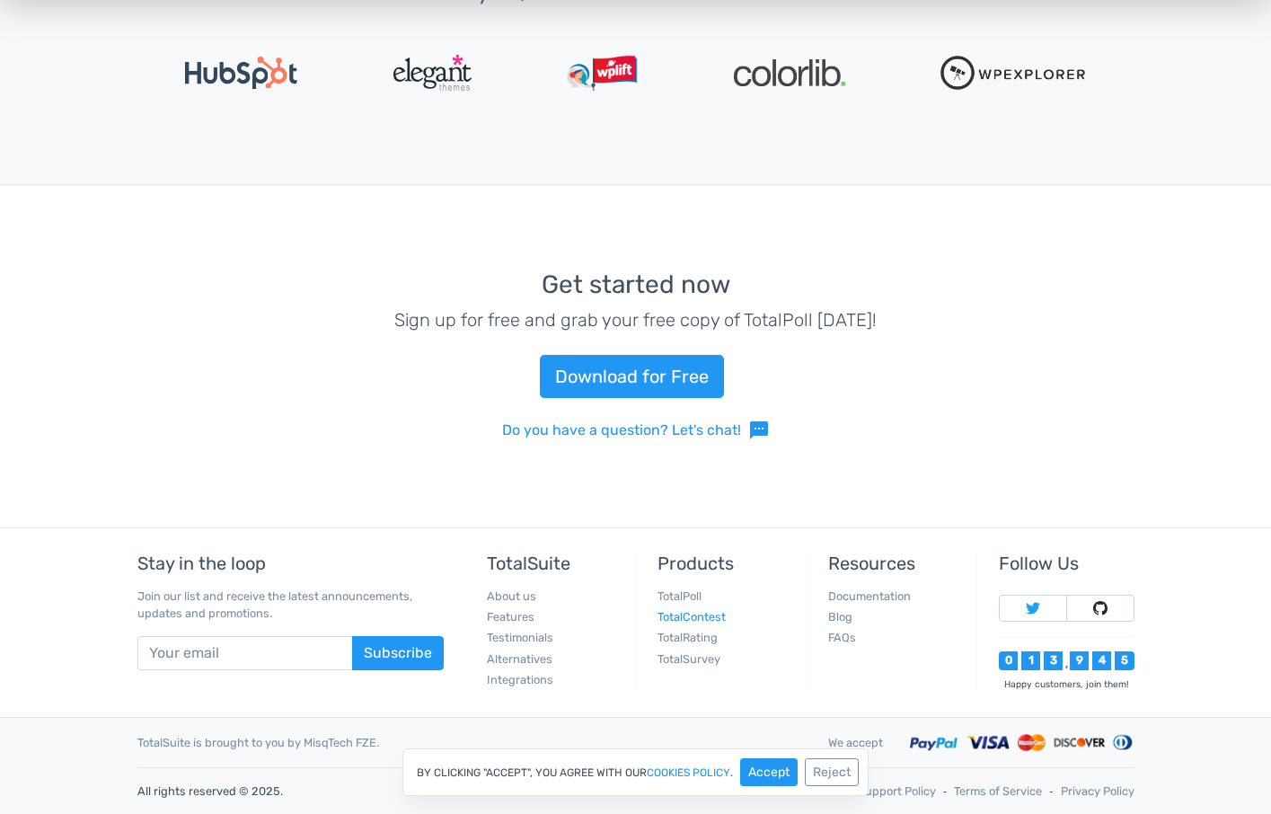
click at [699, 612] on link "TotalContest" at bounding box center [691, 616] width 68 height 13
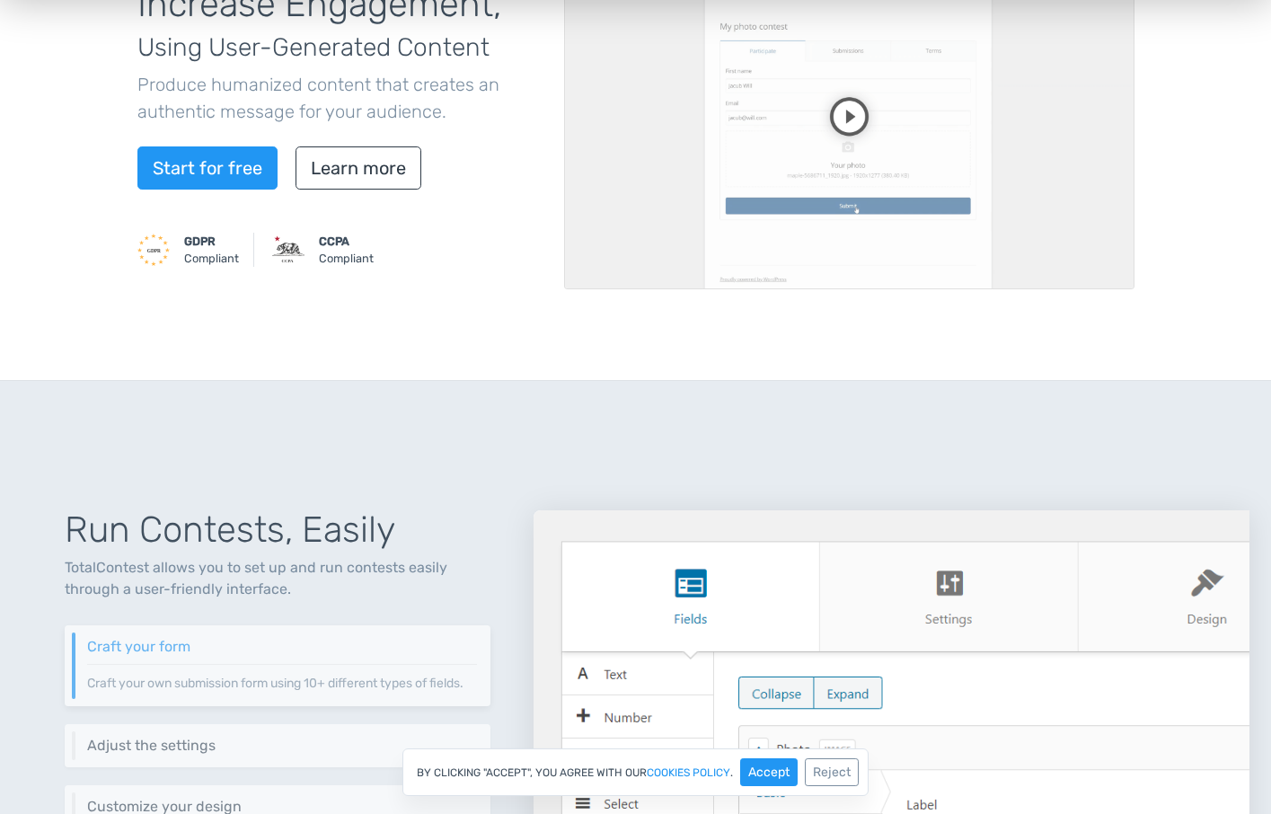
scroll to position [550, 0]
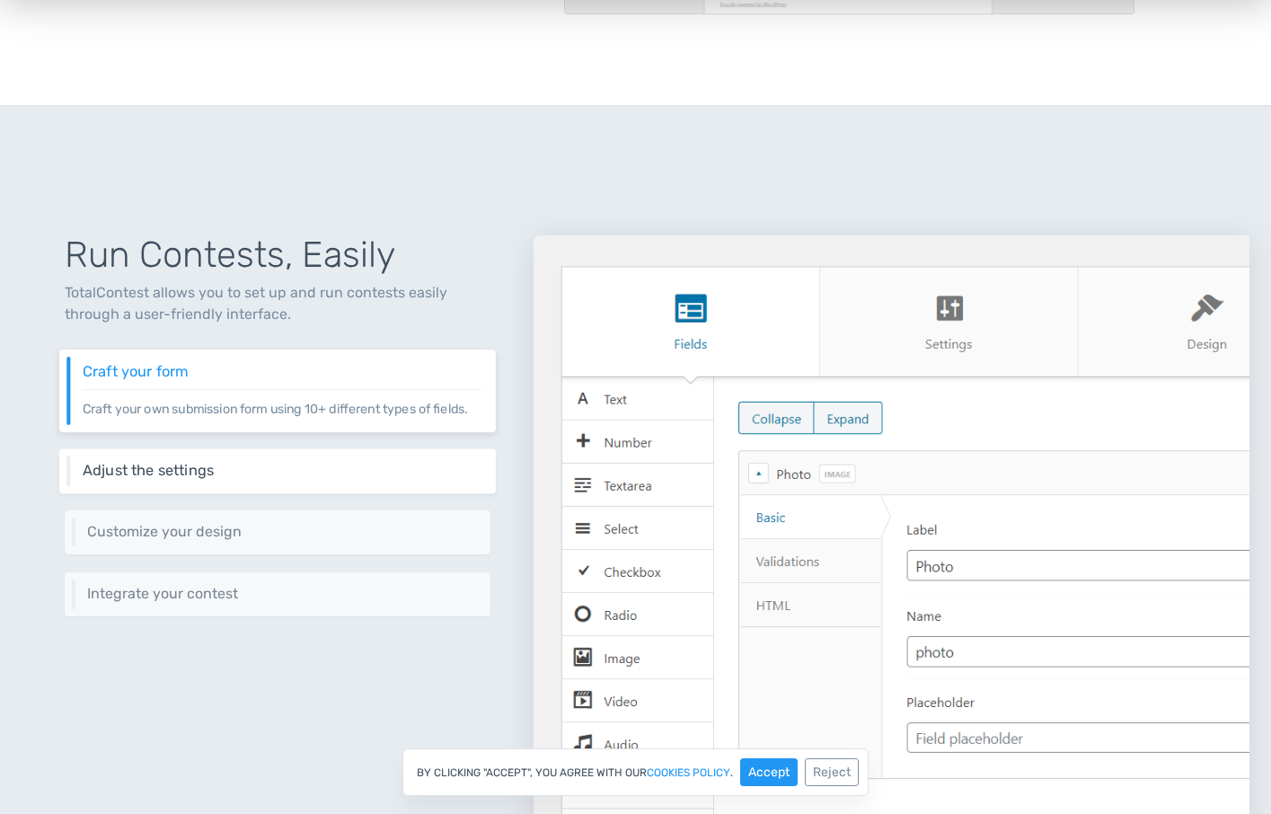
click at [263, 468] on h6 "Adjust the settings" at bounding box center [282, 470] width 399 height 16
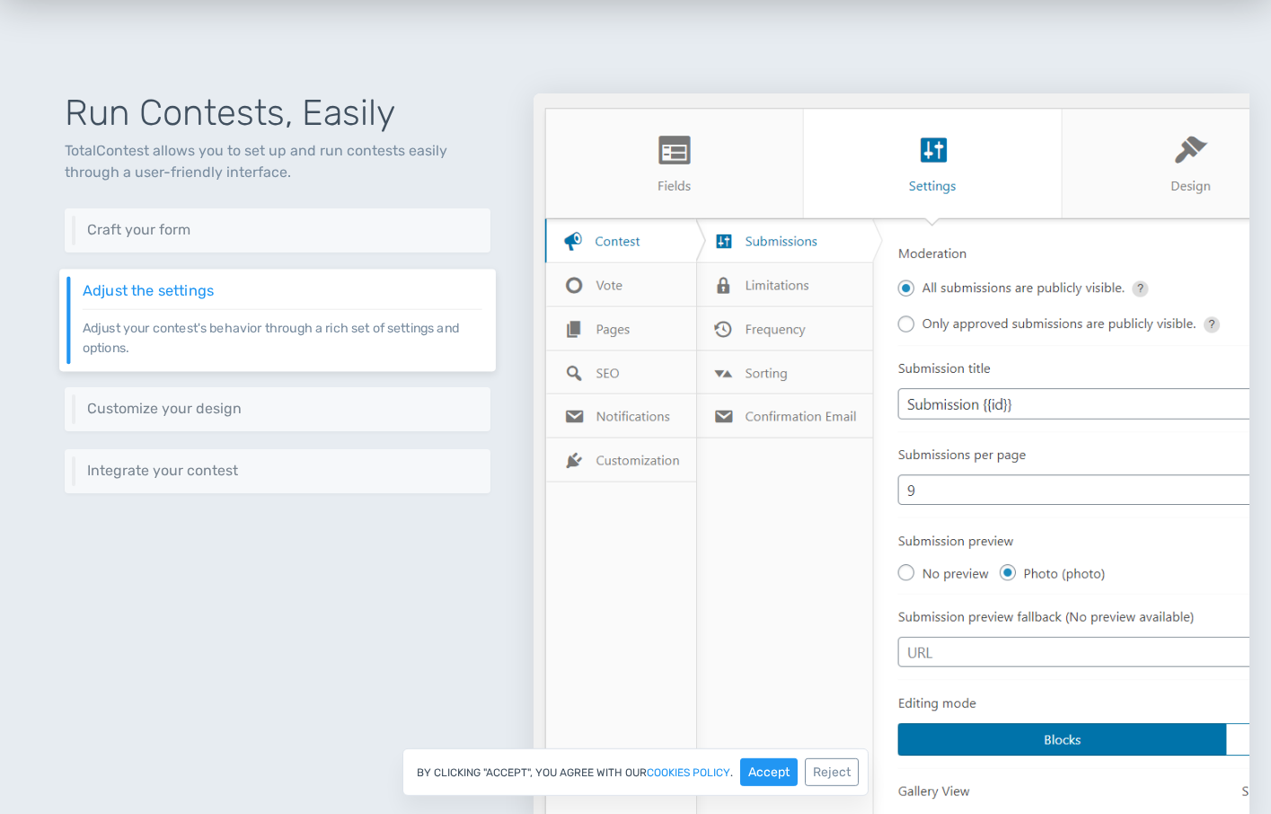
scroll to position [733, 0]
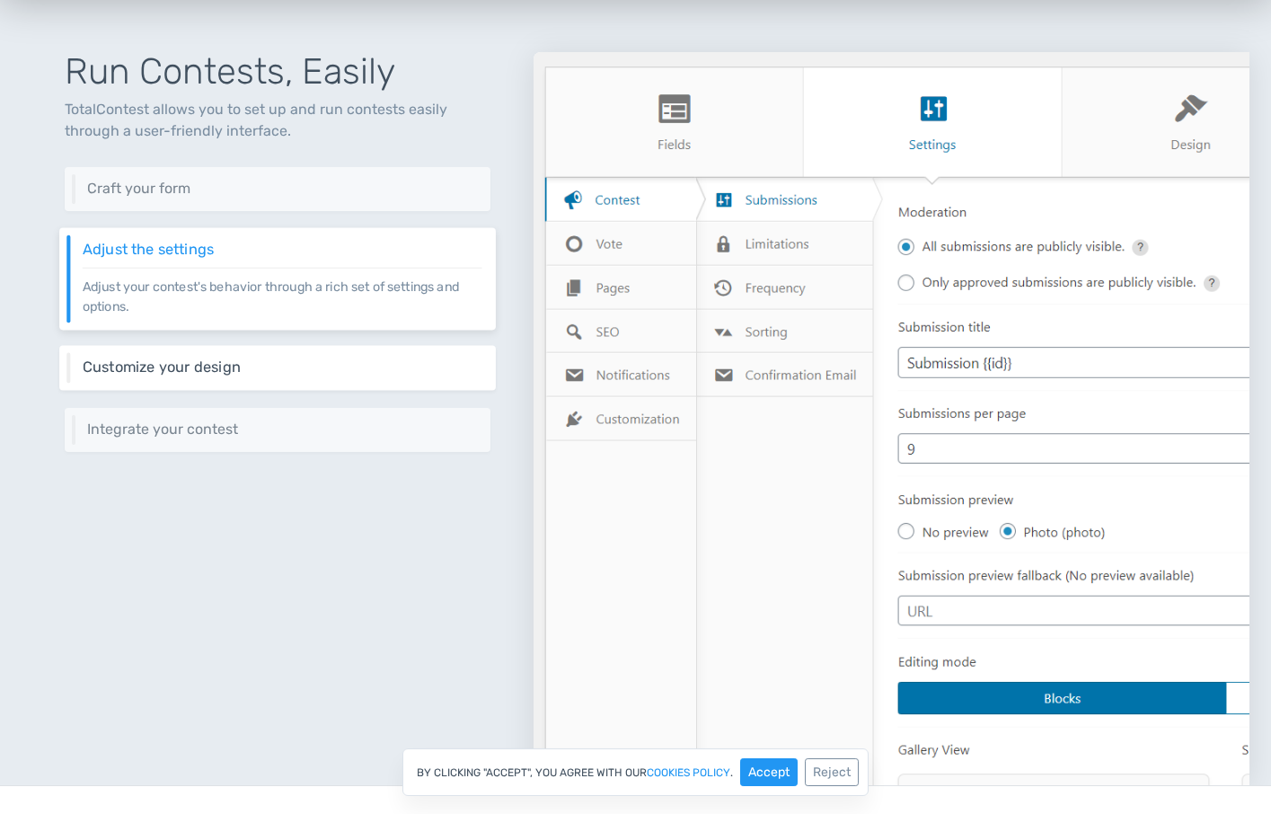
click at [297, 356] on div "Customize your design Keep your website's design consistent by customizing the …" at bounding box center [277, 368] width 436 height 45
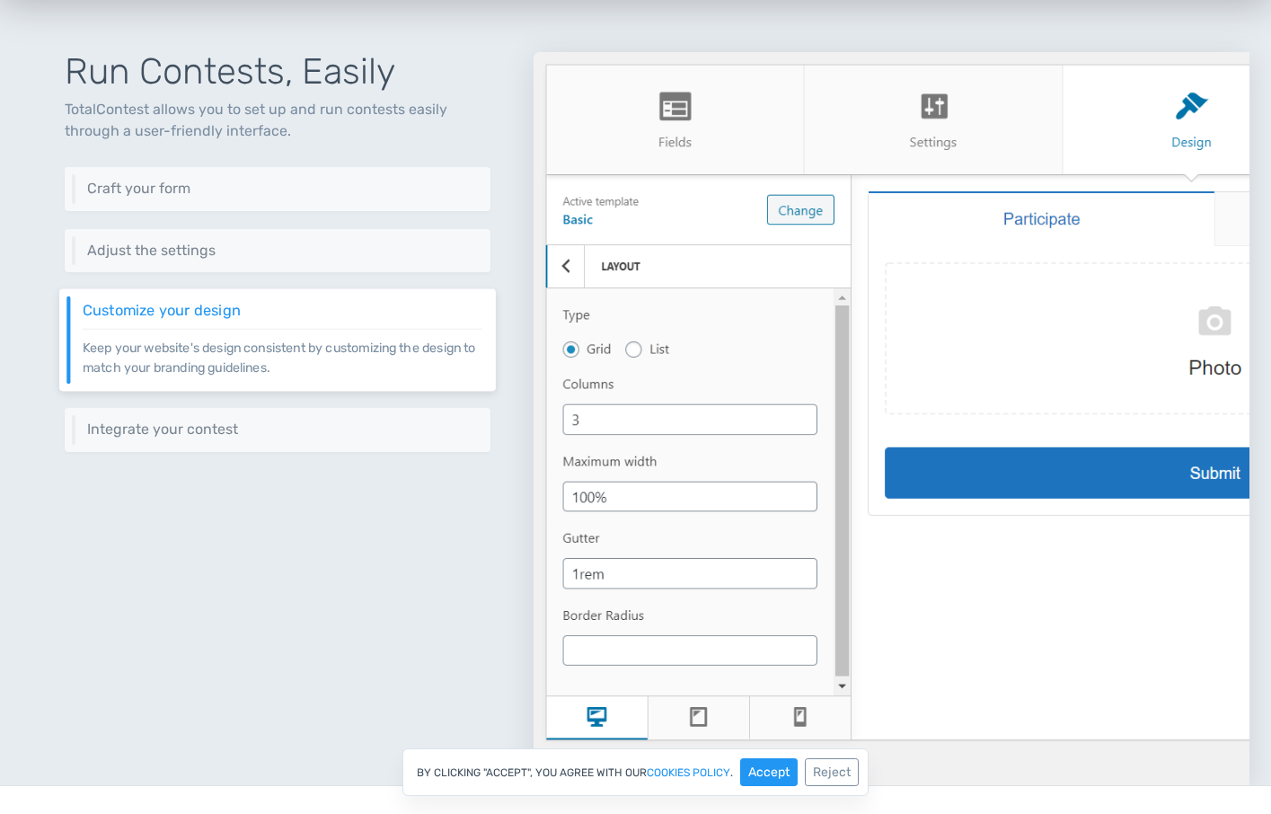
click at [261, 406] on div "Run Contests, Easily TotalContest allows you to set up and run contests easily …" at bounding box center [278, 396] width 512 height 775
click at [275, 379] on div "Customize your design Keep your website's design consistent by customizing the …" at bounding box center [277, 339] width 436 height 101
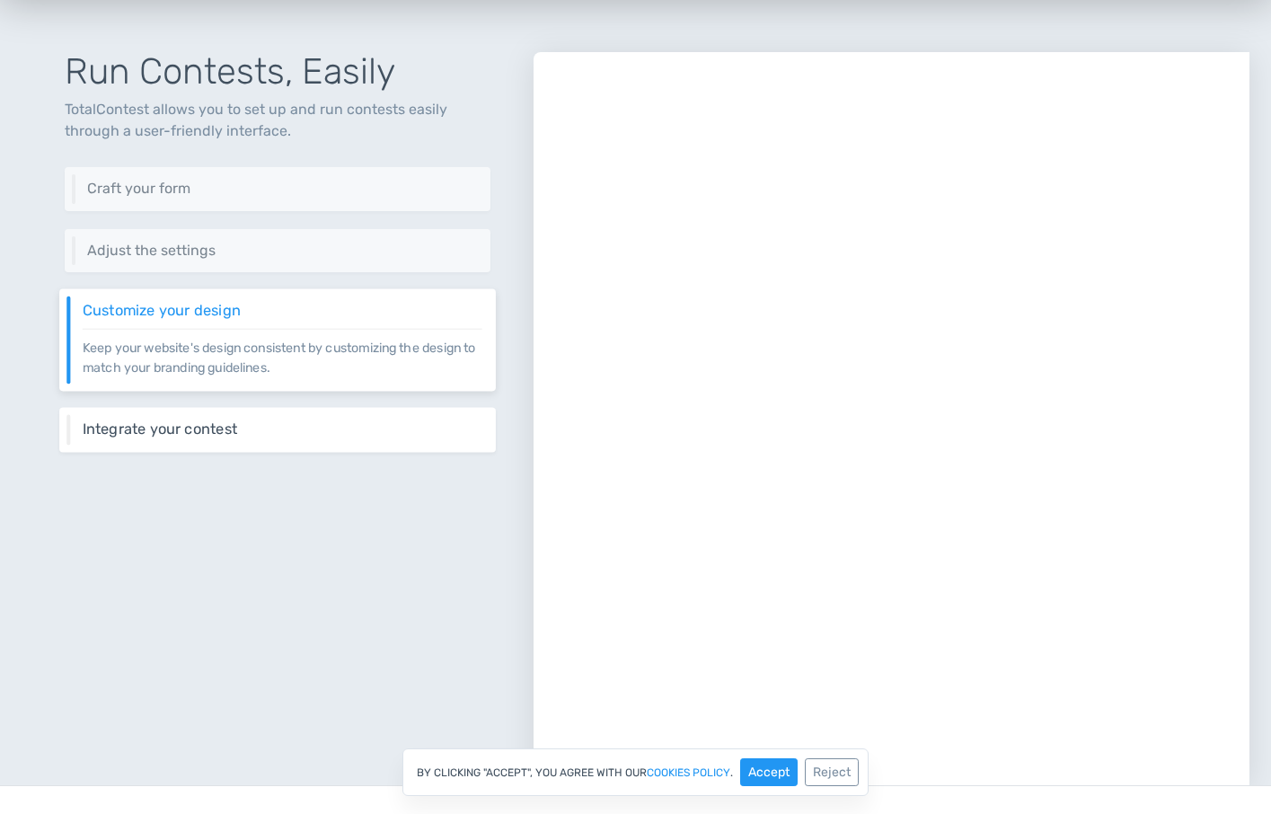
click at [247, 424] on h6 "Integrate your contest" at bounding box center [282, 429] width 399 height 16
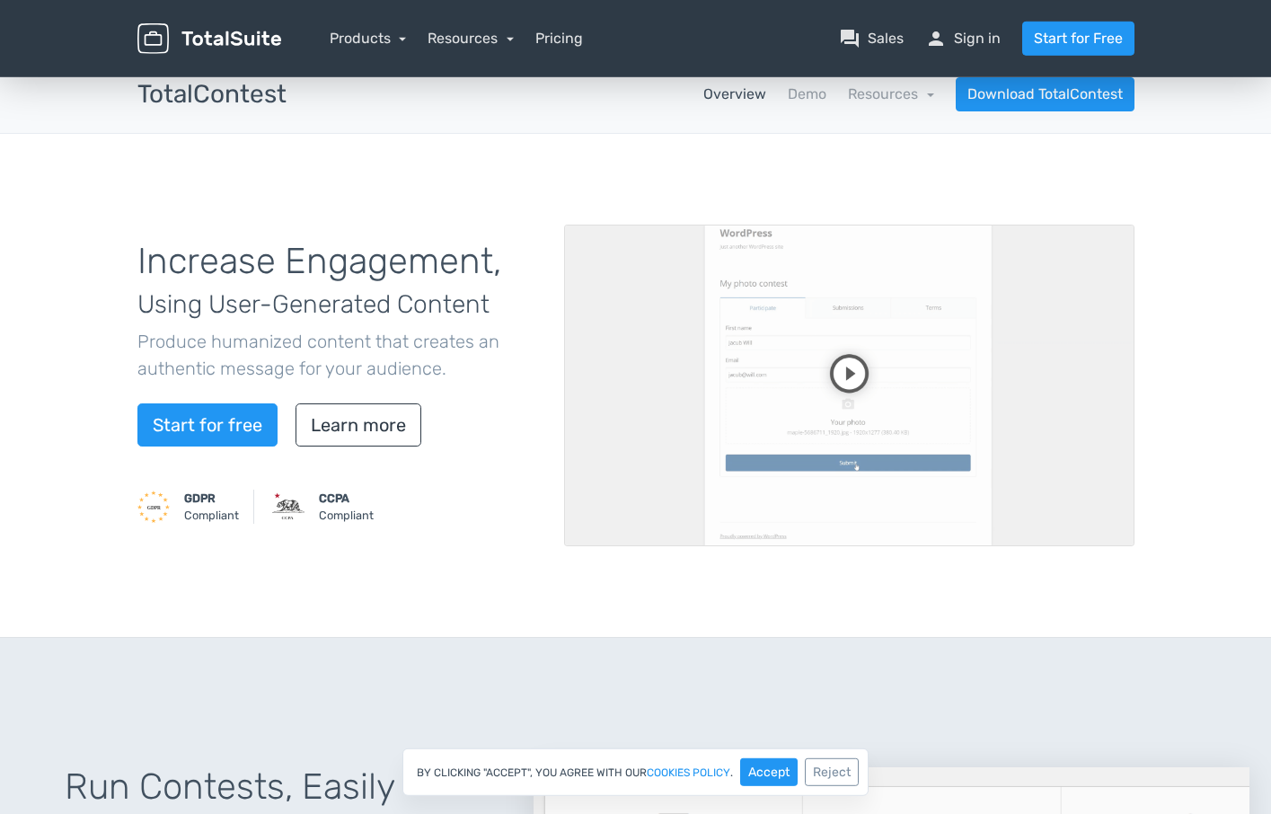
scroll to position [0, 0]
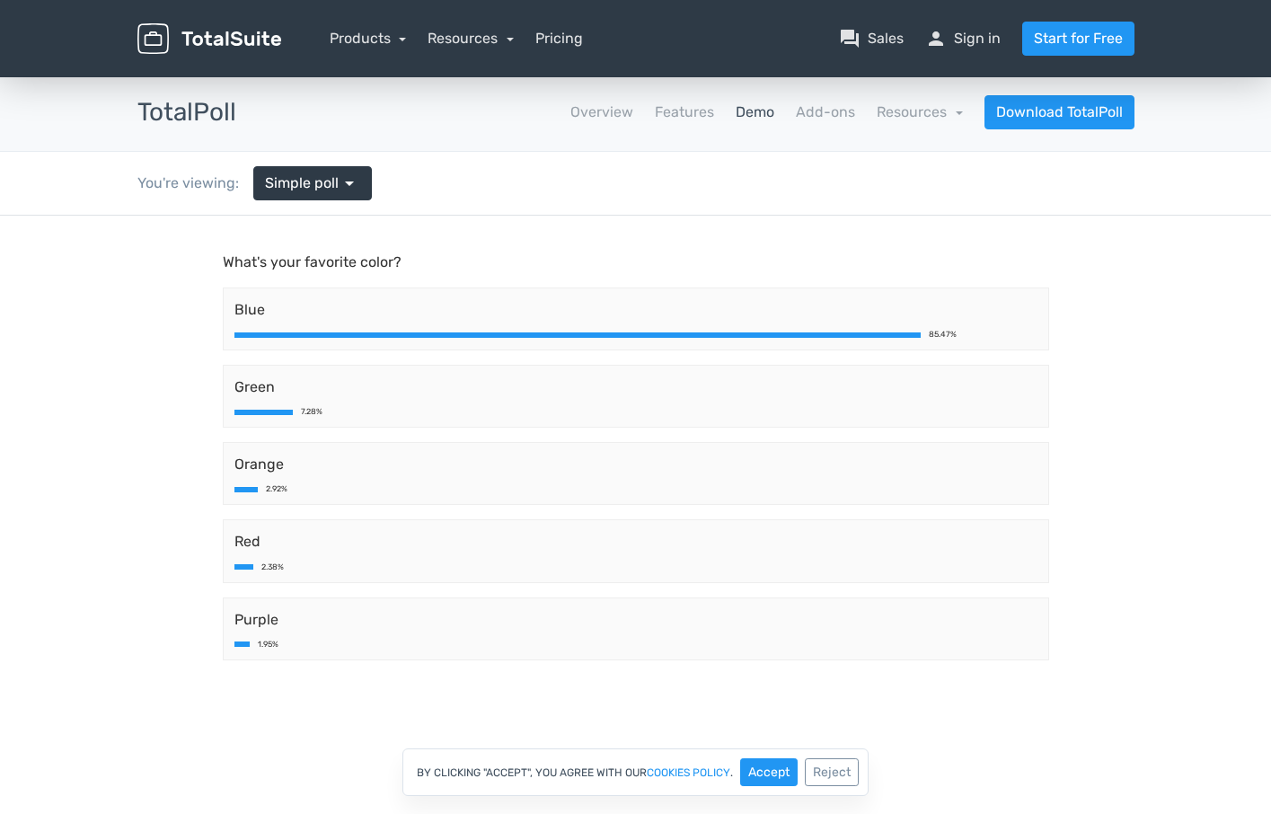
click at [707, 373] on div "Green 7.28%" at bounding box center [636, 396] width 826 height 63
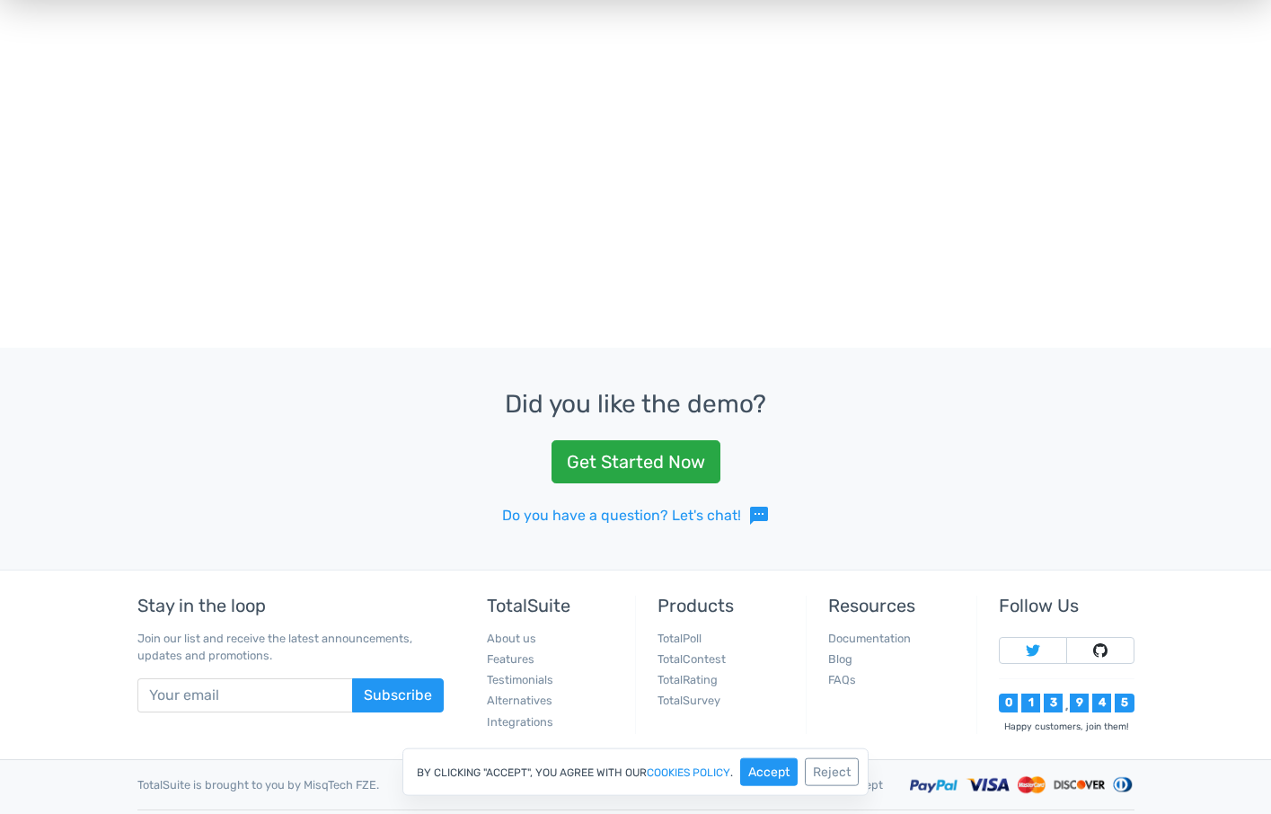
scroll to position [724, 0]
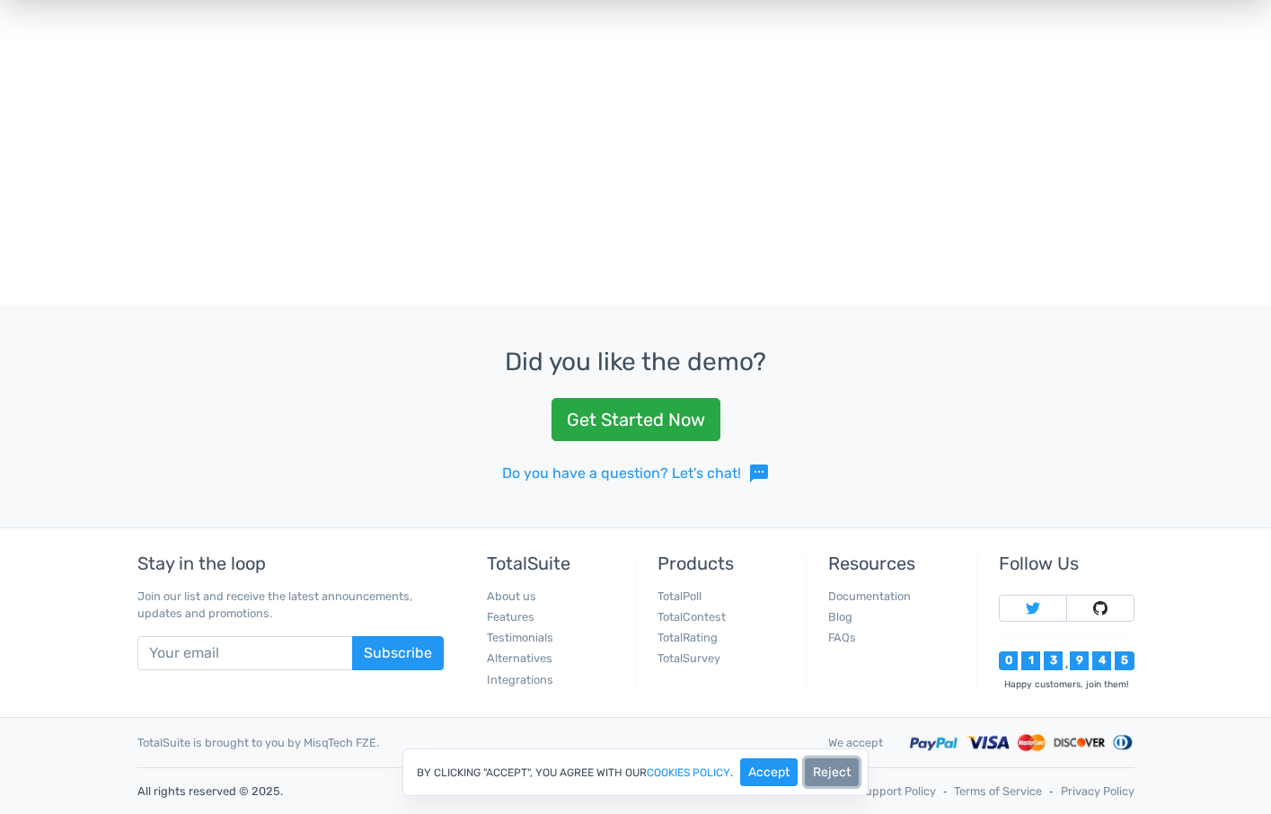
click at [823, 768] on button "Reject" at bounding box center [832, 772] width 54 height 28
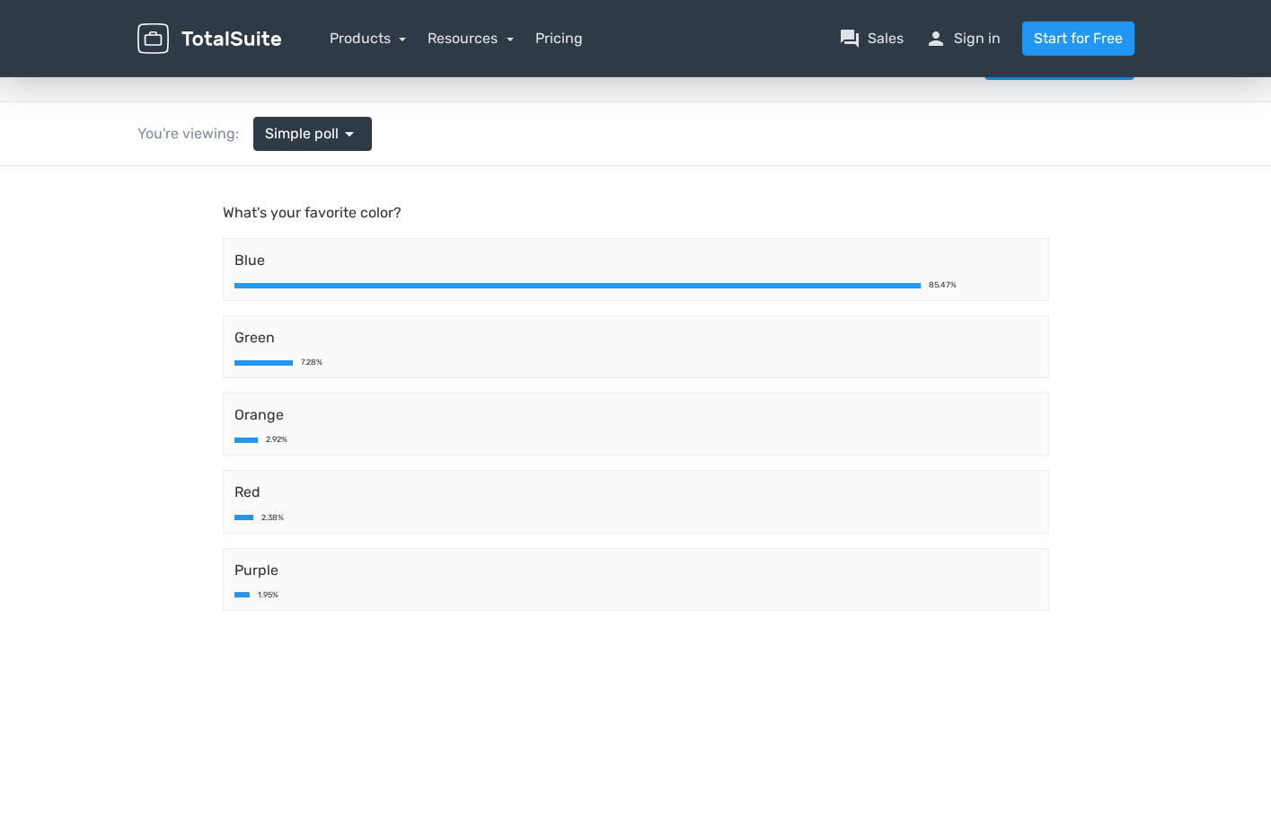
scroll to position [0, 0]
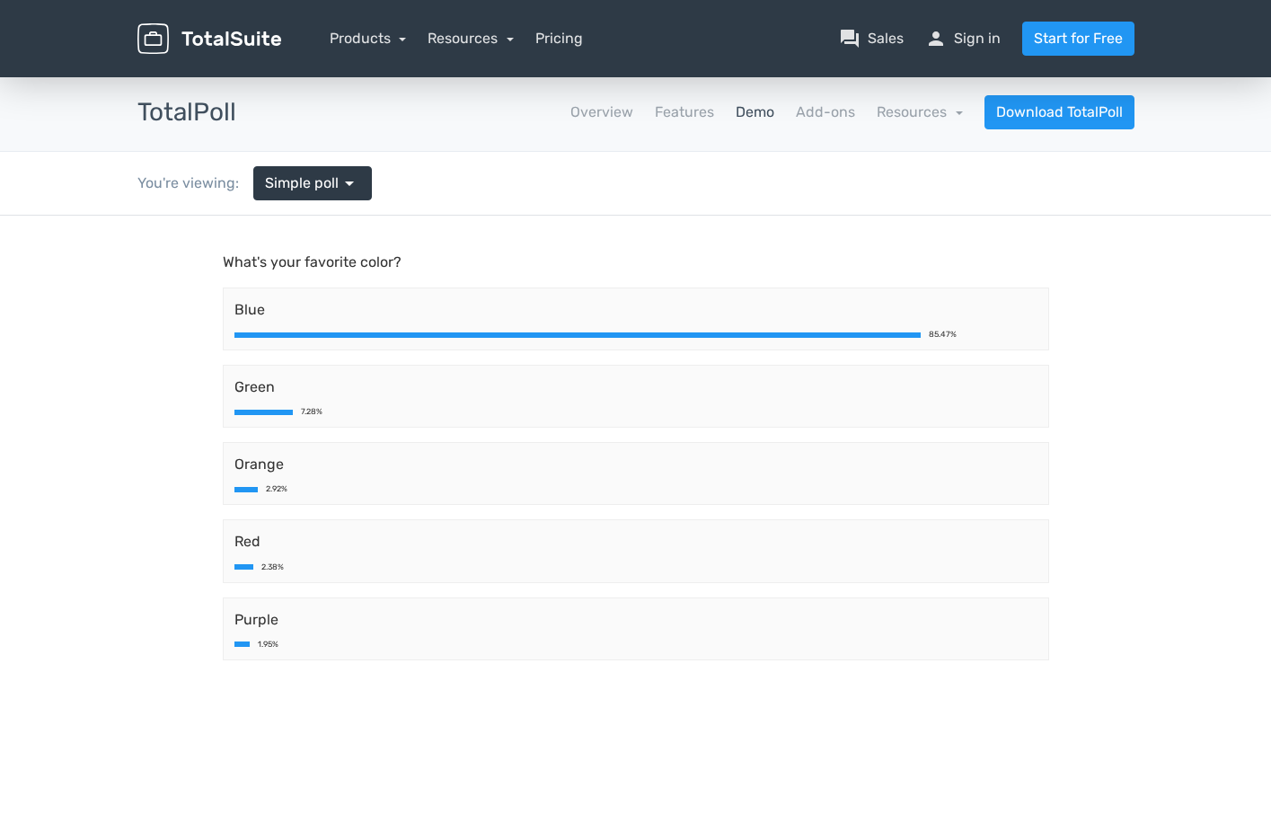
click at [743, 104] on link "Demo" at bounding box center [754, 112] width 39 height 22
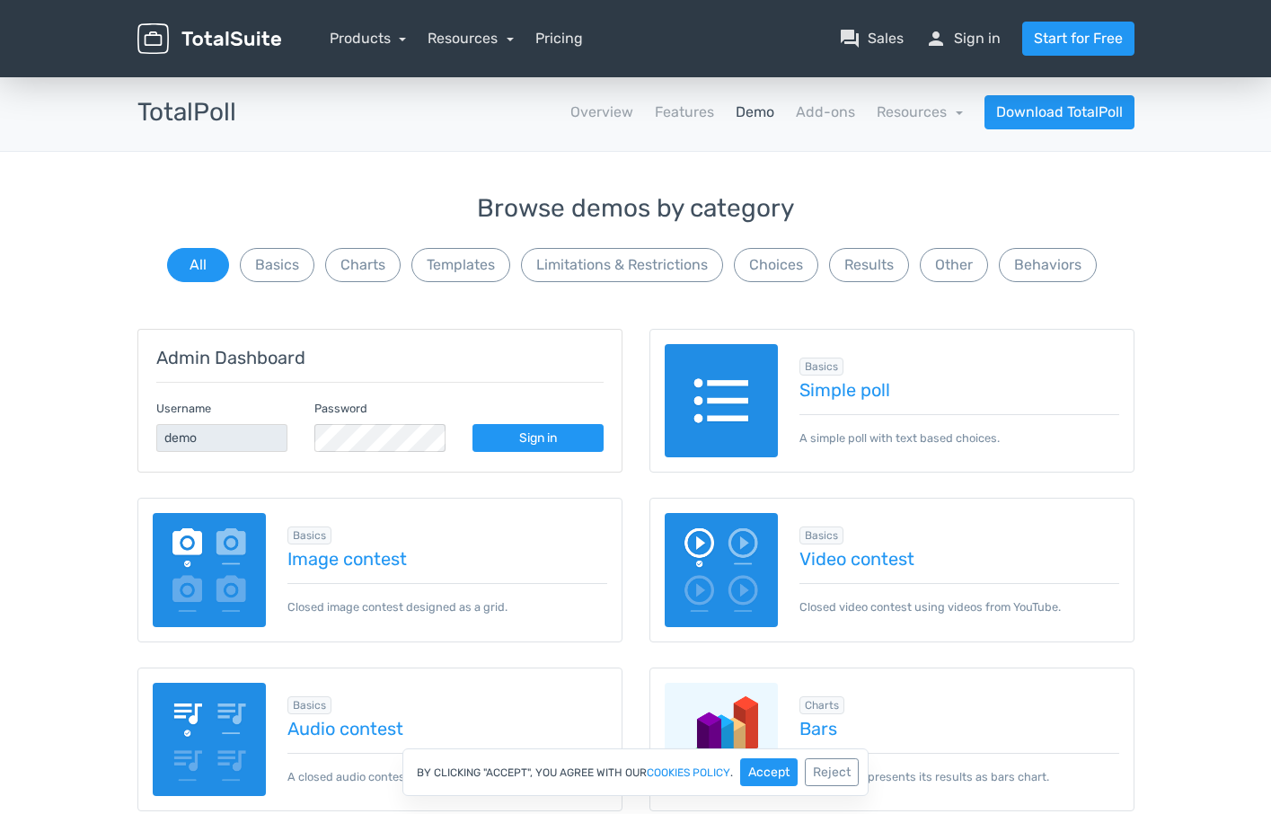
scroll to position [92, 0]
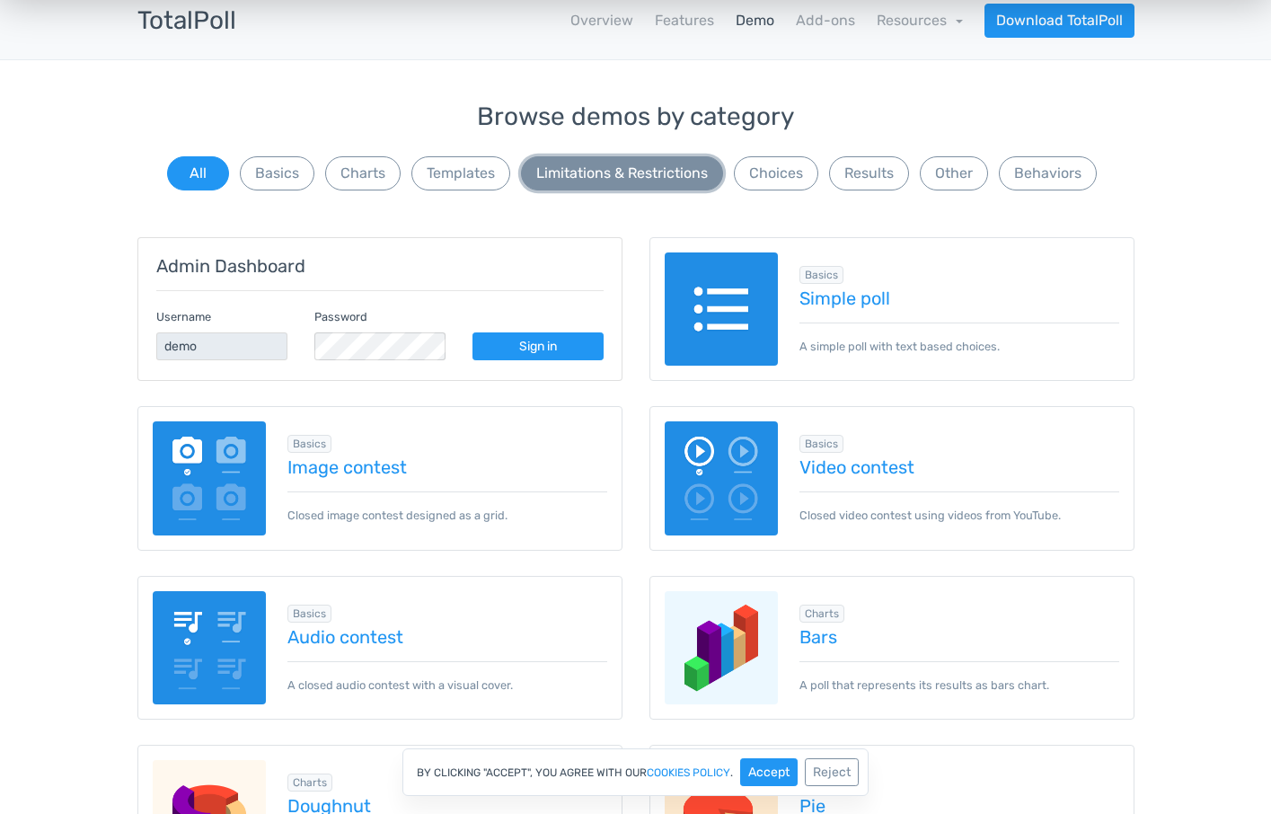
click at [615, 171] on button "Limitations & Restrictions" at bounding box center [622, 173] width 202 height 34
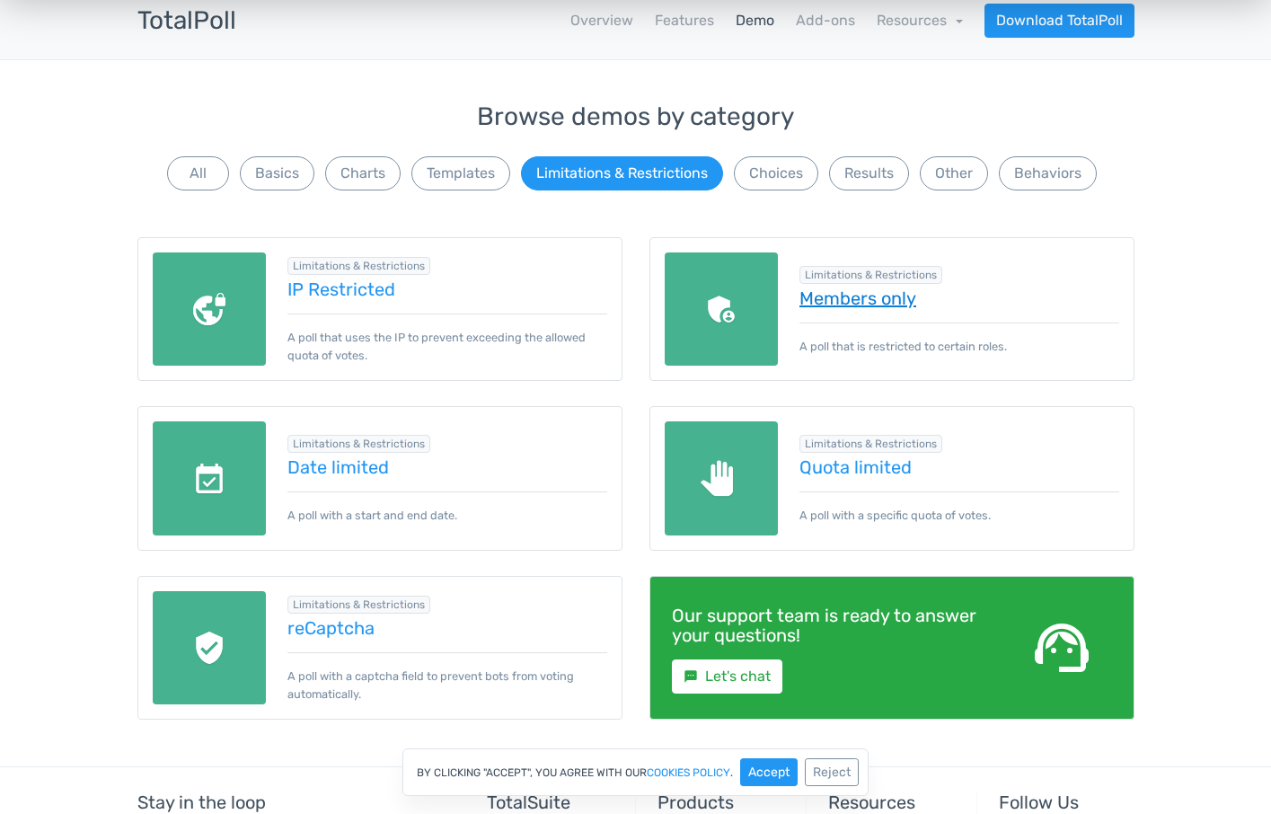
click at [833, 299] on link "Members only" at bounding box center [959, 298] width 320 height 20
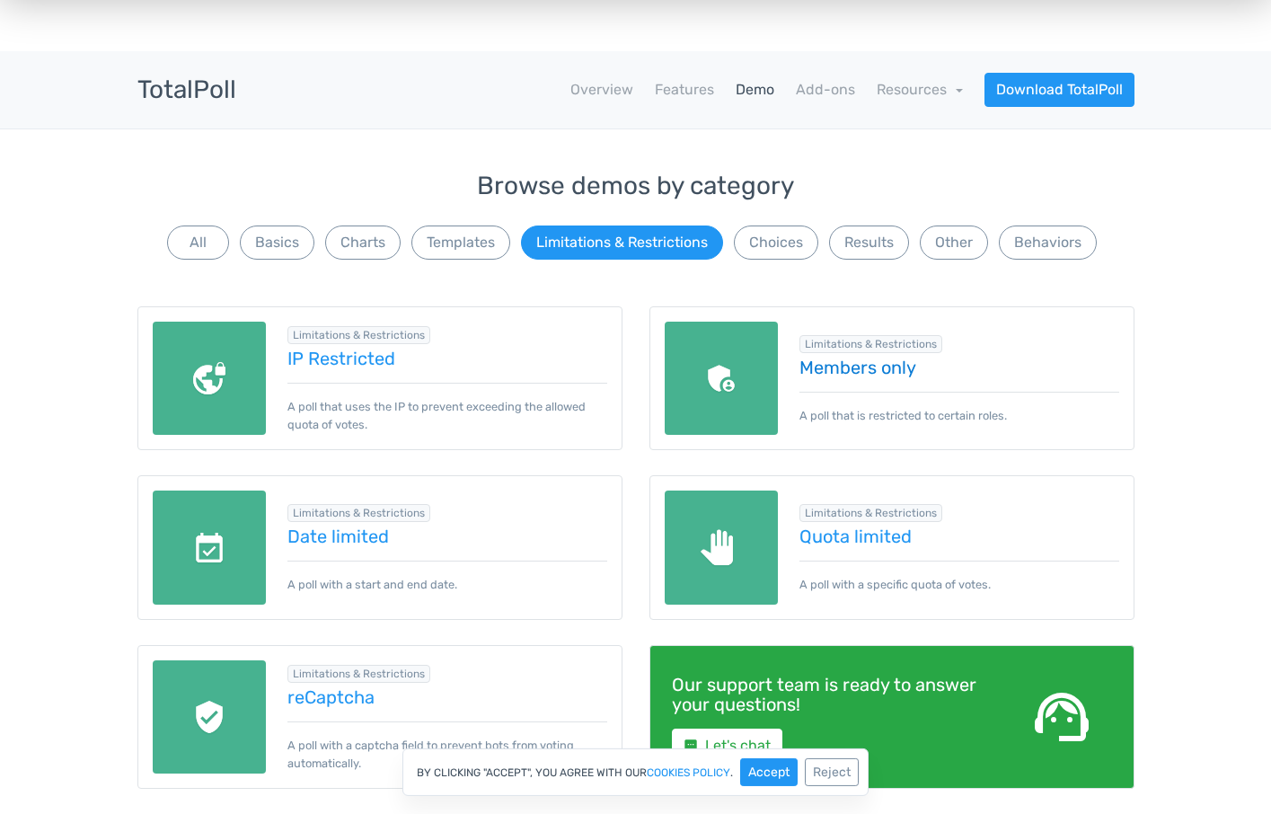
scroll to position [0, 0]
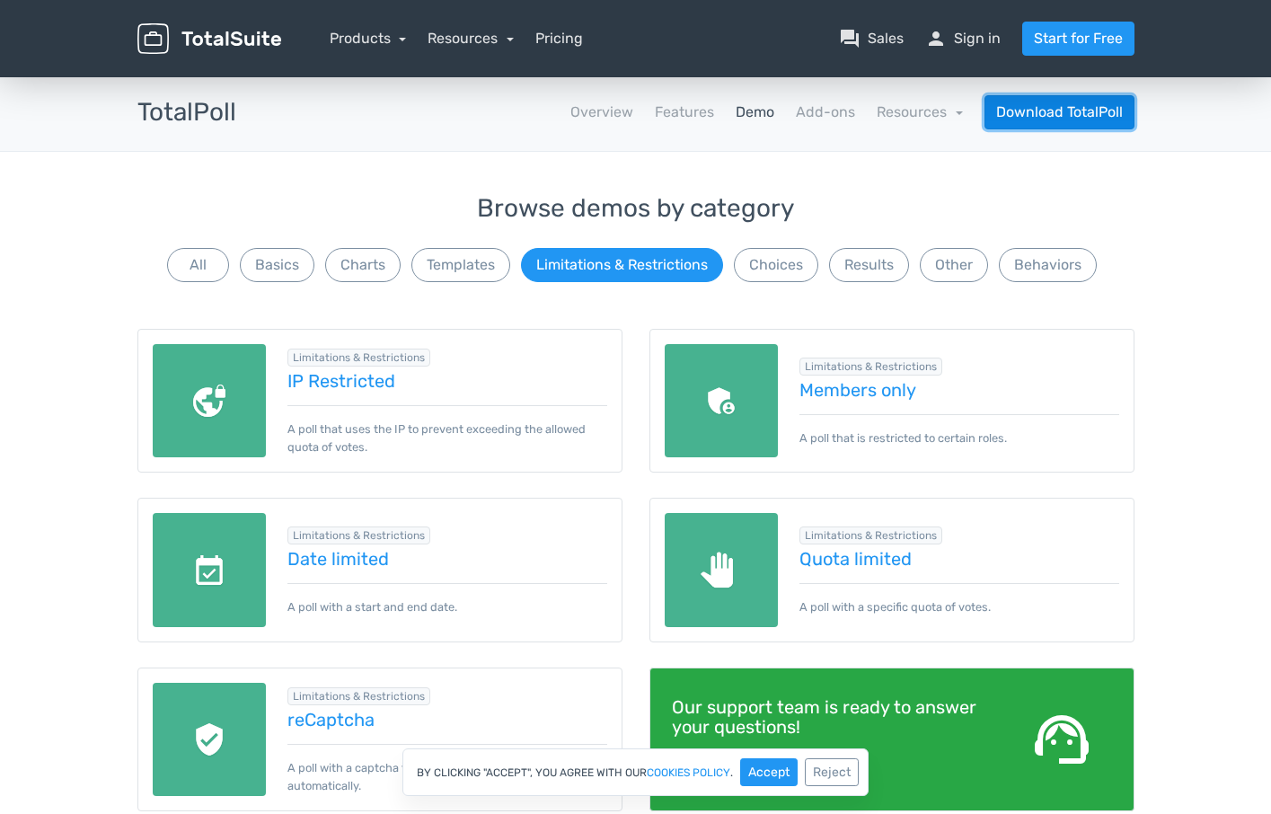
click at [1072, 110] on link "Download TotalPoll" at bounding box center [1059, 112] width 150 height 34
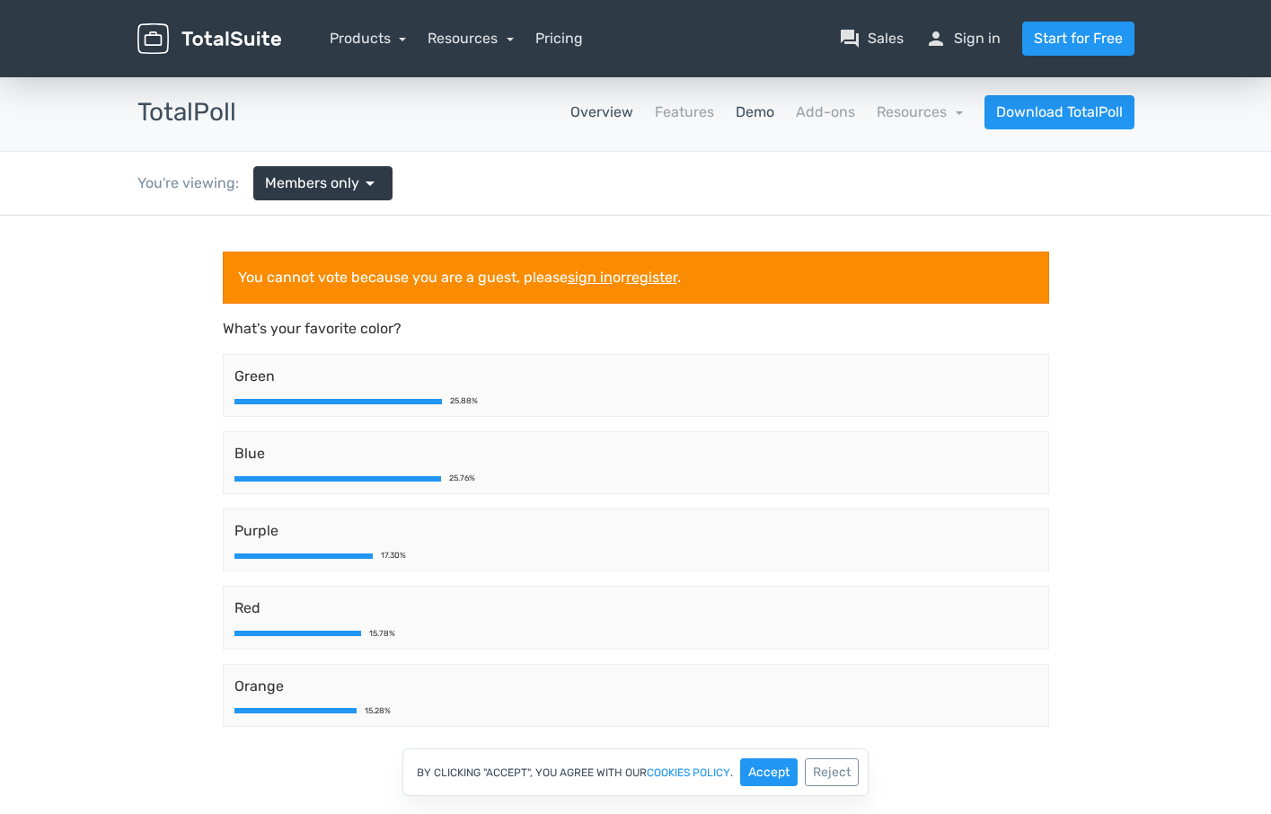
click at [613, 116] on link "Overview" at bounding box center [601, 112] width 63 height 22
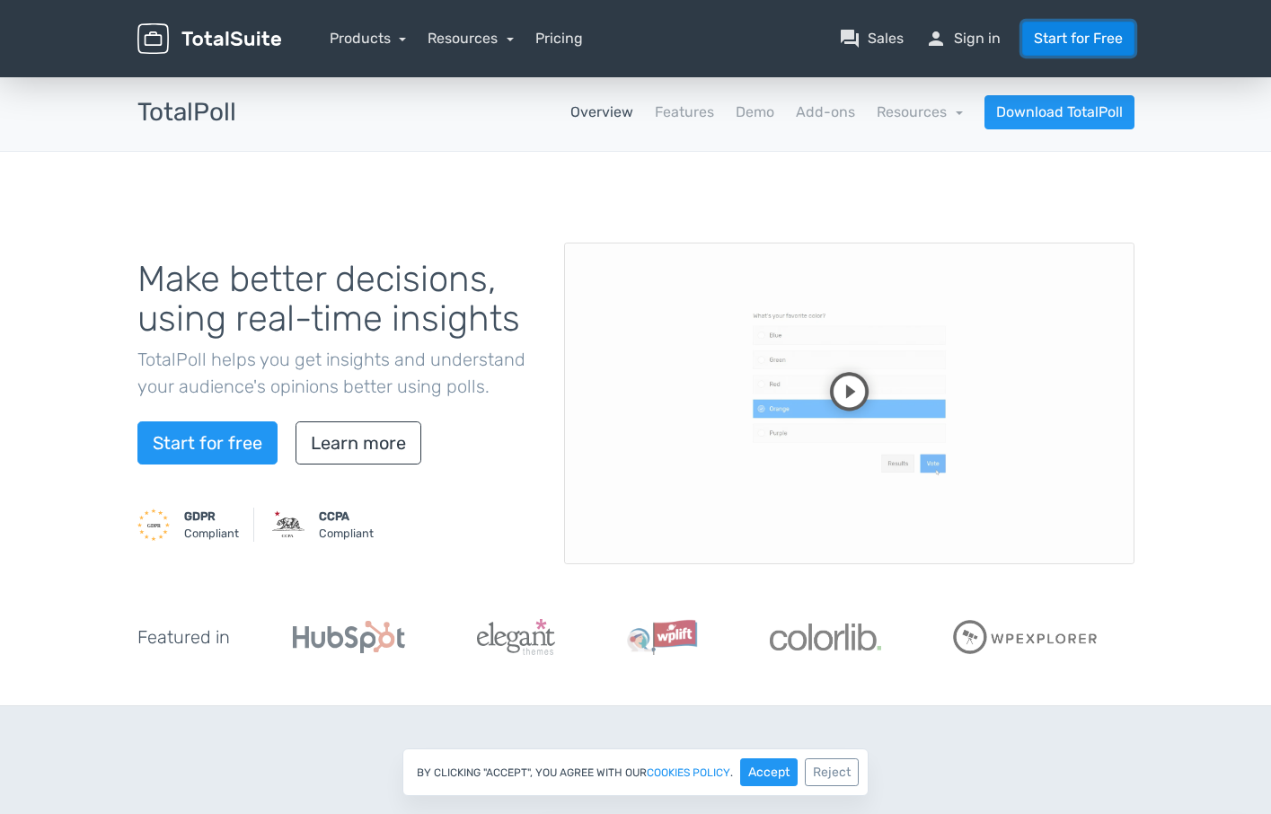
click at [1099, 36] on link "Start for Free" at bounding box center [1078, 39] width 112 height 34
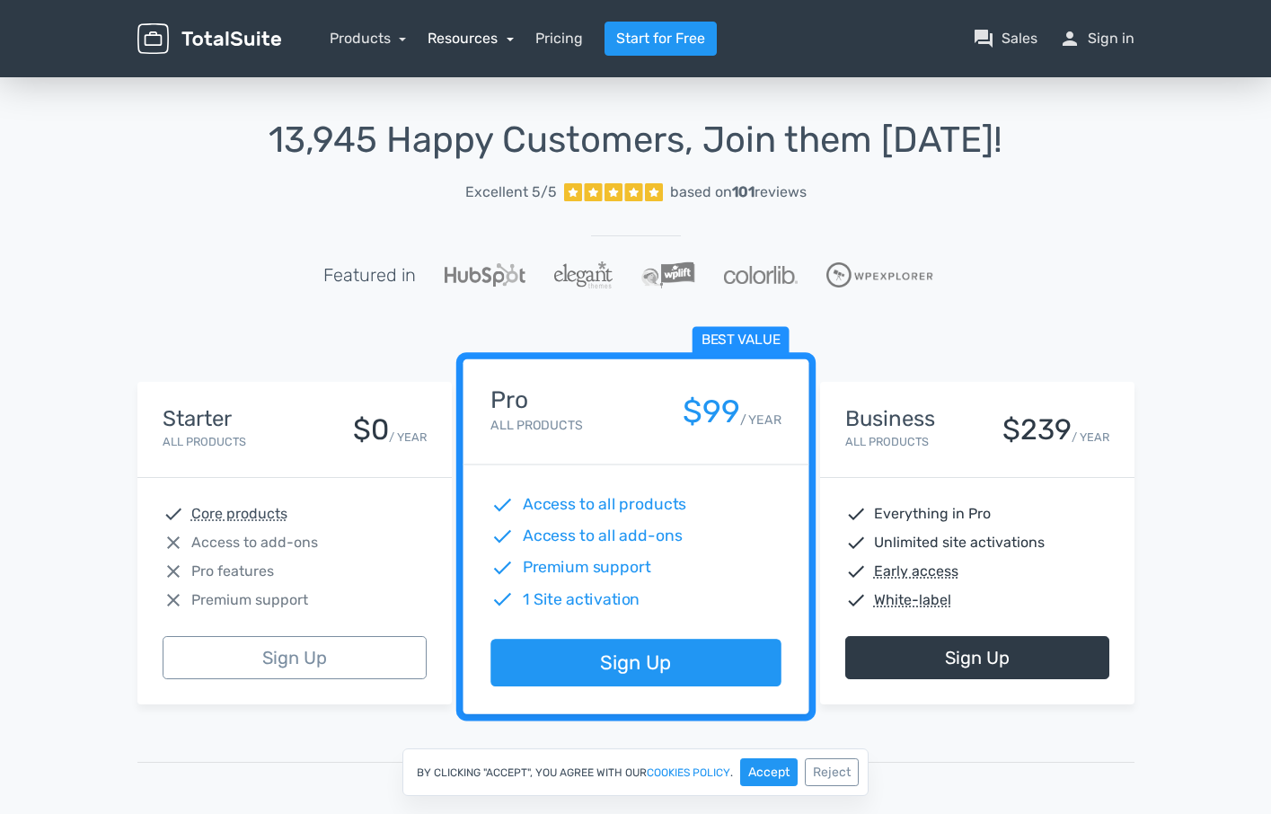
click at [462, 40] on link "Resources" at bounding box center [470, 38] width 86 height 17
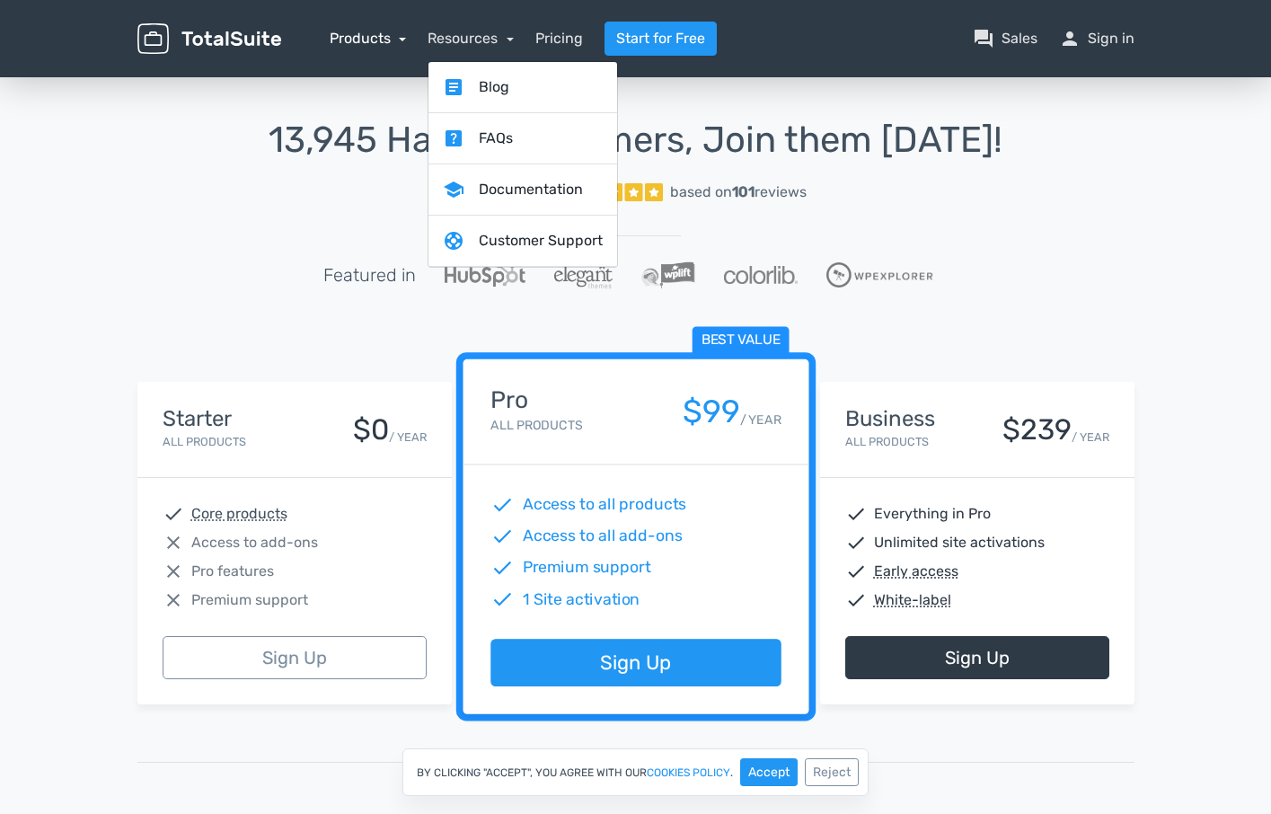
click at [394, 39] on link "Products" at bounding box center [368, 38] width 77 height 17
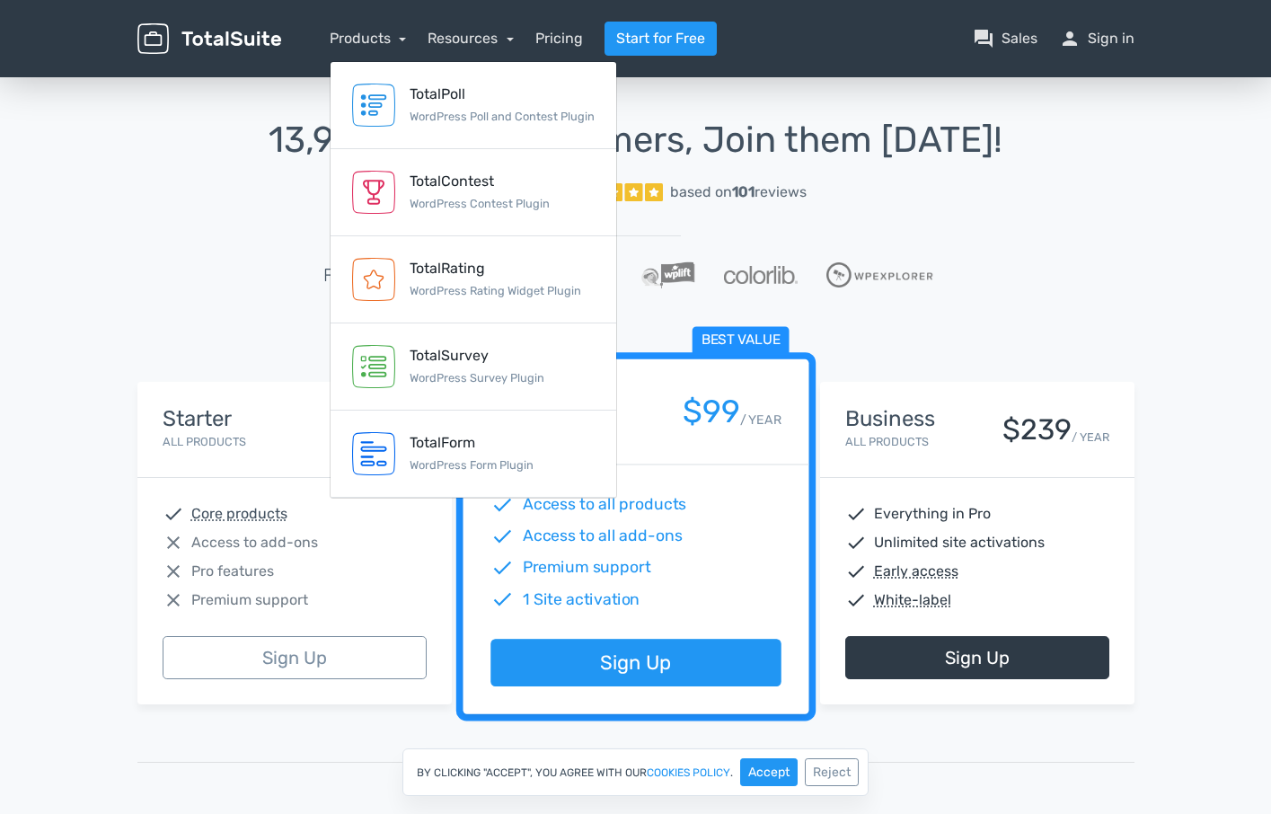
click at [925, 306] on div "13,945 Happy Customers, Join them Today! Excellent 5/5 based on 101 reviews Fea…" at bounding box center [635, 225] width 997 height 211
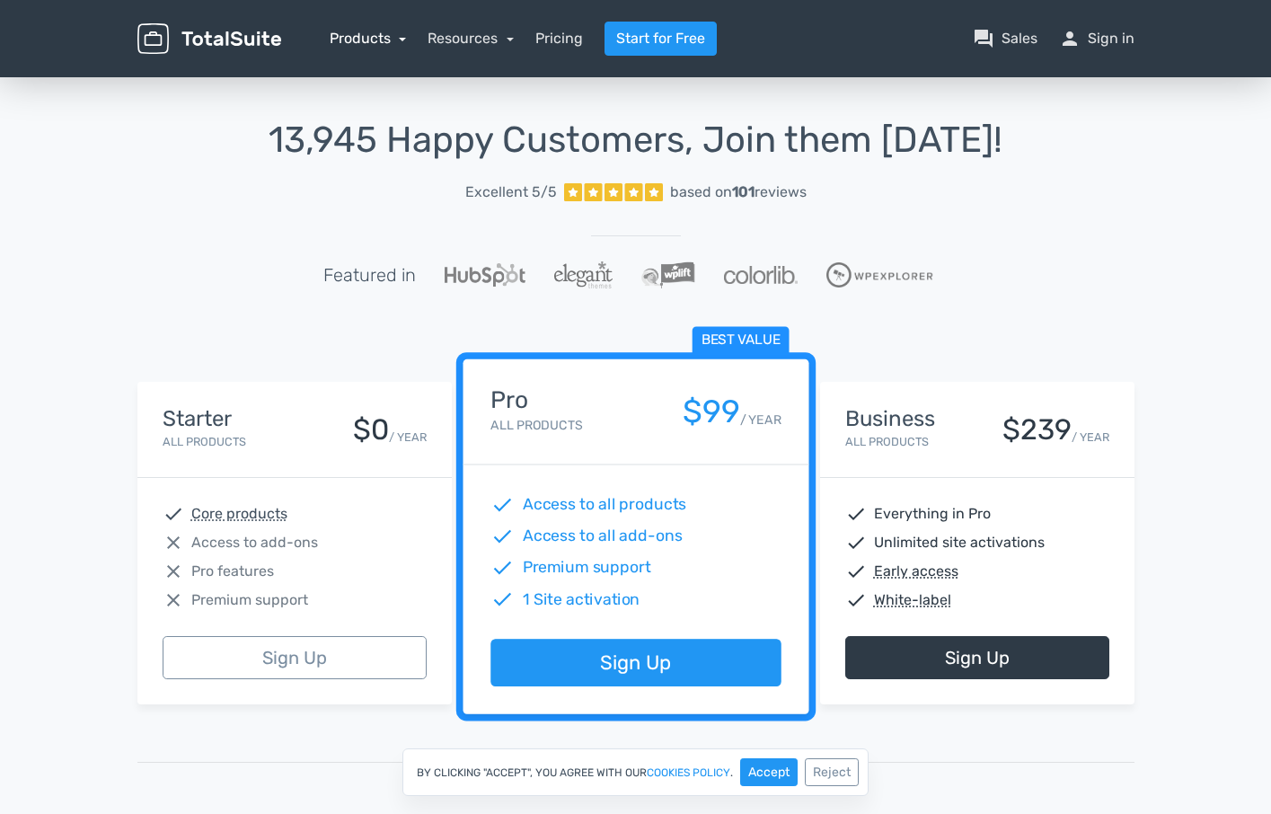
click at [385, 39] on link "Products" at bounding box center [368, 38] width 77 height 17
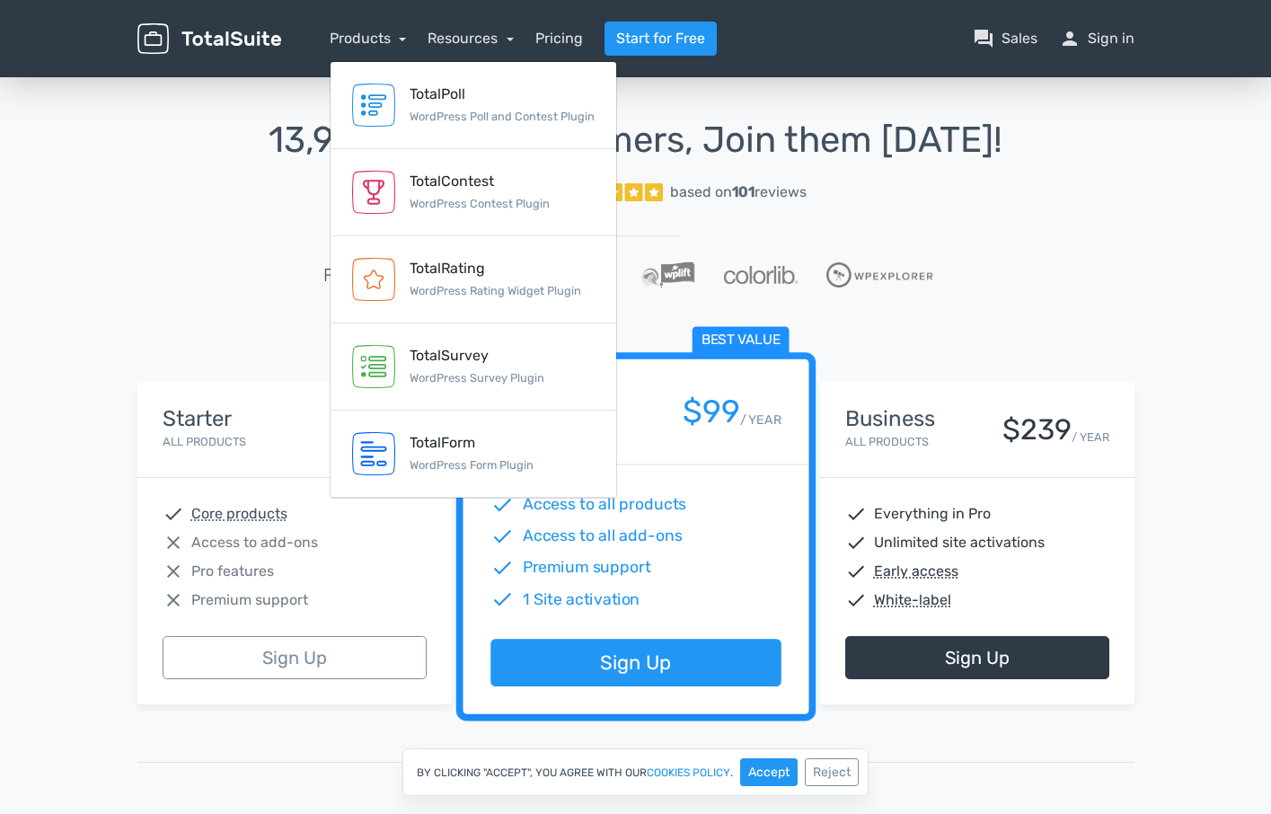
click at [231, 42] on img at bounding box center [209, 38] width 144 height 31
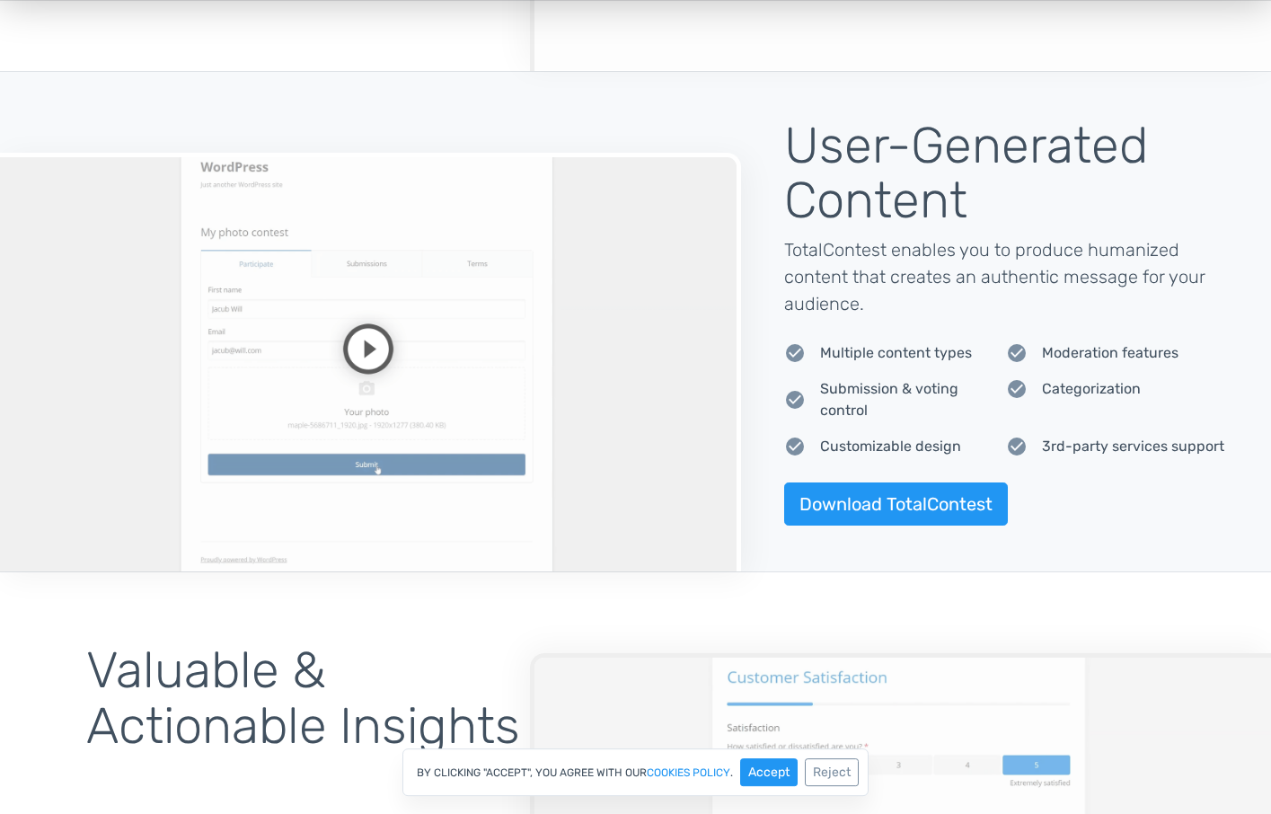
scroll to position [1191, 0]
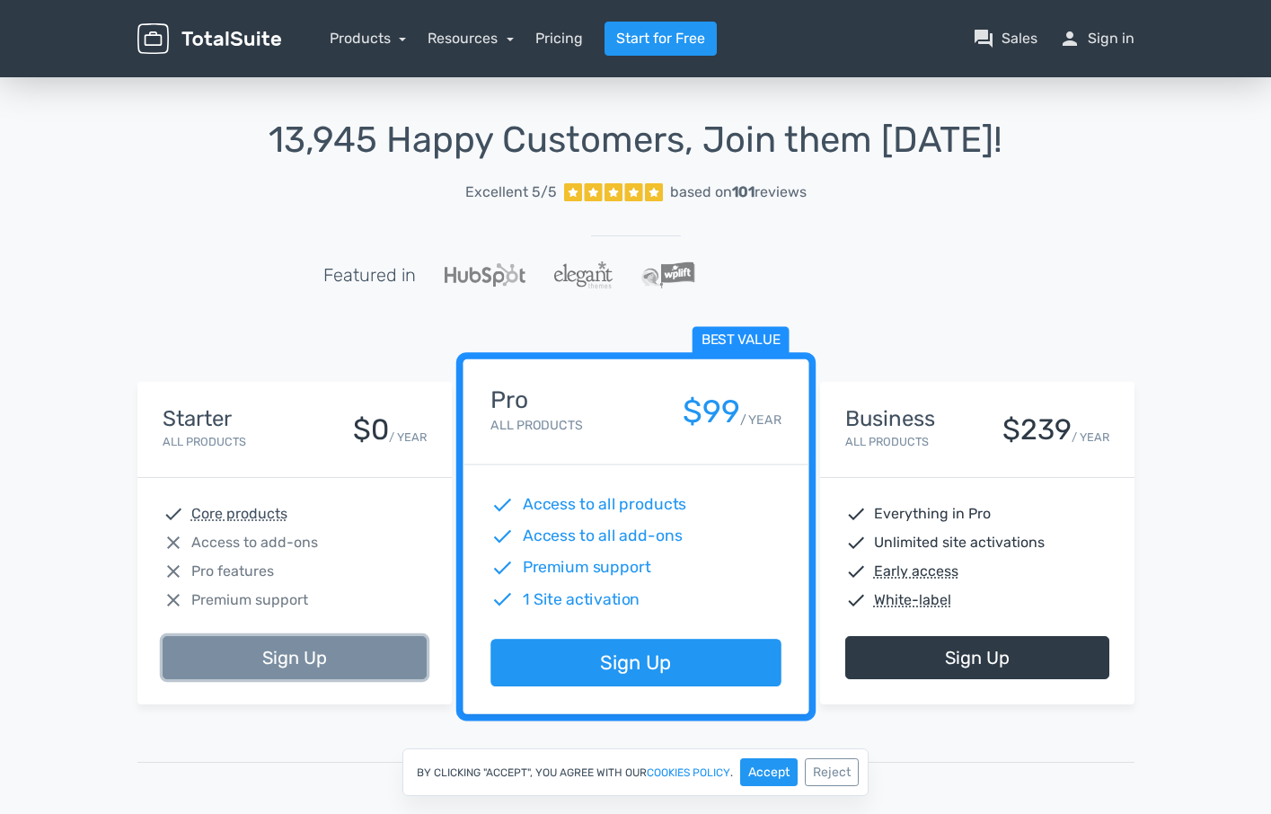
click at [302, 645] on link "Sign Up" at bounding box center [295, 657] width 264 height 43
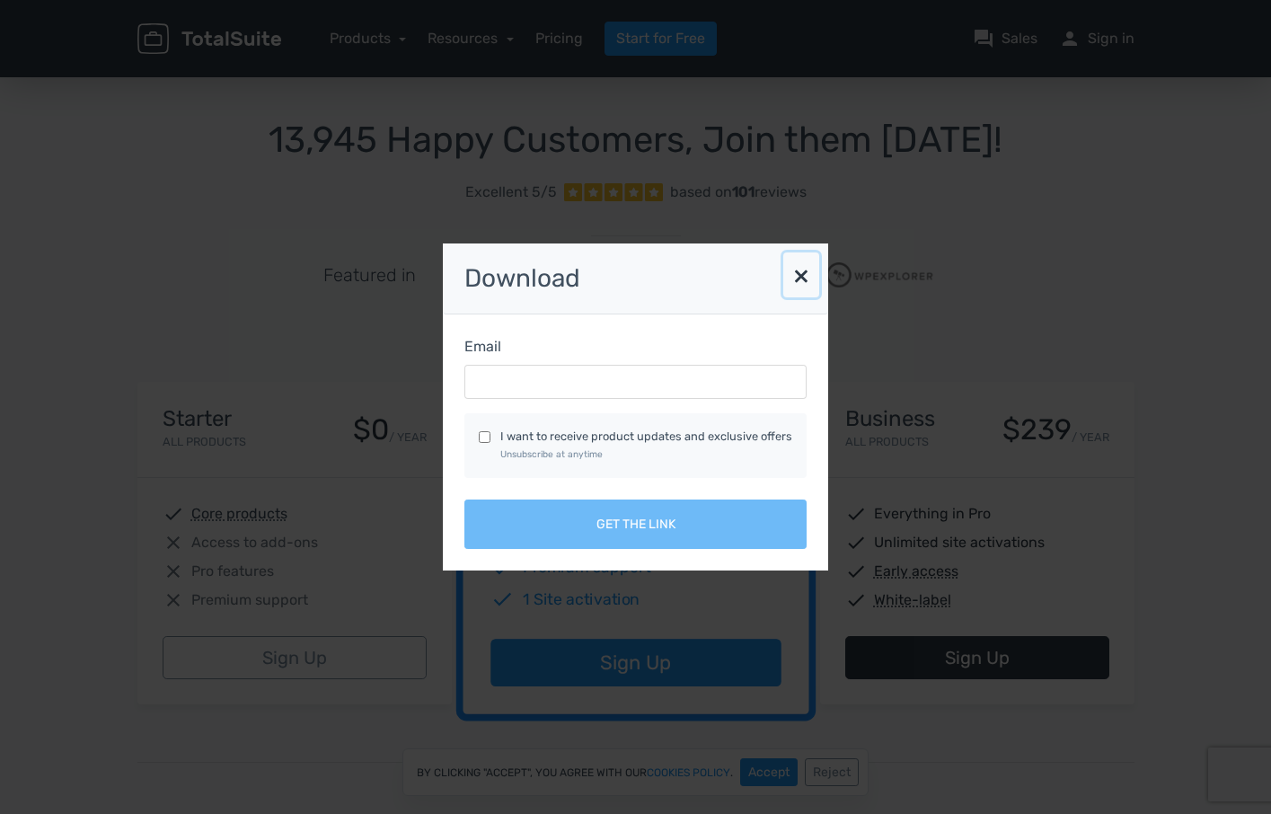
click at [803, 275] on button "×" at bounding box center [801, 274] width 36 height 45
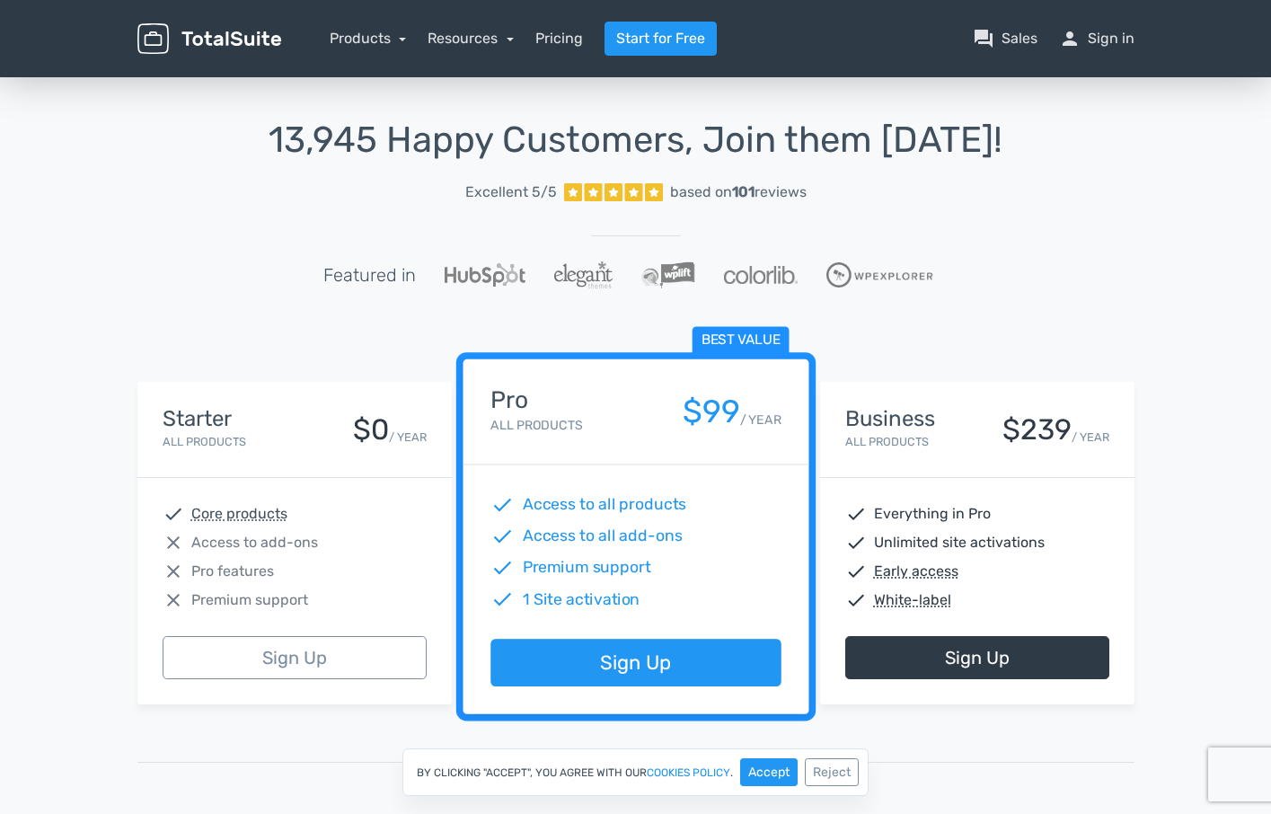
click at [227, 32] on img at bounding box center [209, 38] width 144 height 31
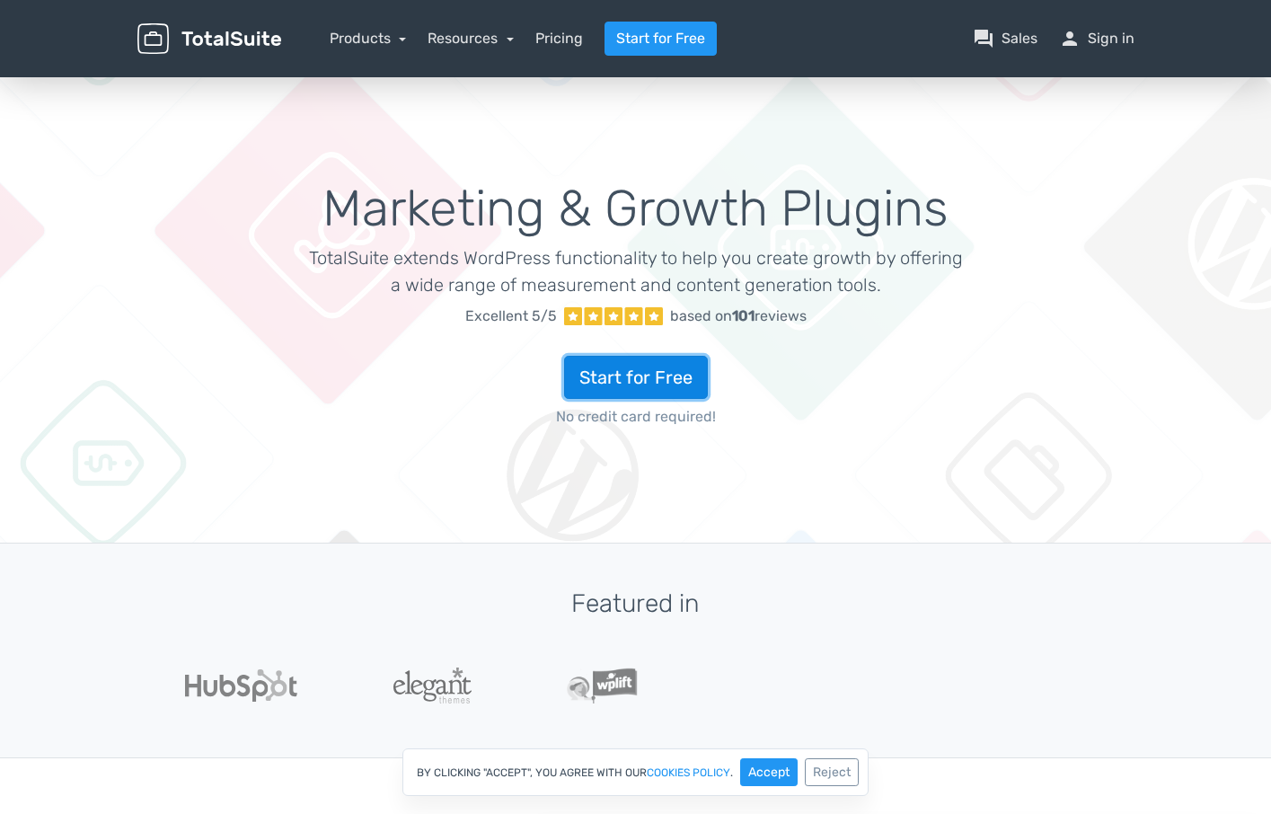
click at [628, 385] on link "Start for Free" at bounding box center [636, 377] width 144 height 43
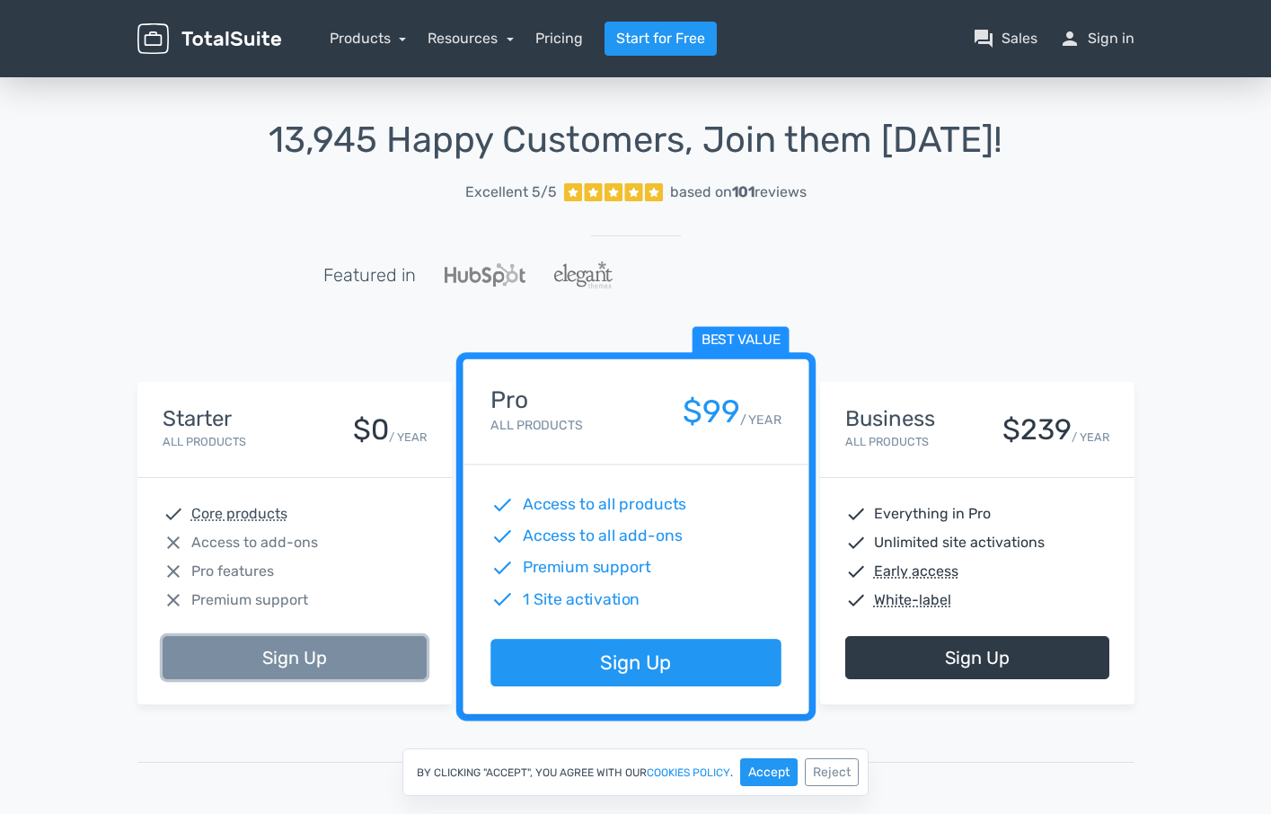
click at [326, 655] on link "Sign Up" at bounding box center [295, 657] width 264 height 43
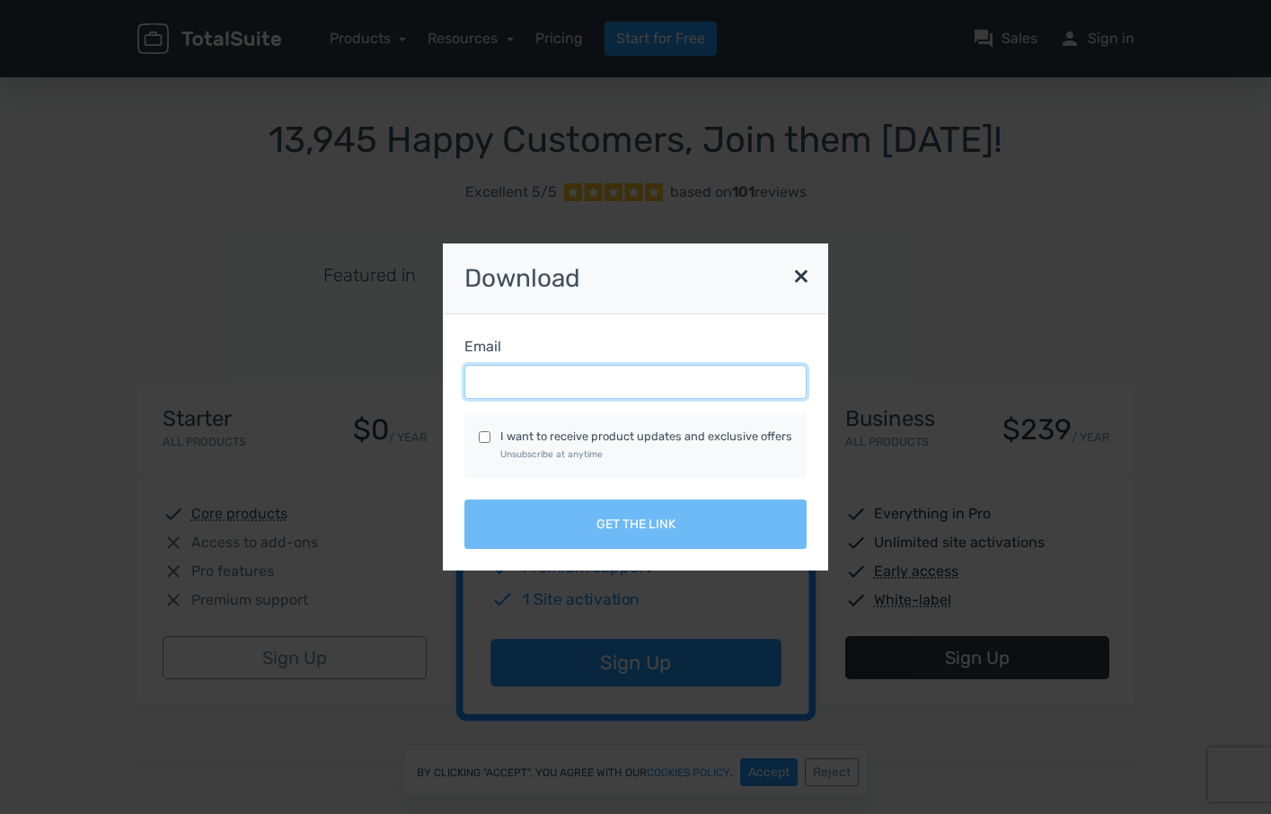
click at [625, 379] on input "Email" at bounding box center [635, 382] width 342 height 34
click at [956, 263] on div "Download × Email I want to receive product updates and exclusive offers Unsubsc…" at bounding box center [636, 407] width 1024 height 328
click at [804, 270] on button "×" at bounding box center [801, 274] width 36 height 45
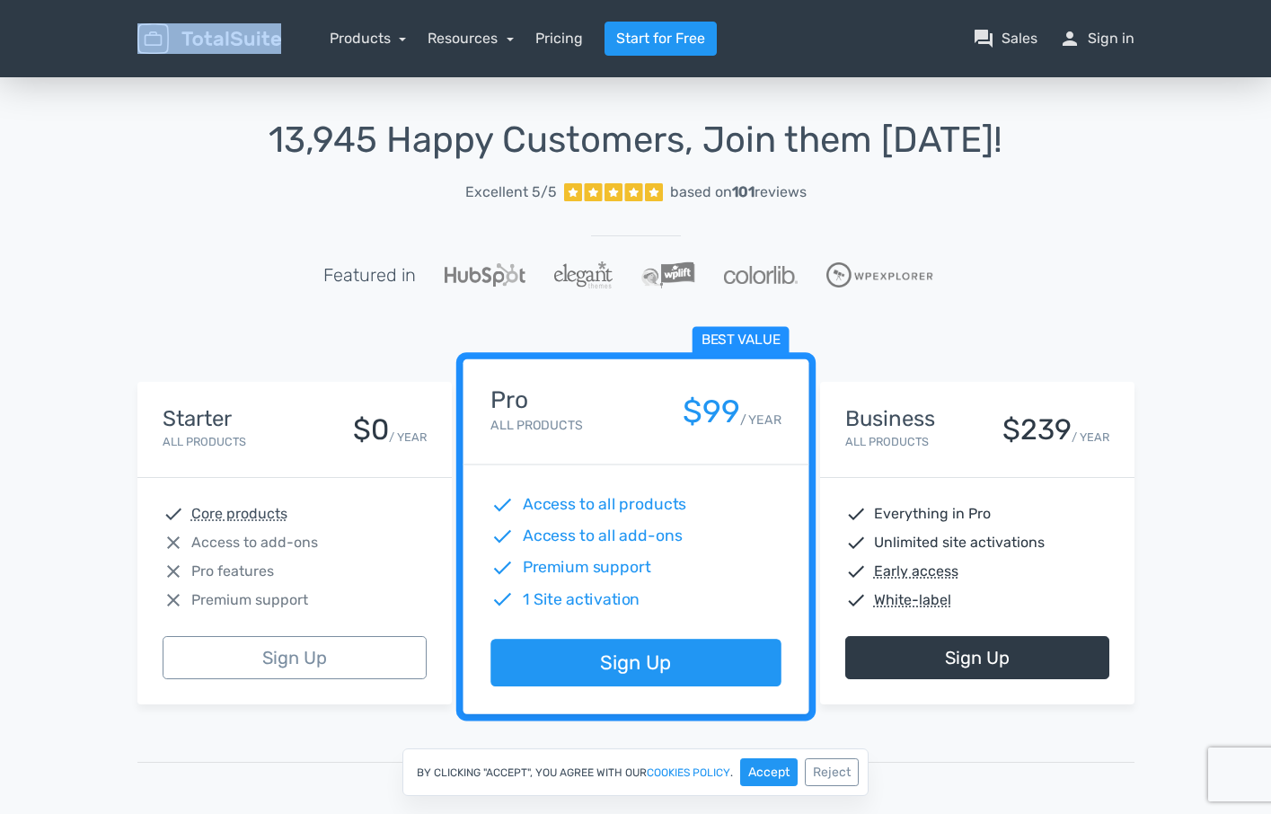
drag, startPoint x: 284, startPoint y: 38, endPoint x: 189, endPoint y: 47, distance: 94.7
click at [189, 46] on div "menu" at bounding box center [209, 38] width 171 height 31
